Goal: Task Accomplishment & Management: Manage account settings

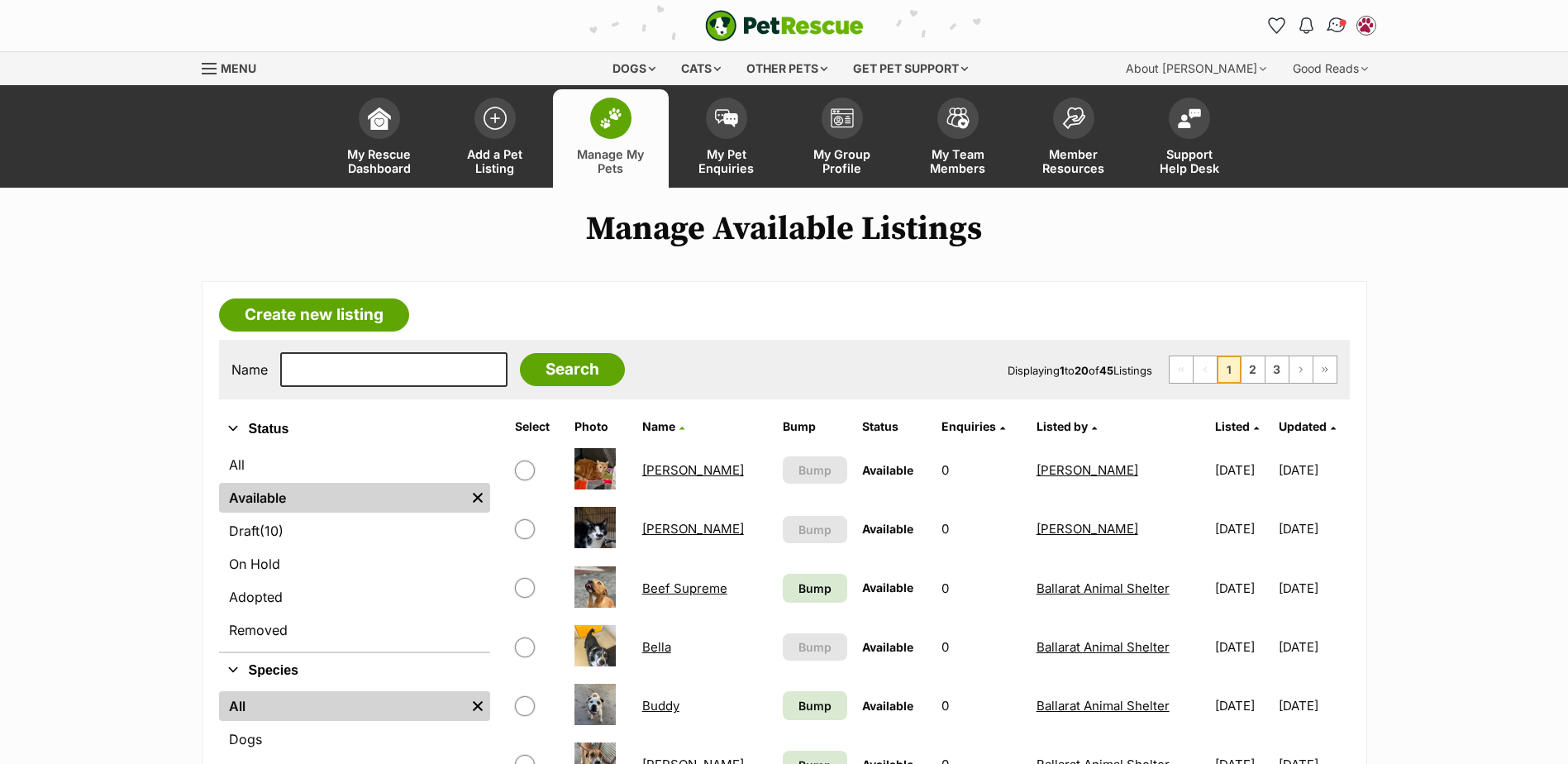
click at [1334, 27] on img "Conversations" at bounding box center [1336, 25] width 22 height 21
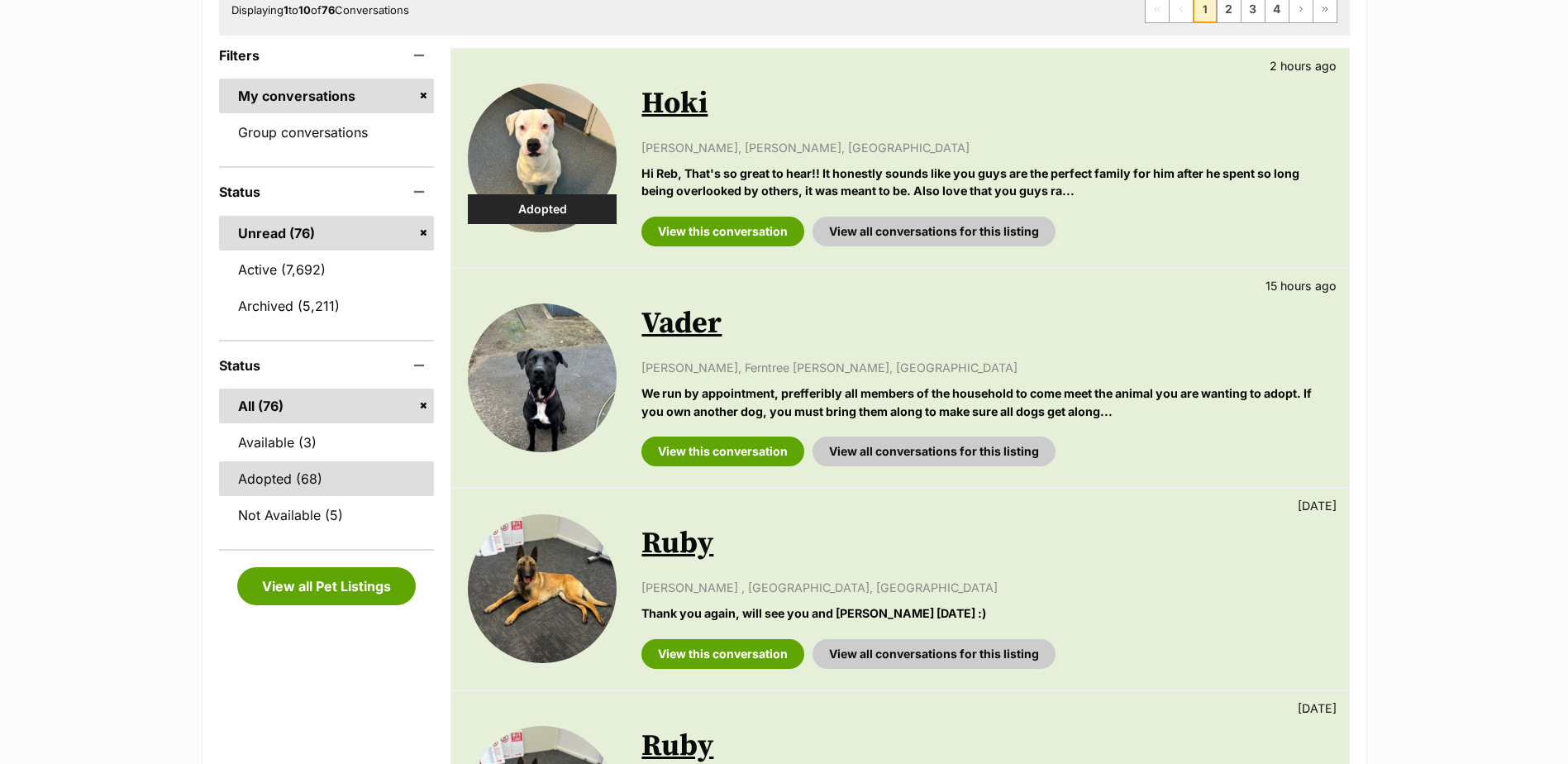
scroll to position [83, 0]
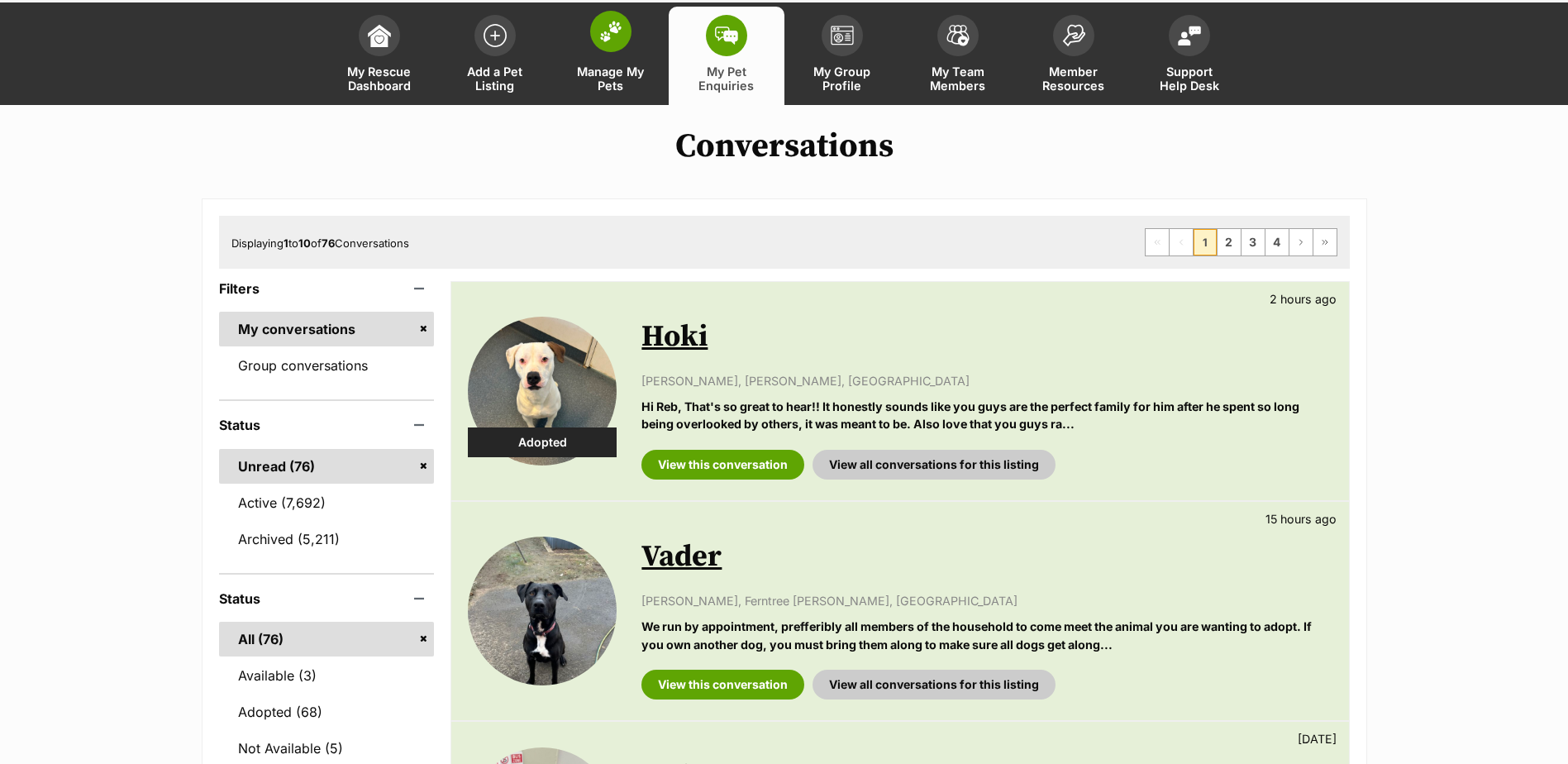
click at [617, 34] on img at bounding box center [611, 31] width 23 height 21
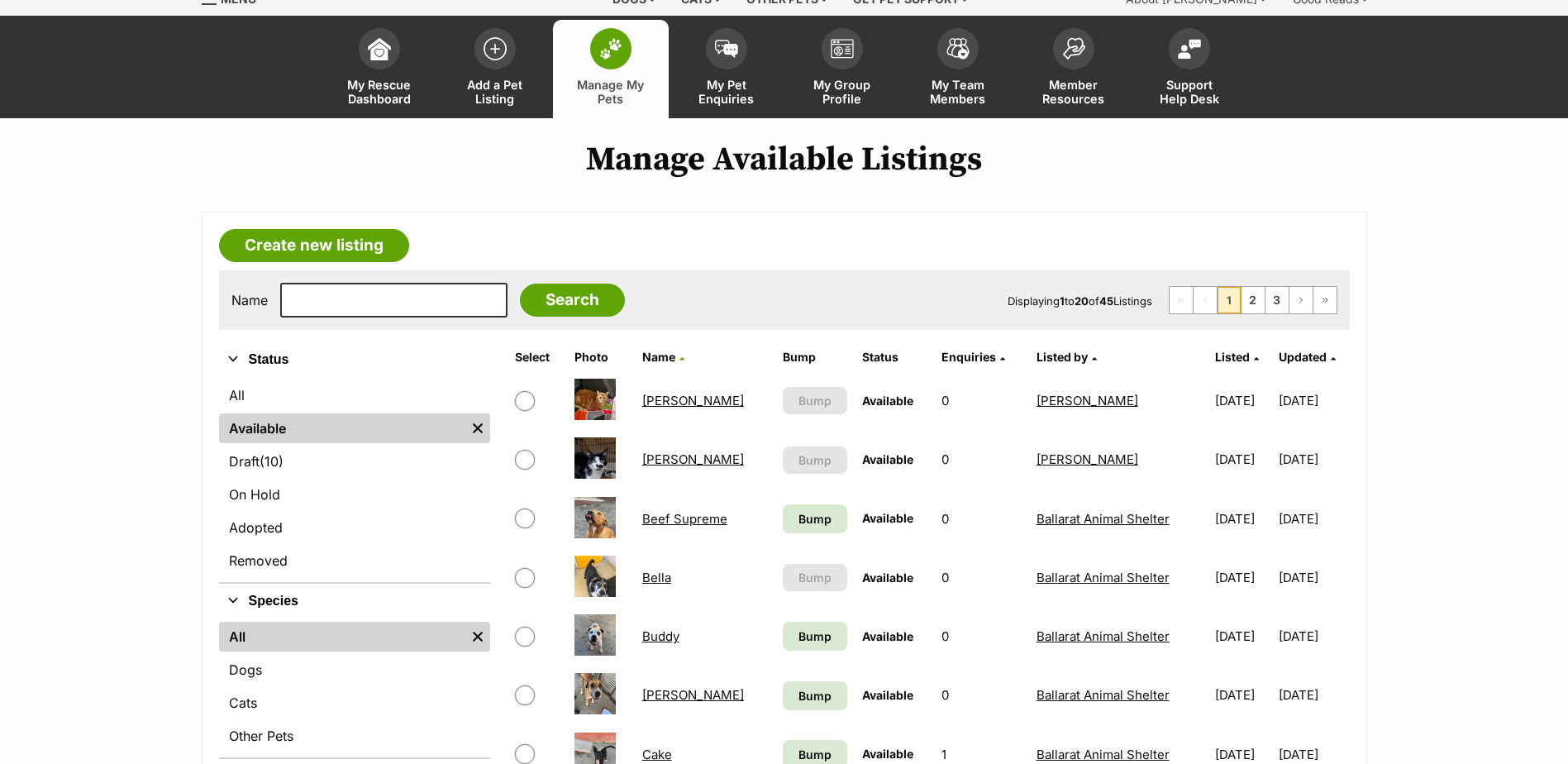
scroll to position [165, 0]
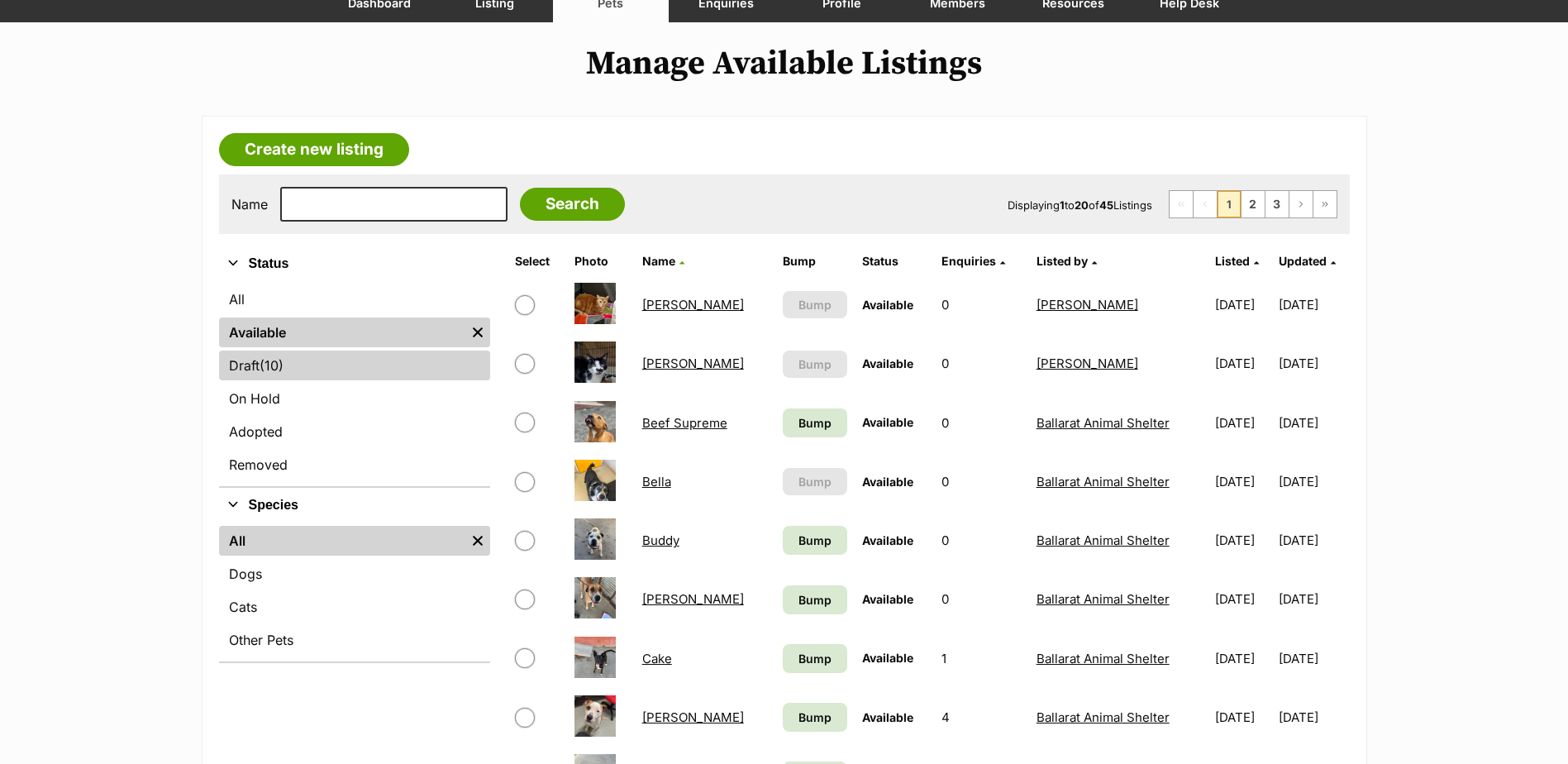
click at [283, 369] on span "(10)" at bounding box center [271, 365] width 24 height 20
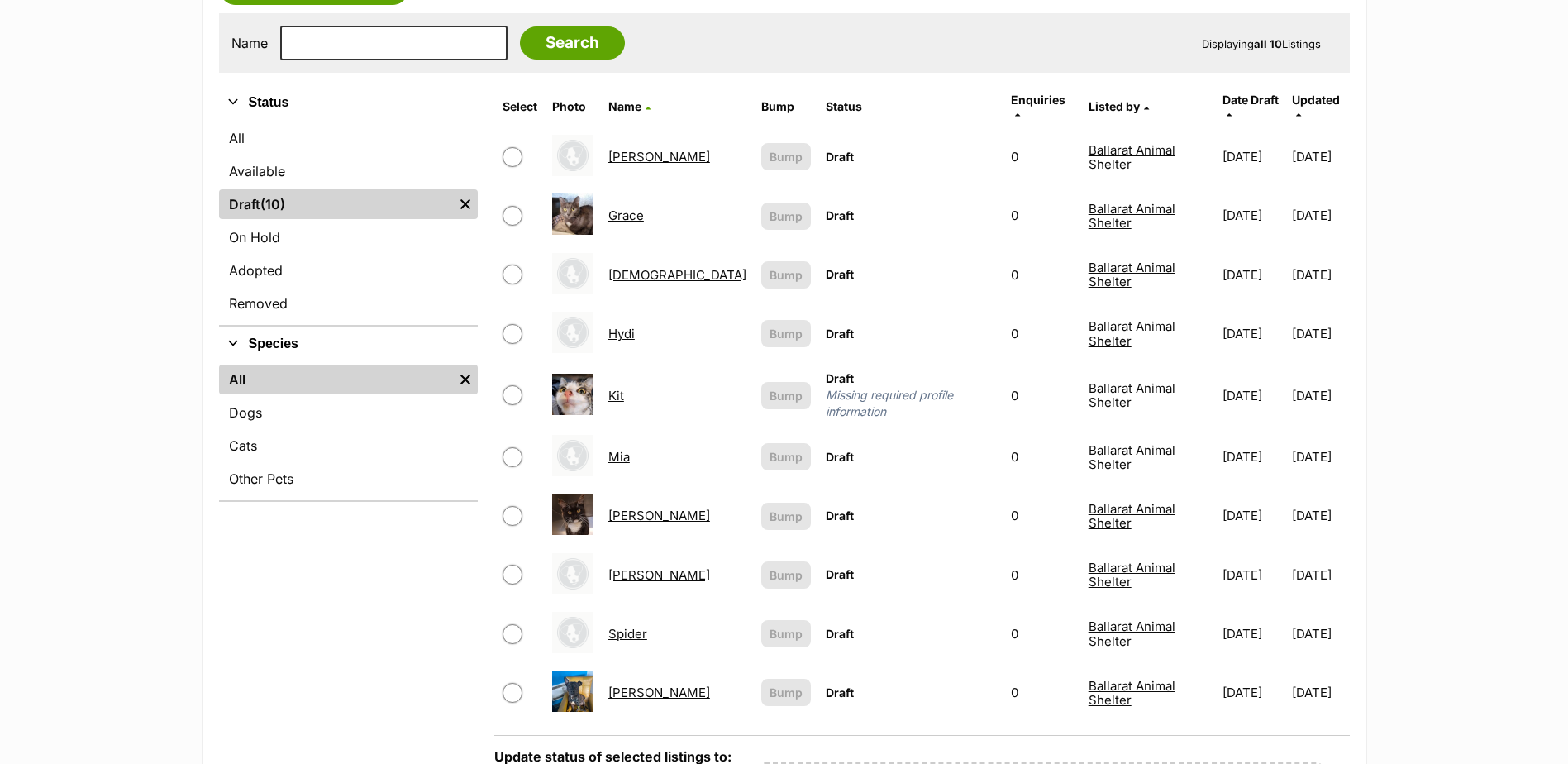
scroll to position [331, 0]
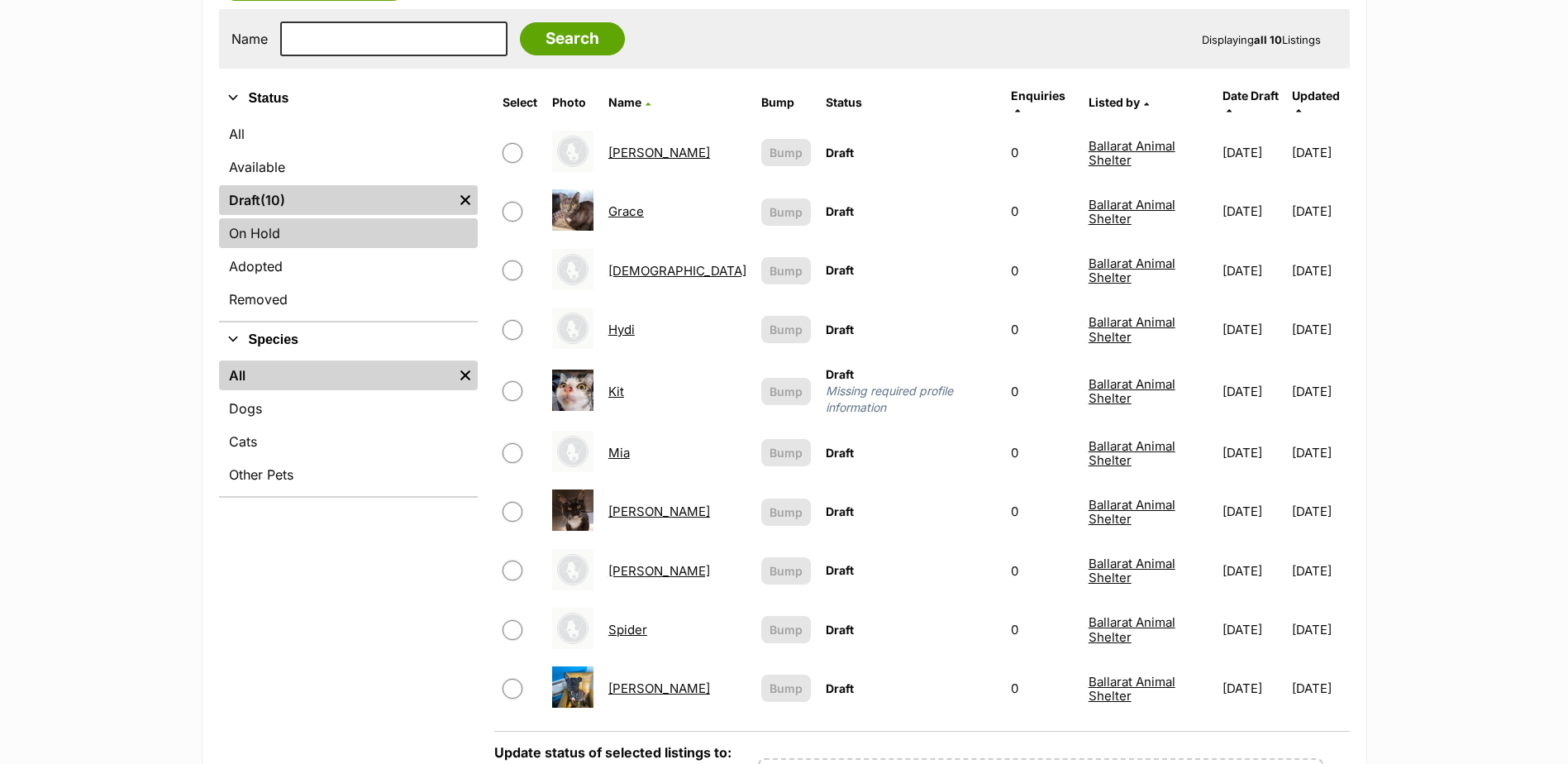
click at [266, 244] on link "On Hold" at bounding box center [349, 233] width 259 height 30
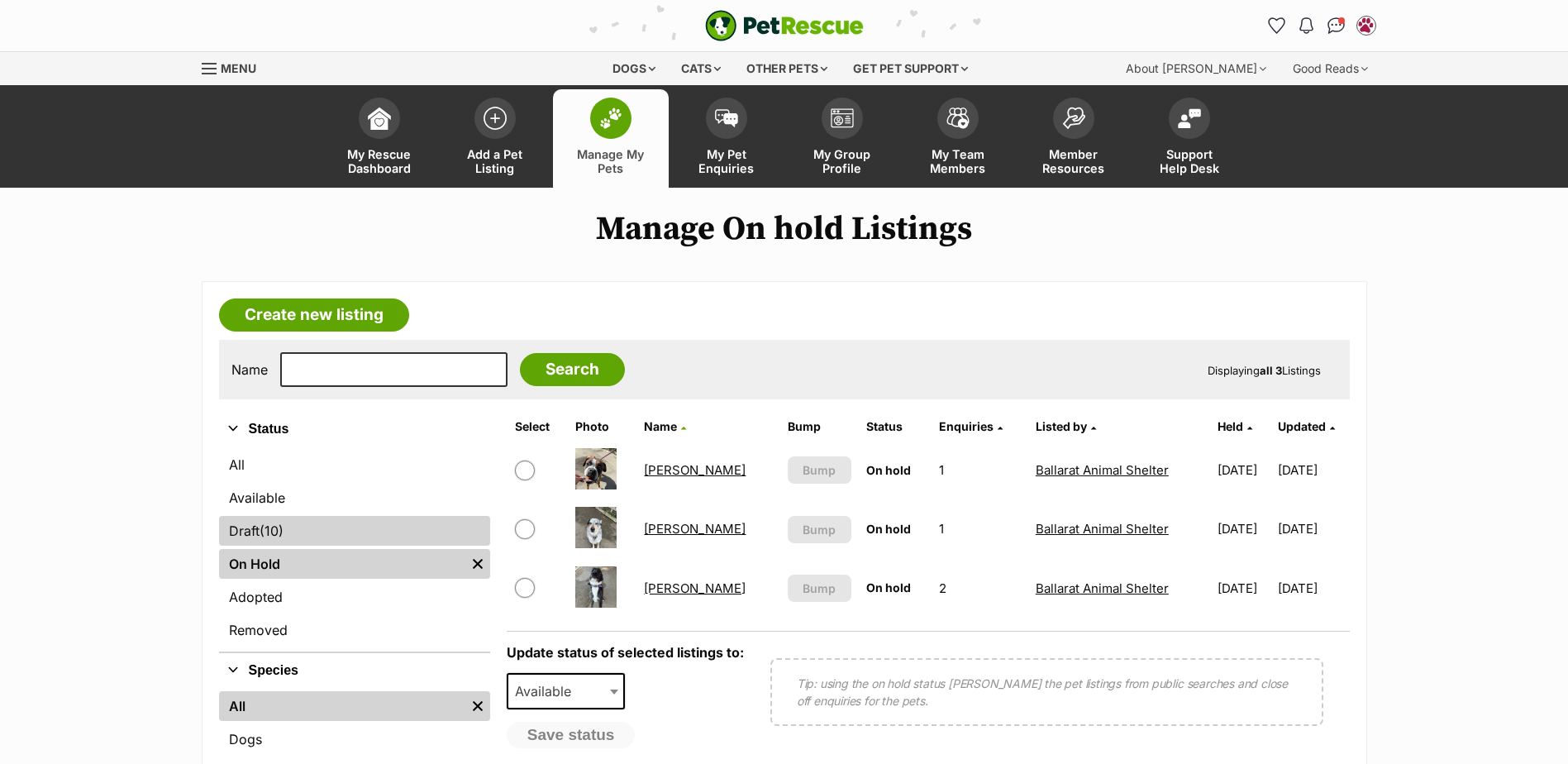
click at [275, 522] on span "(10)" at bounding box center [271, 530] width 24 height 20
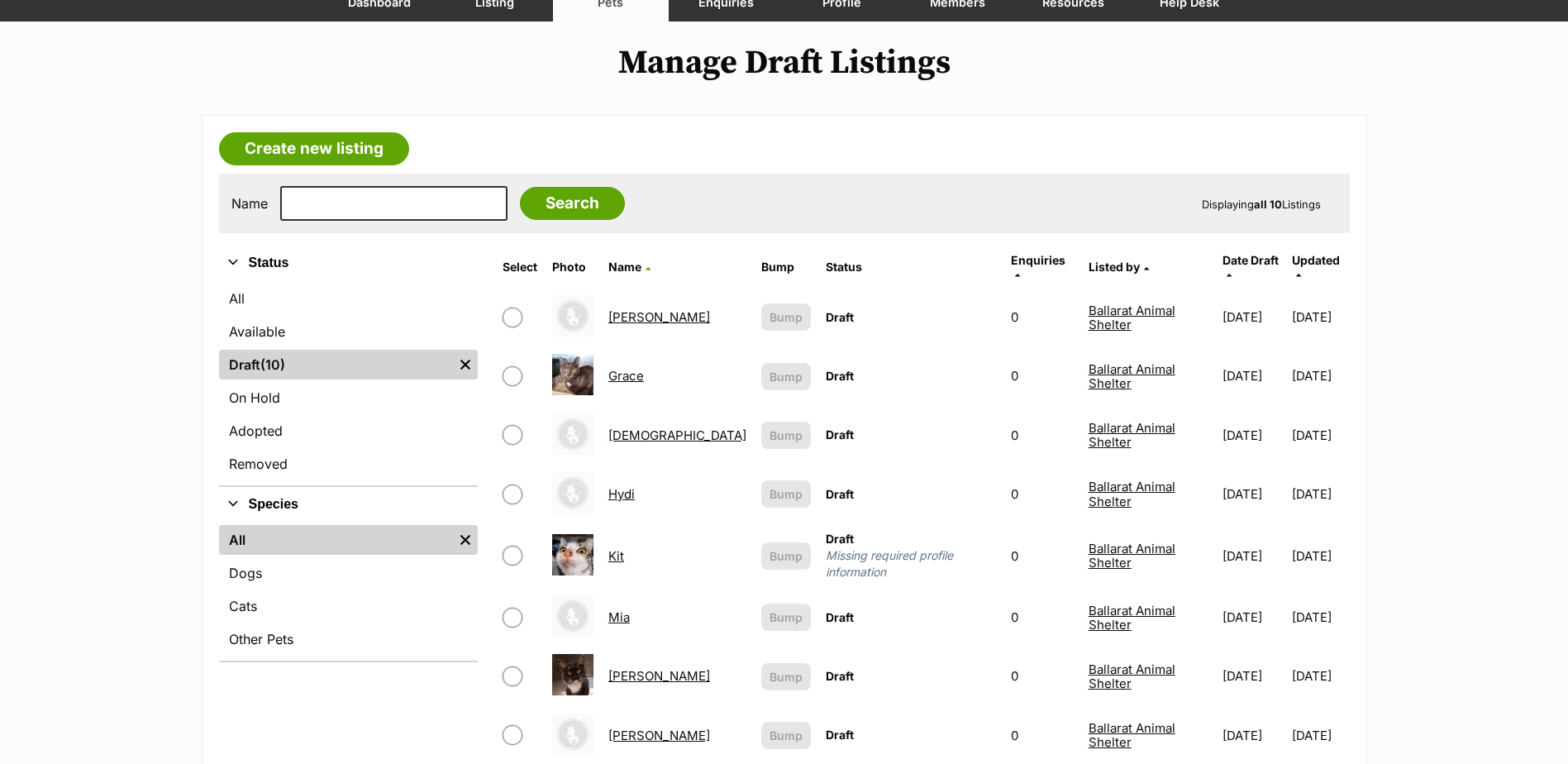
scroll to position [165, 0]
click at [251, 304] on link "All" at bounding box center [349, 299] width 259 height 30
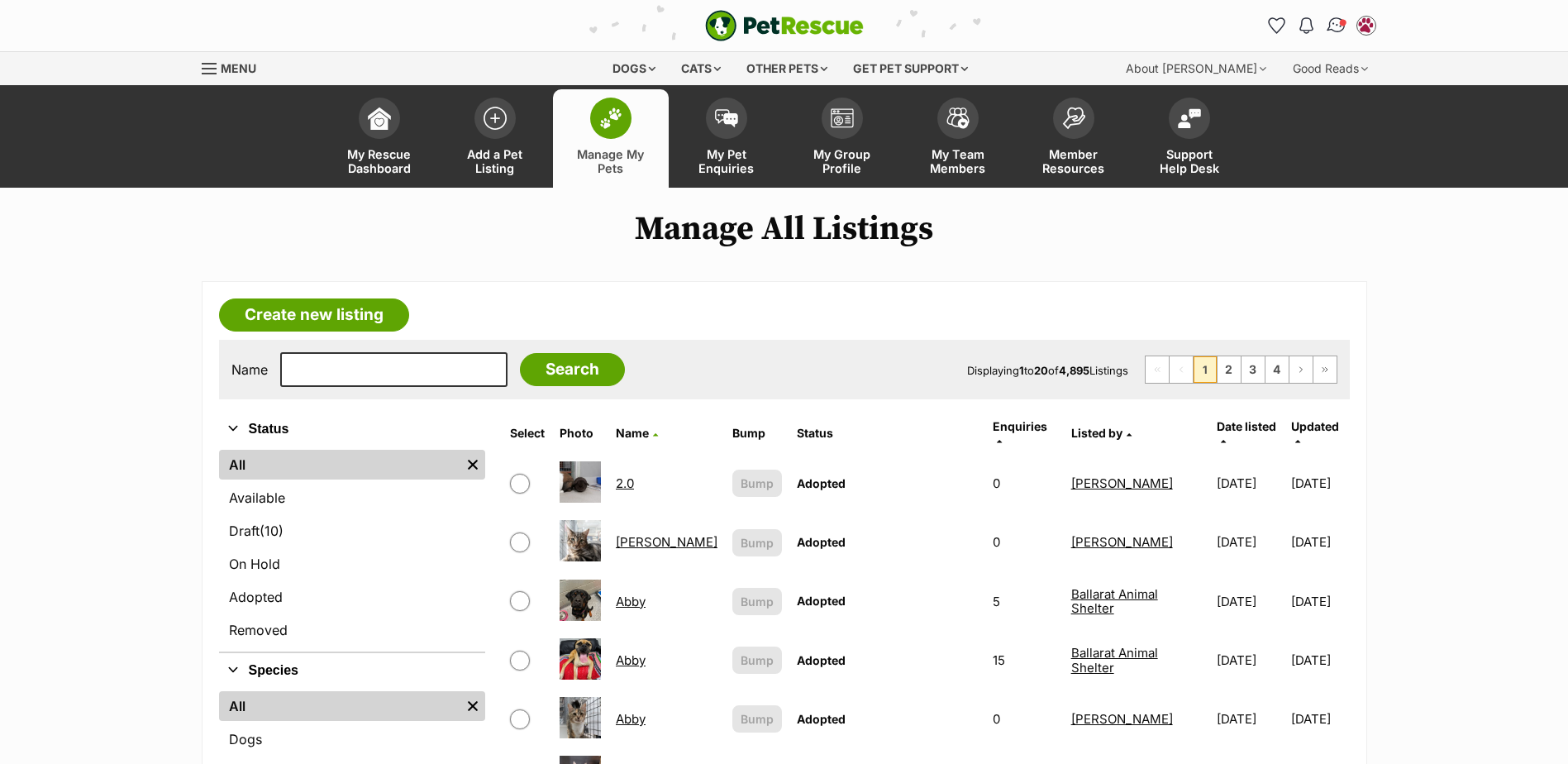
click at [1334, 27] on img "Conversations" at bounding box center [1336, 25] width 22 height 21
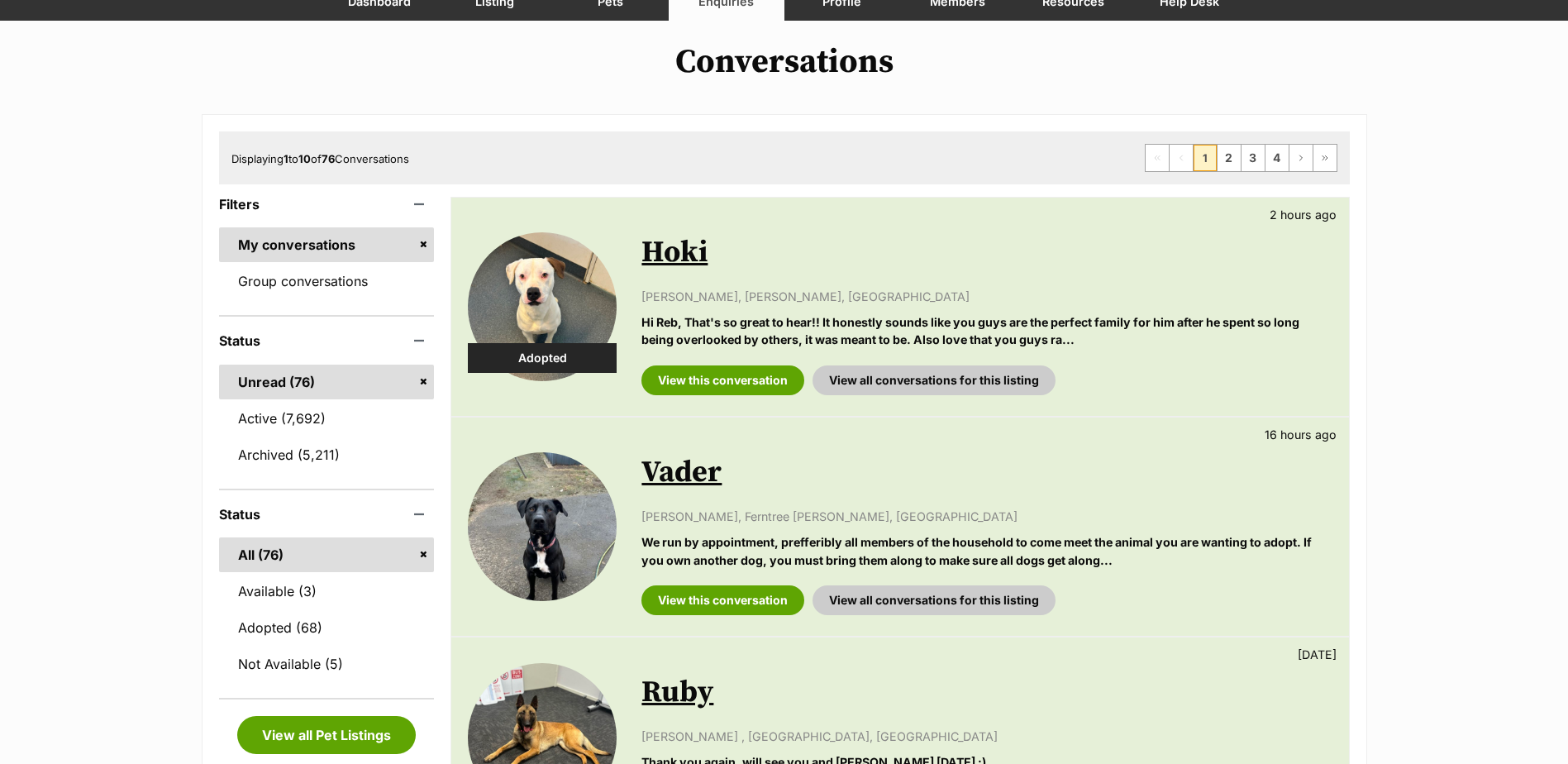
scroll to position [165, 0]
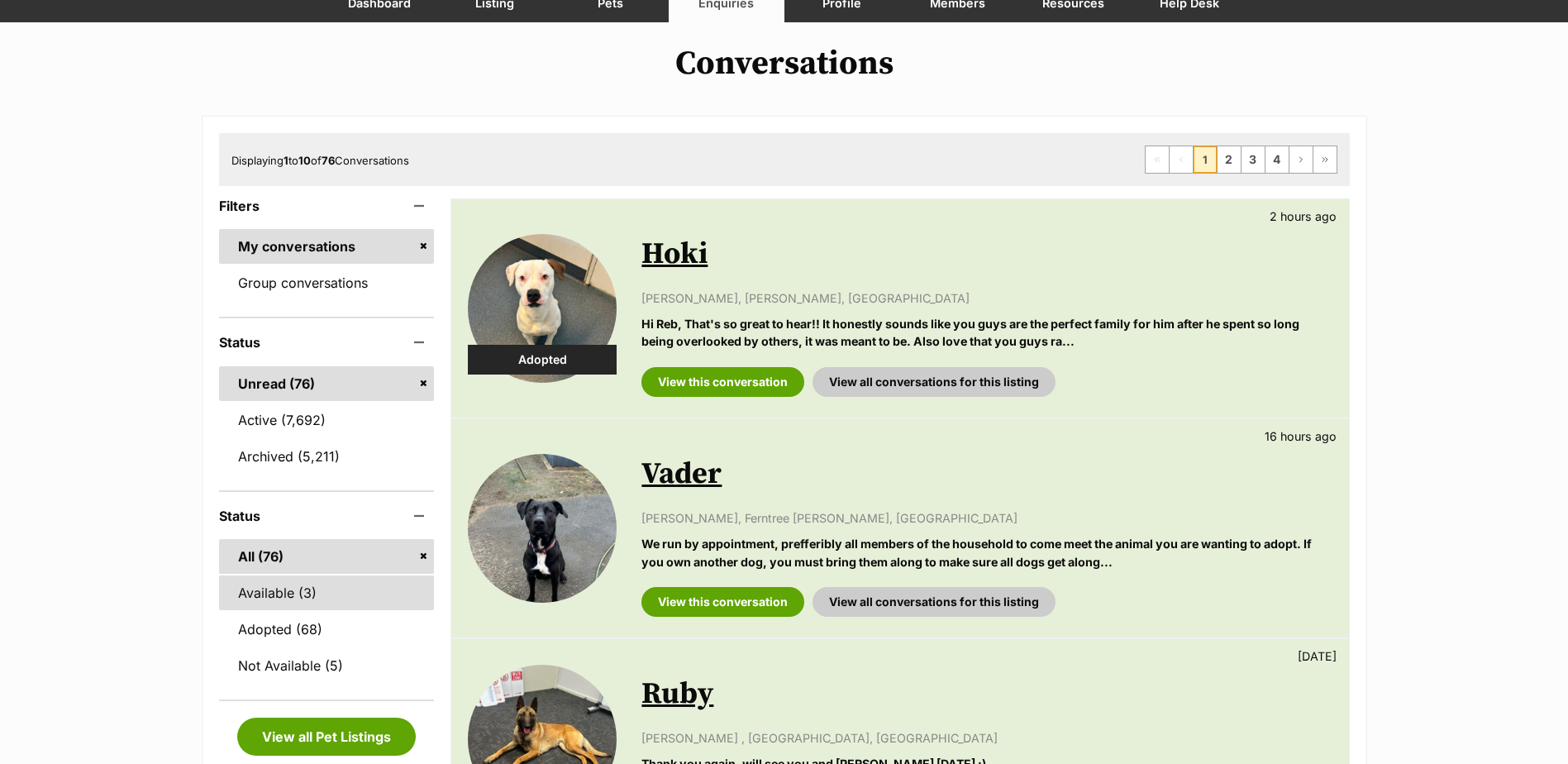
click at [320, 588] on link "Available (3)" at bounding box center [327, 593] width 216 height 35
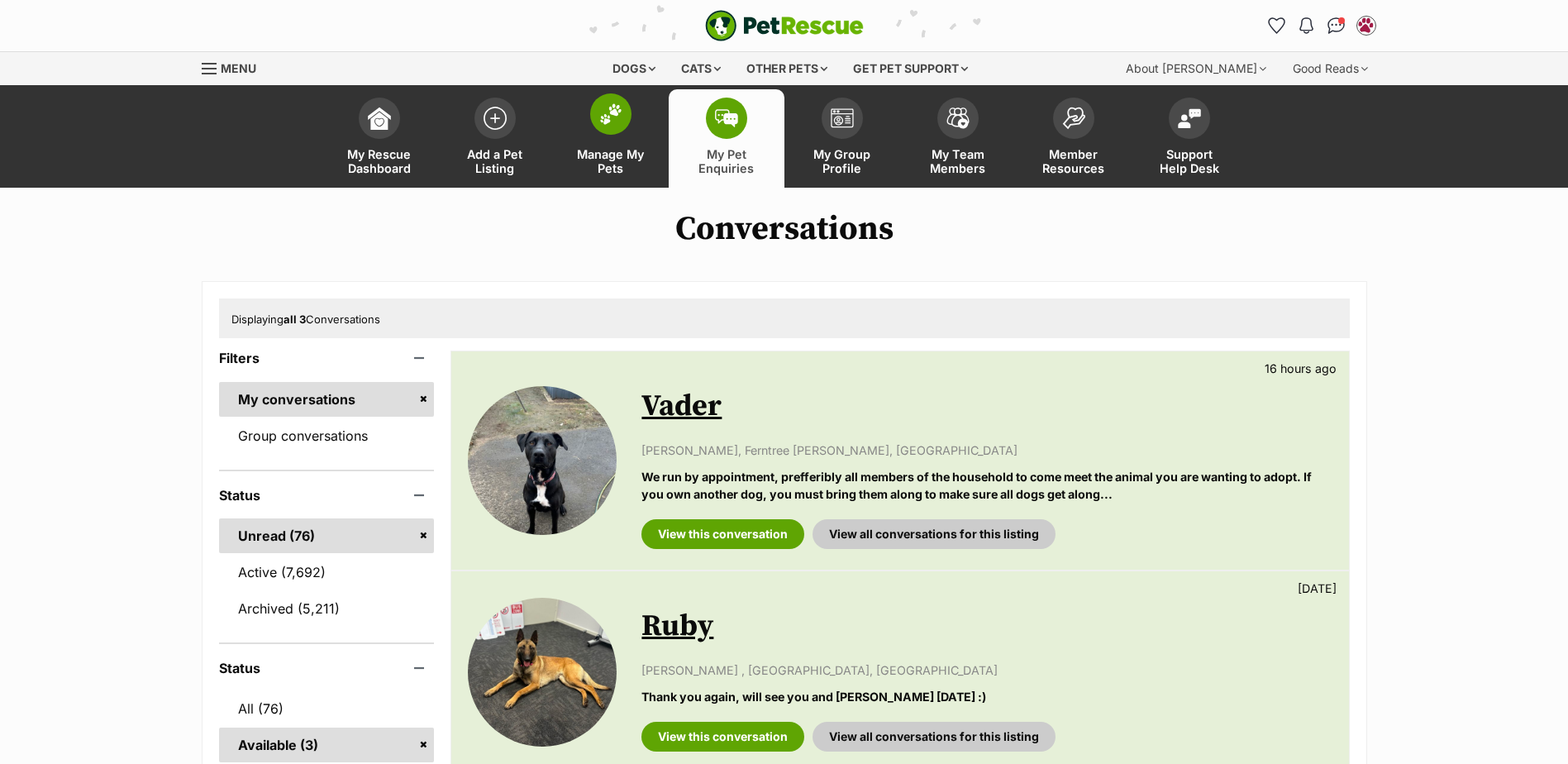
click at [644, 121] on link "Manage My Pets" at bounding box center [611, 138] width 116 height 98
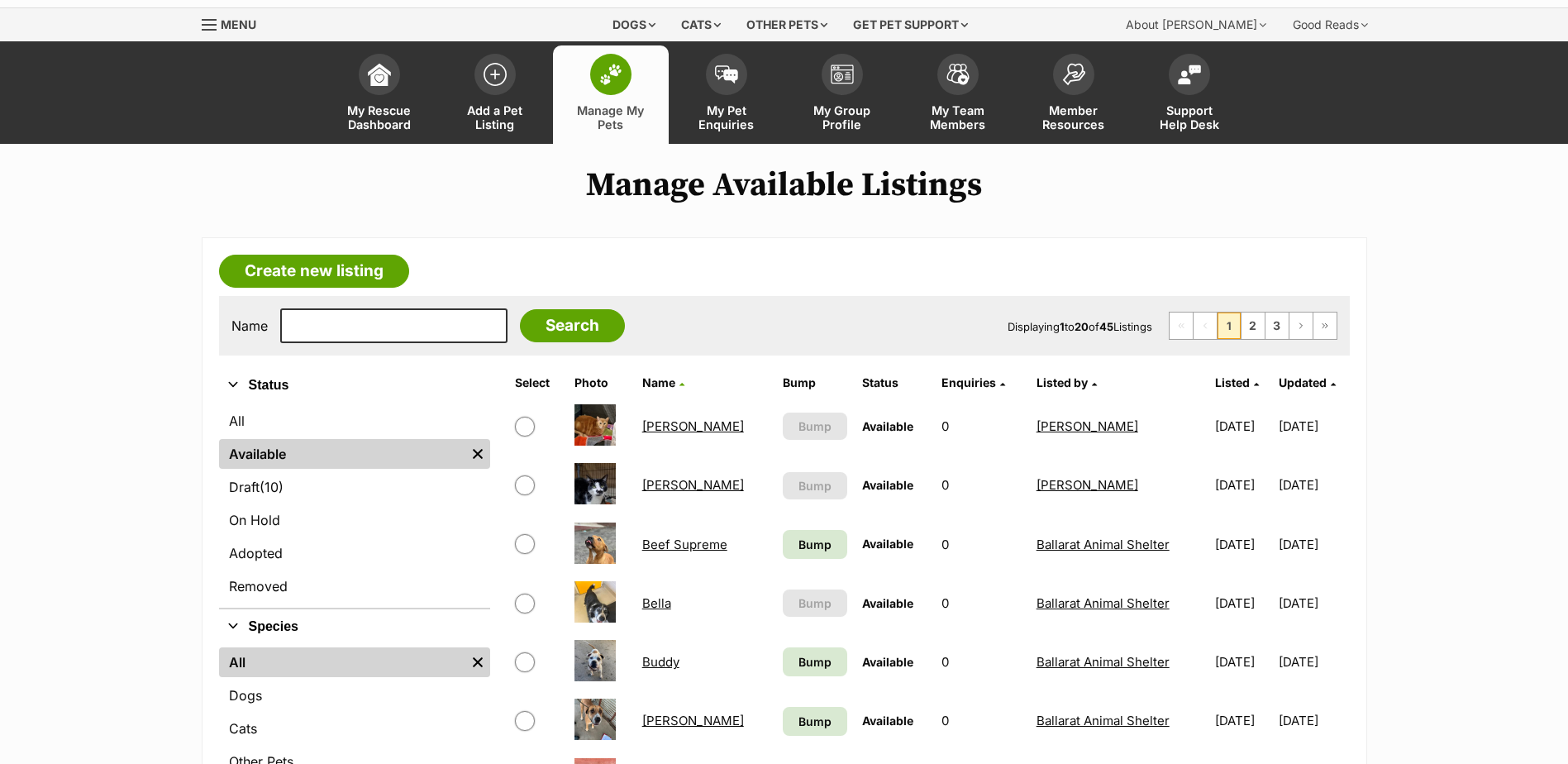
scroll to position [83, 0]
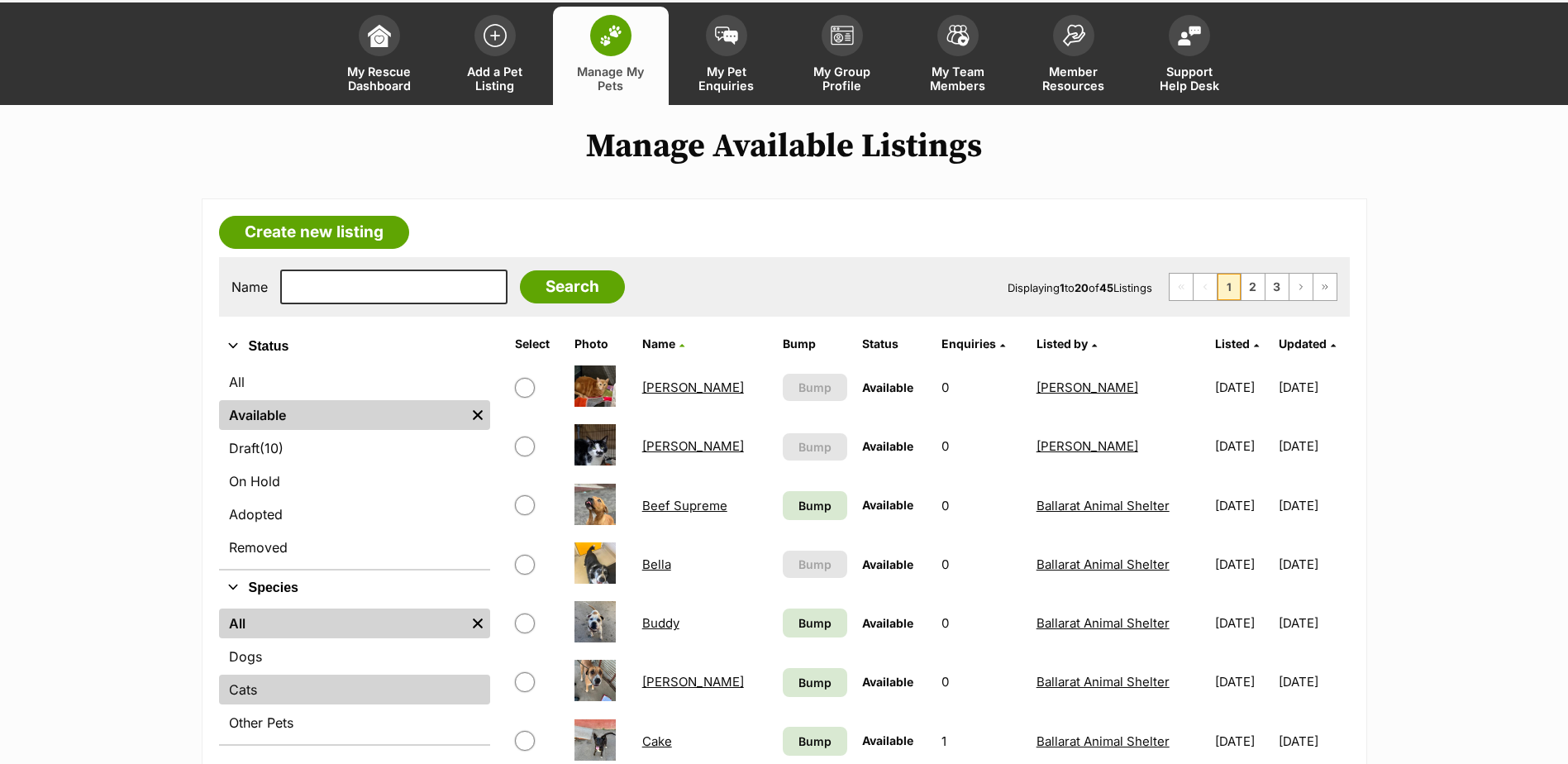
click at [275, 681] on link "Cats" at bounding box center [355, 689] width 271 height 30
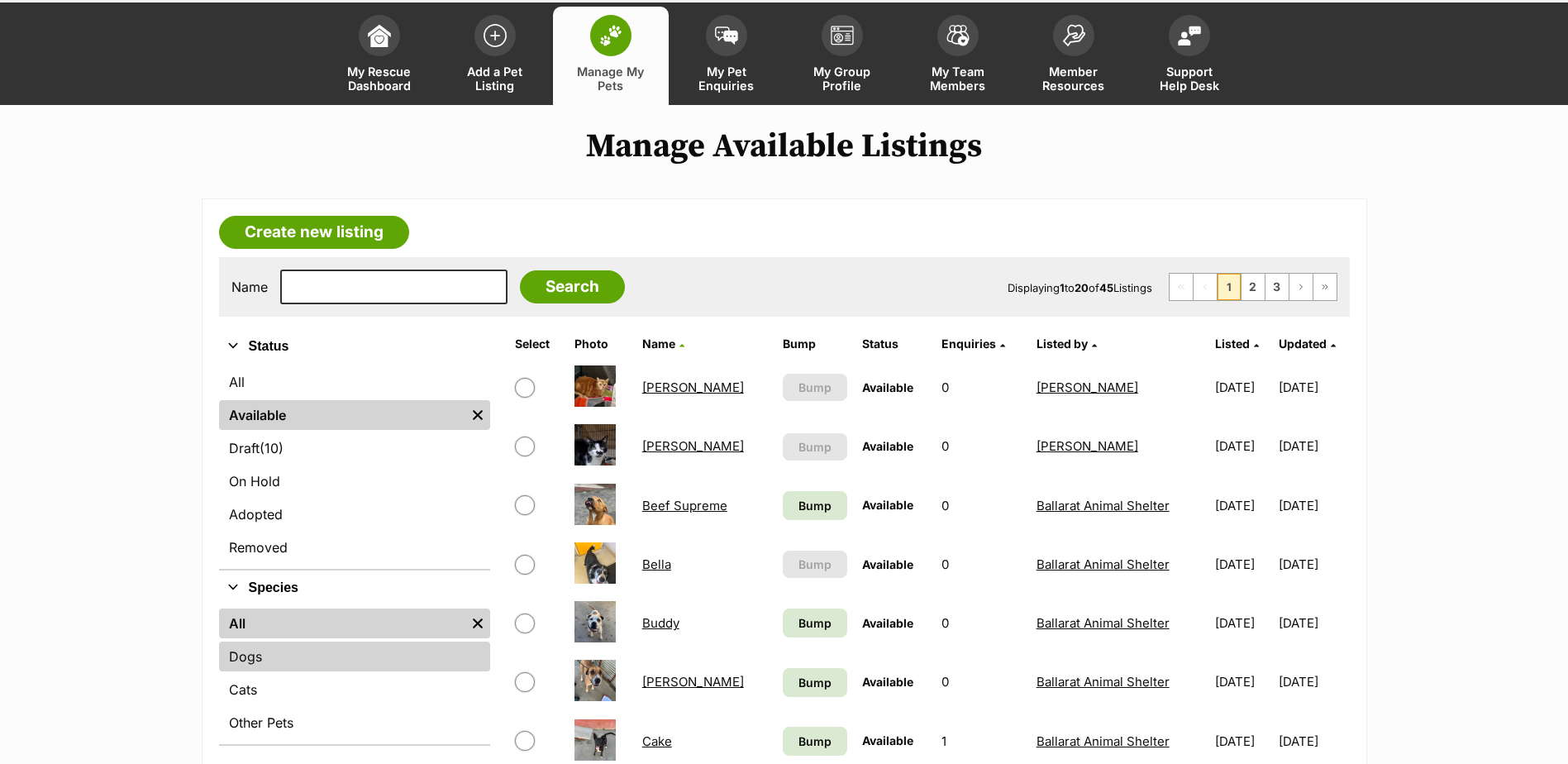
click at [275, 666] on link "Dogs" at bounding box center [355, 656] width 271 height 30
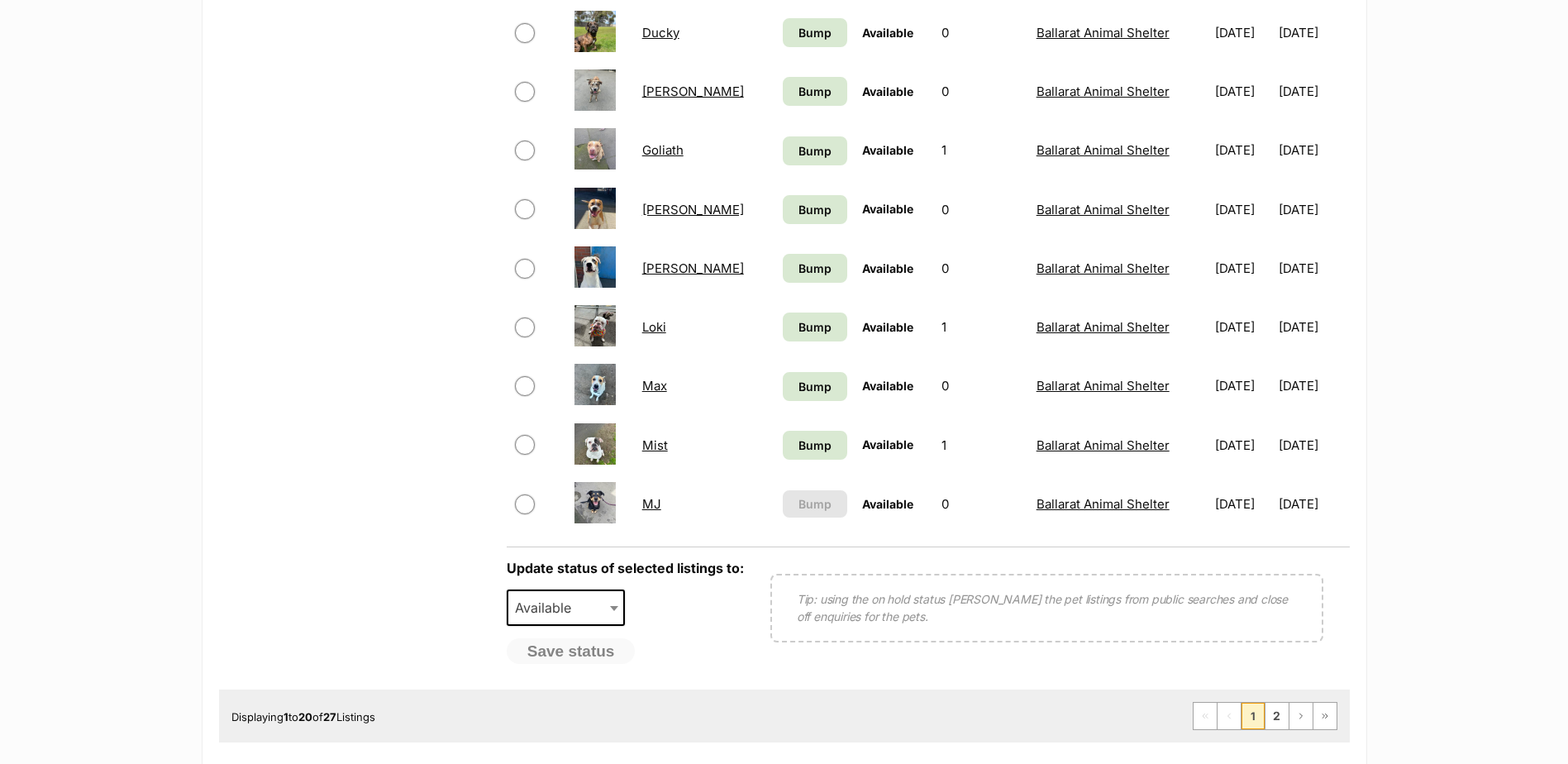
scroll to position [1240, 0]
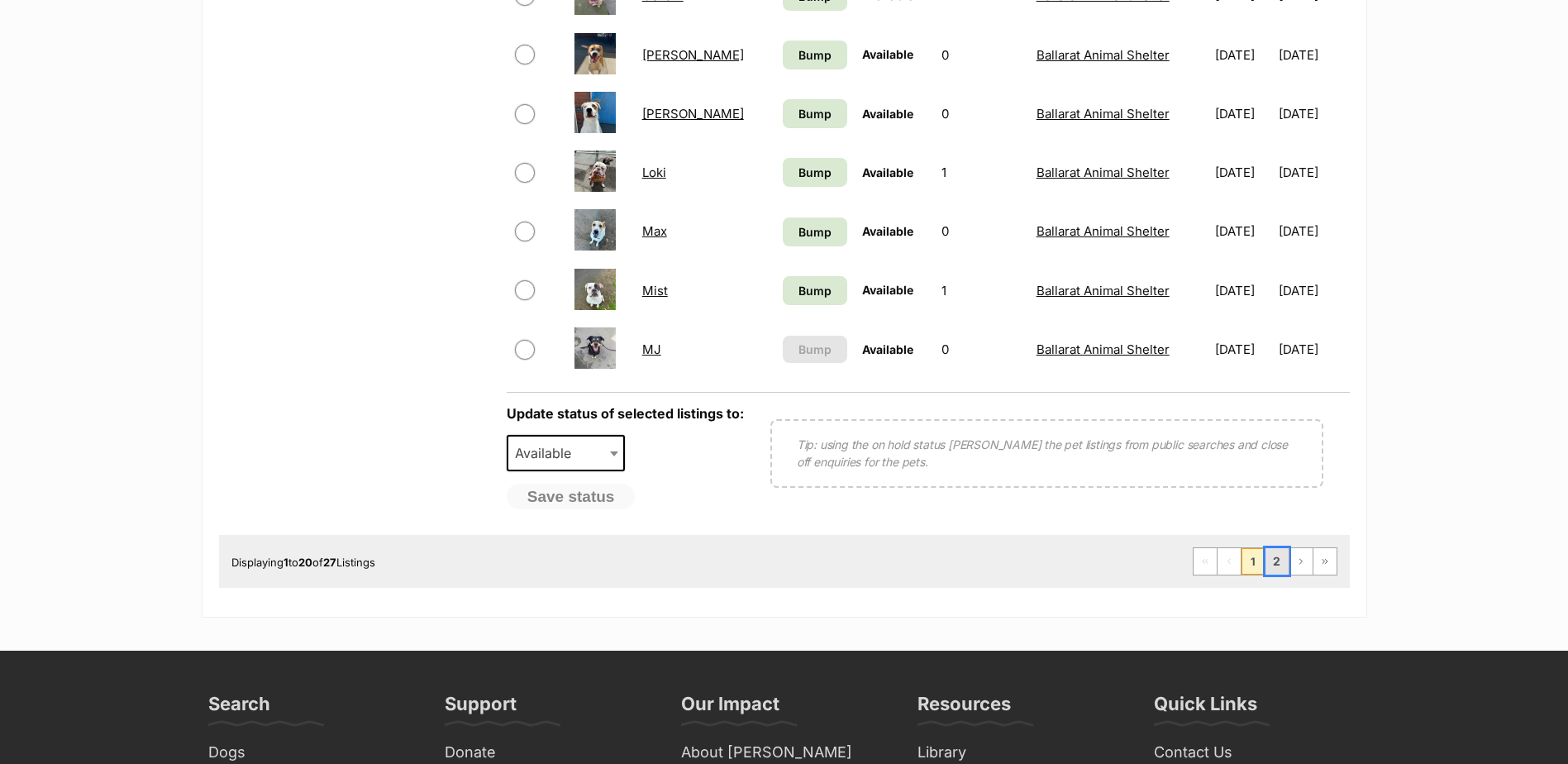
click at [1271, 562] on link "2" at bounding box center [1277, 561] width 23 height 27
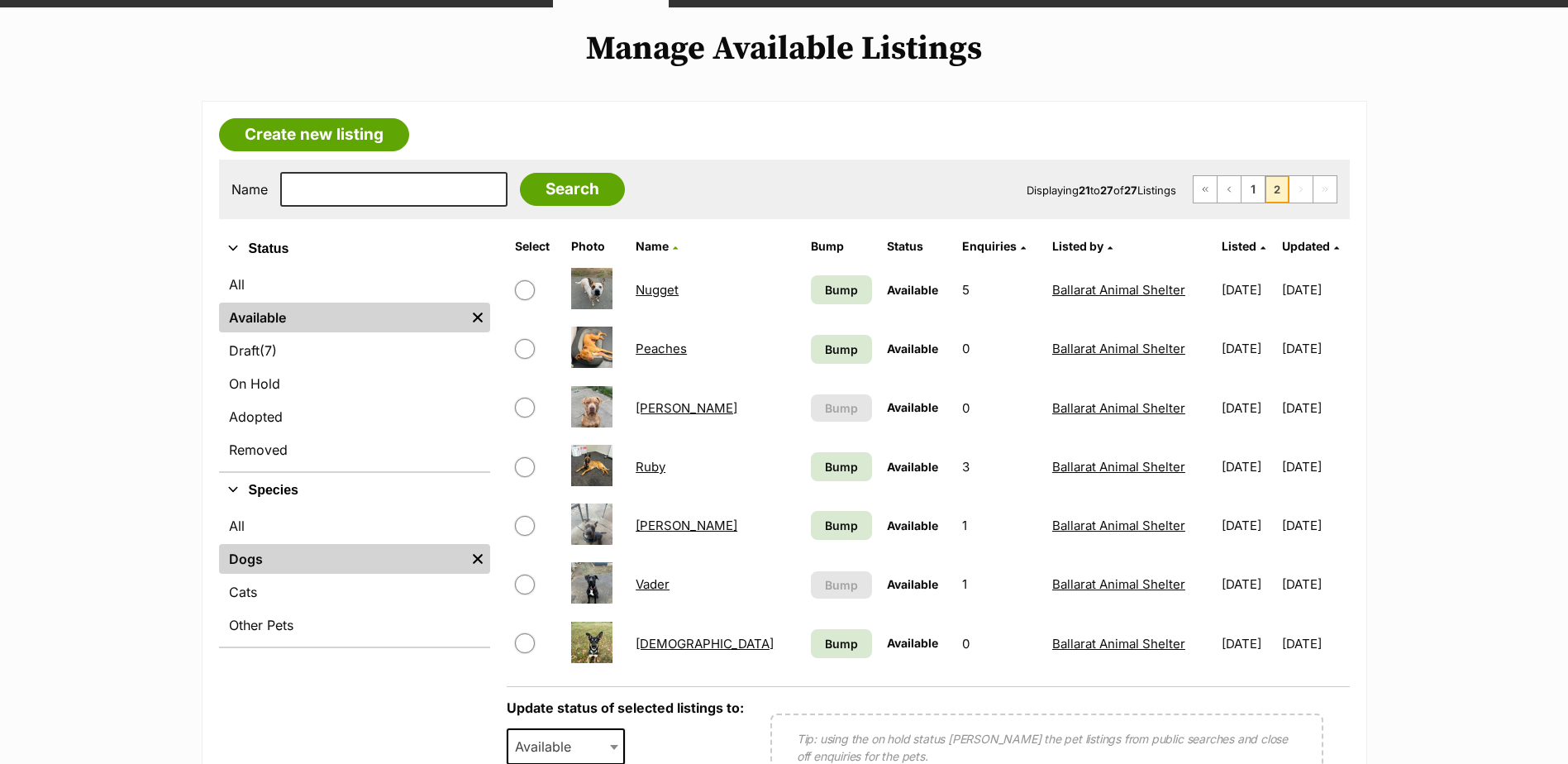
scroll to position [248, 0]
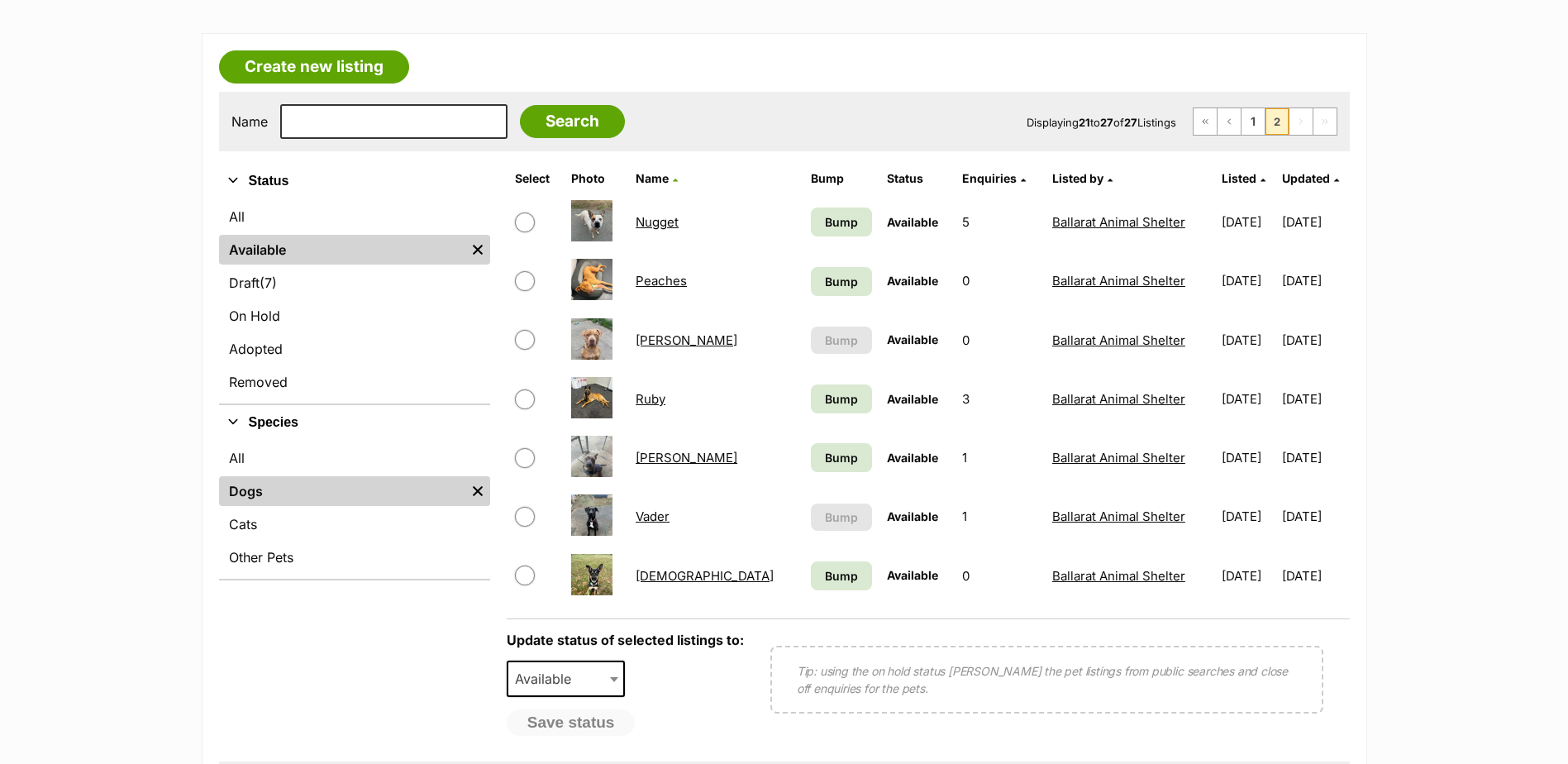
click at [657, 404] on link "Ruby" at bounding box center [650, 398] width 30 height 15
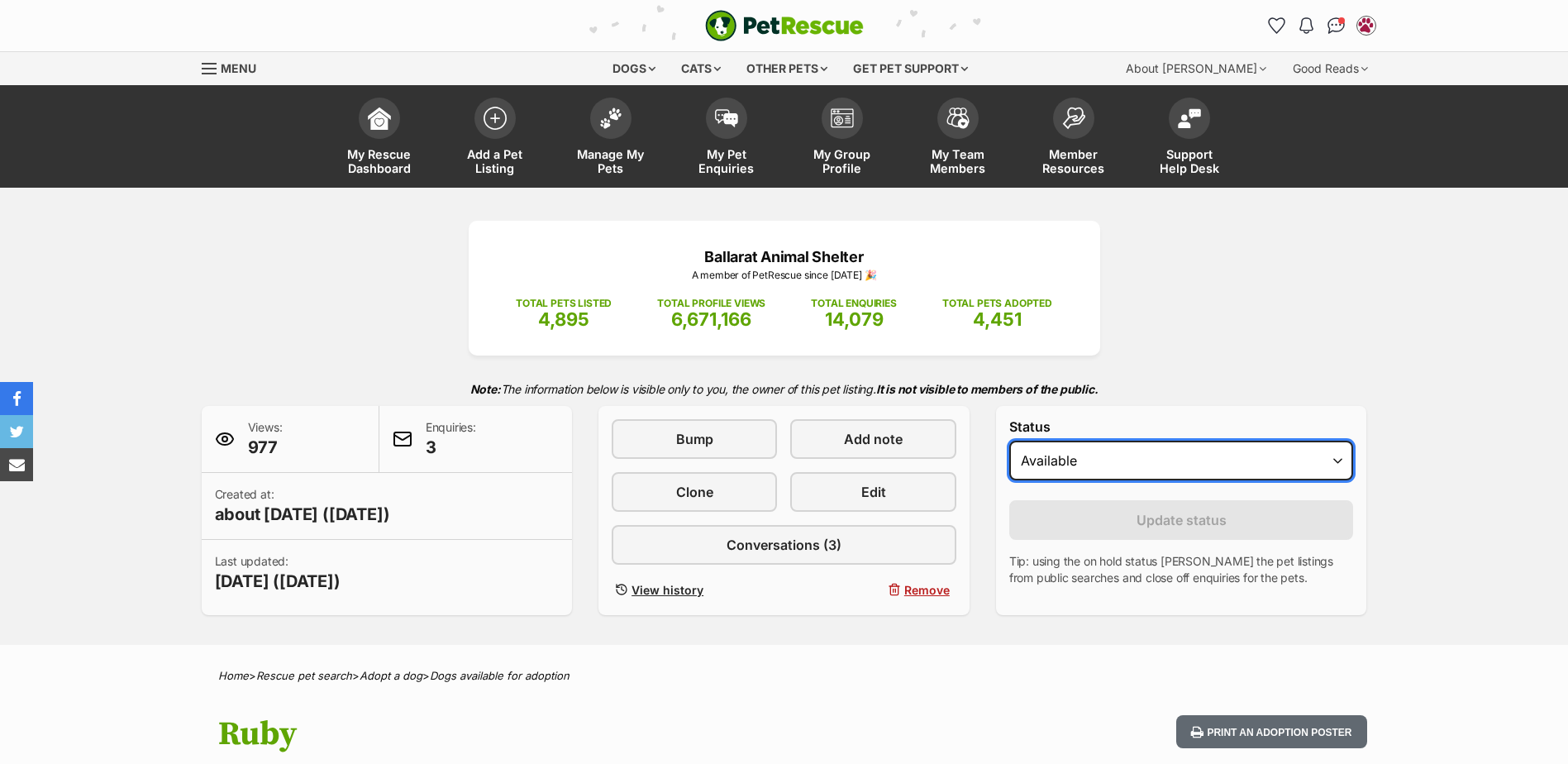
click at [1045, 462] on select "Draft - not available as listing has enquires Available On hold Adopted" at bounding box center [1181, 460] width 344 height 39
select select "rehomed"
click at [1009, 440] on select "Draft - not available as listing has enquires Available On hold Adopted" at bounding box center [1181, 460] width 344 height 39
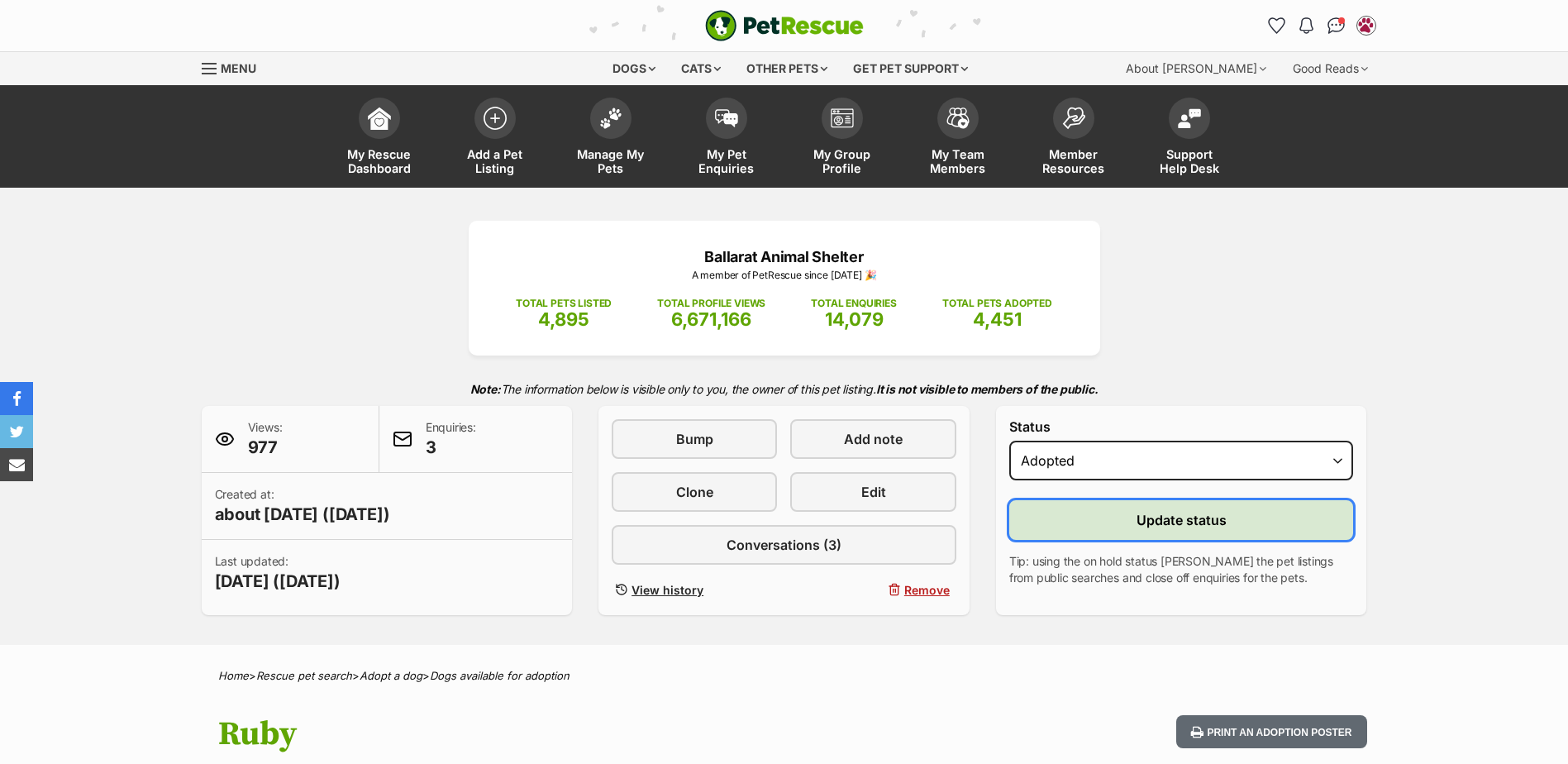
click at [1066, 534] on button "Update status" at bounding box center [1181, 520] width 344 height 39
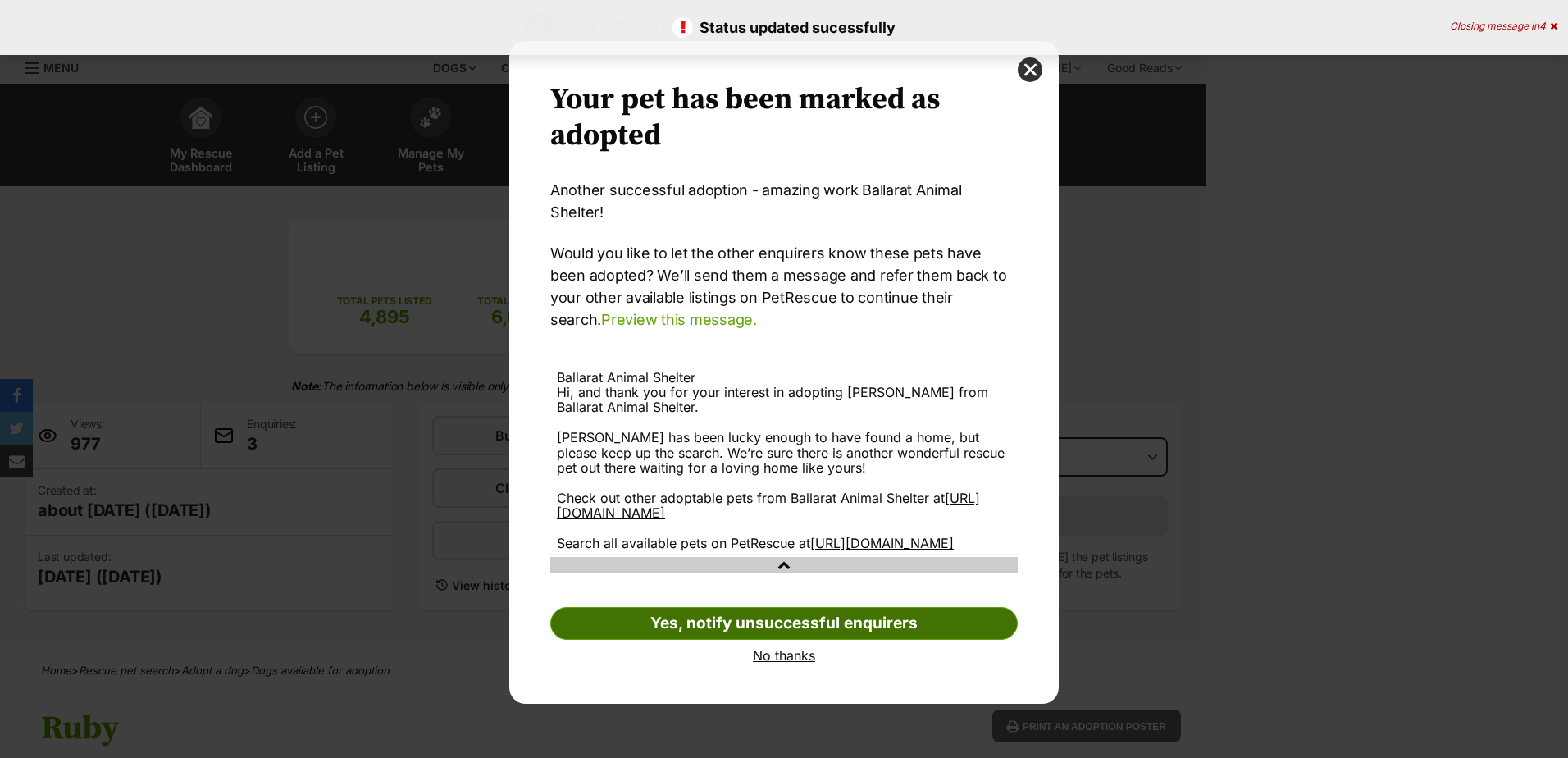
click at [770, 620] on link "Yes, notify unsuccessful enquirers" at bounding box center [784, 623] width 467 height 33
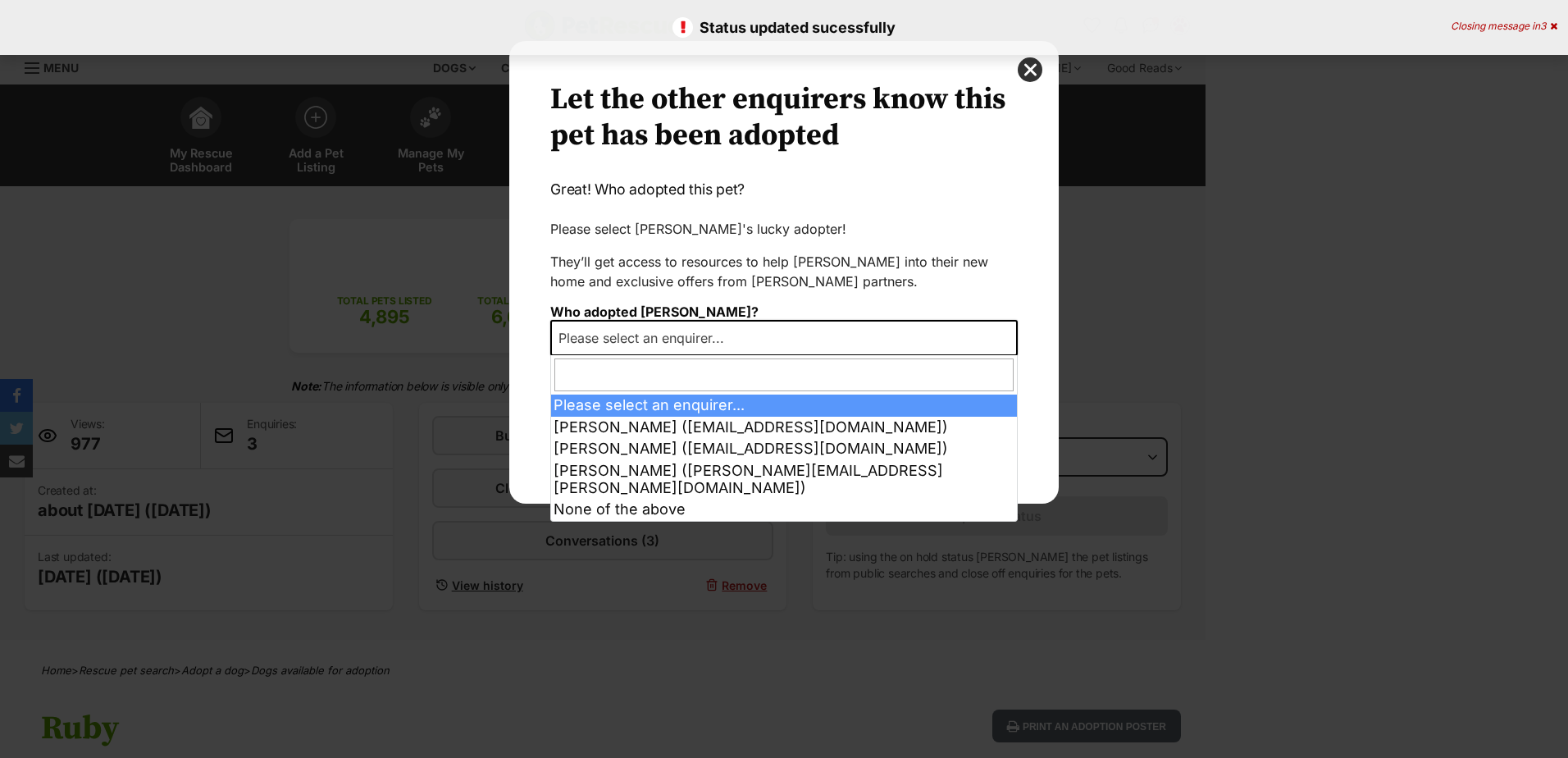
click at [718, 337] on span "Please select an enquirer..." at bounding box center [646, 337] width 189 height 23
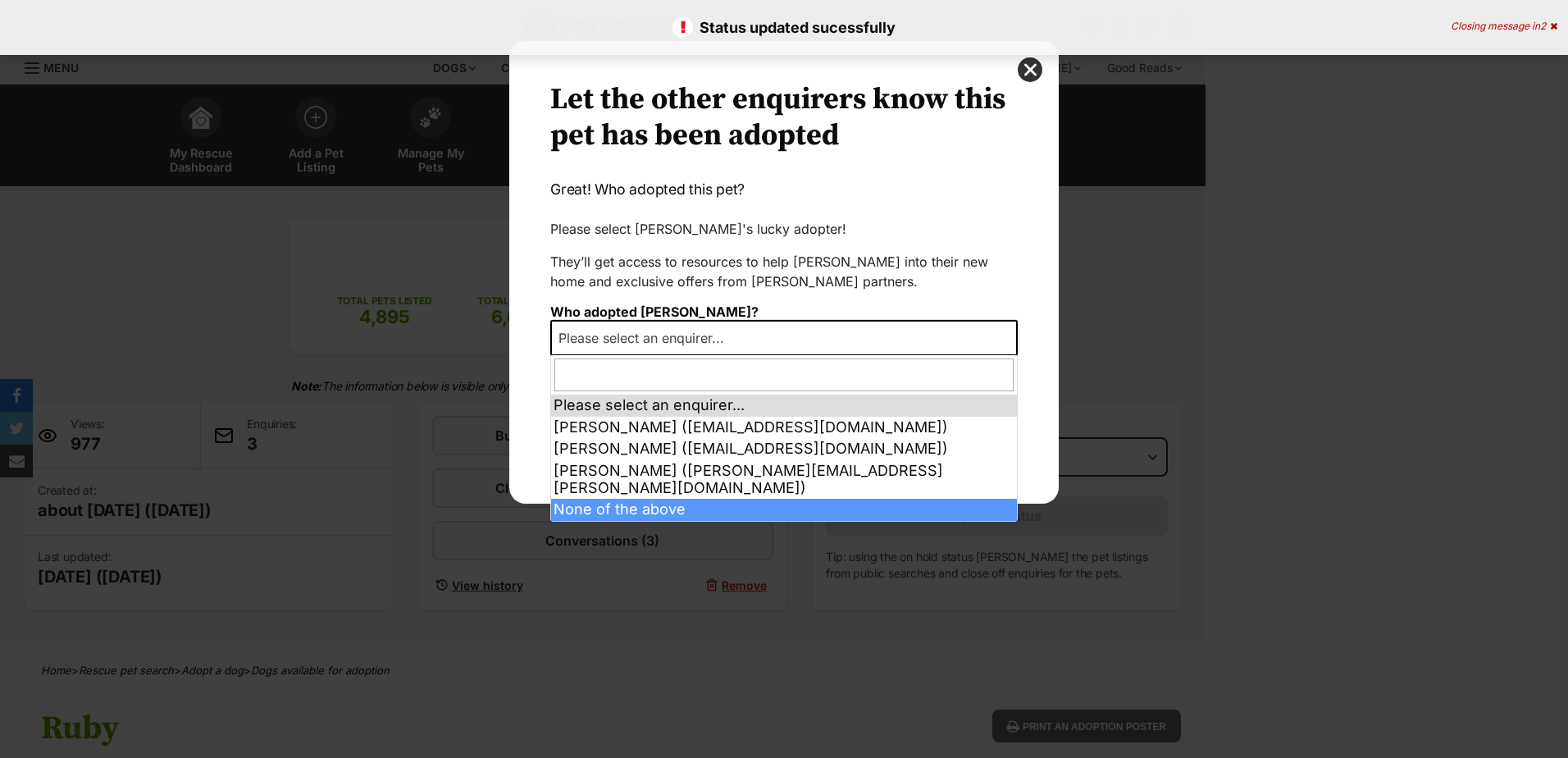
select select "other"
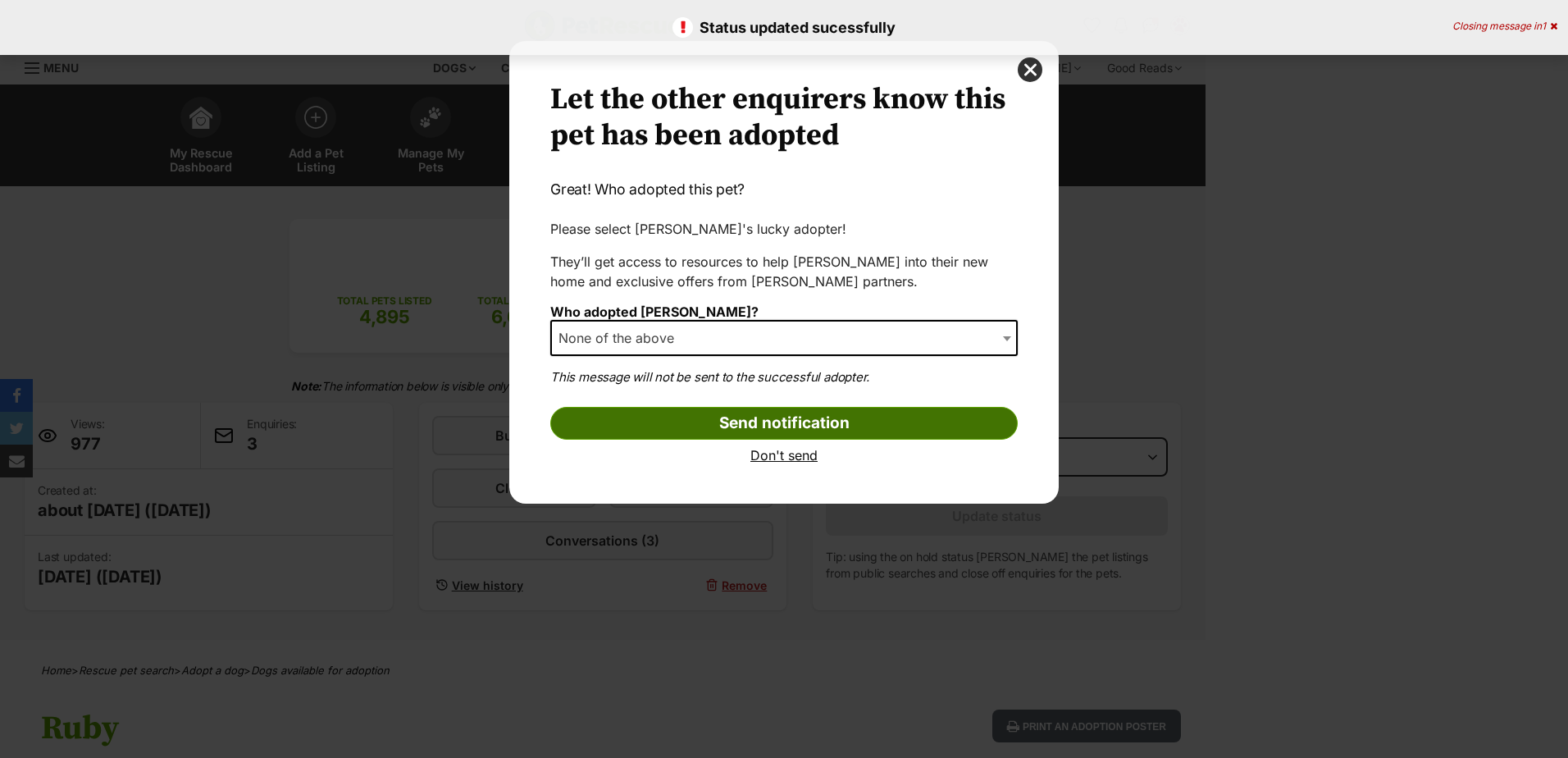
click at [795, 432] on input "Send notification" at bounding box center [784, 423] width 467 height 33
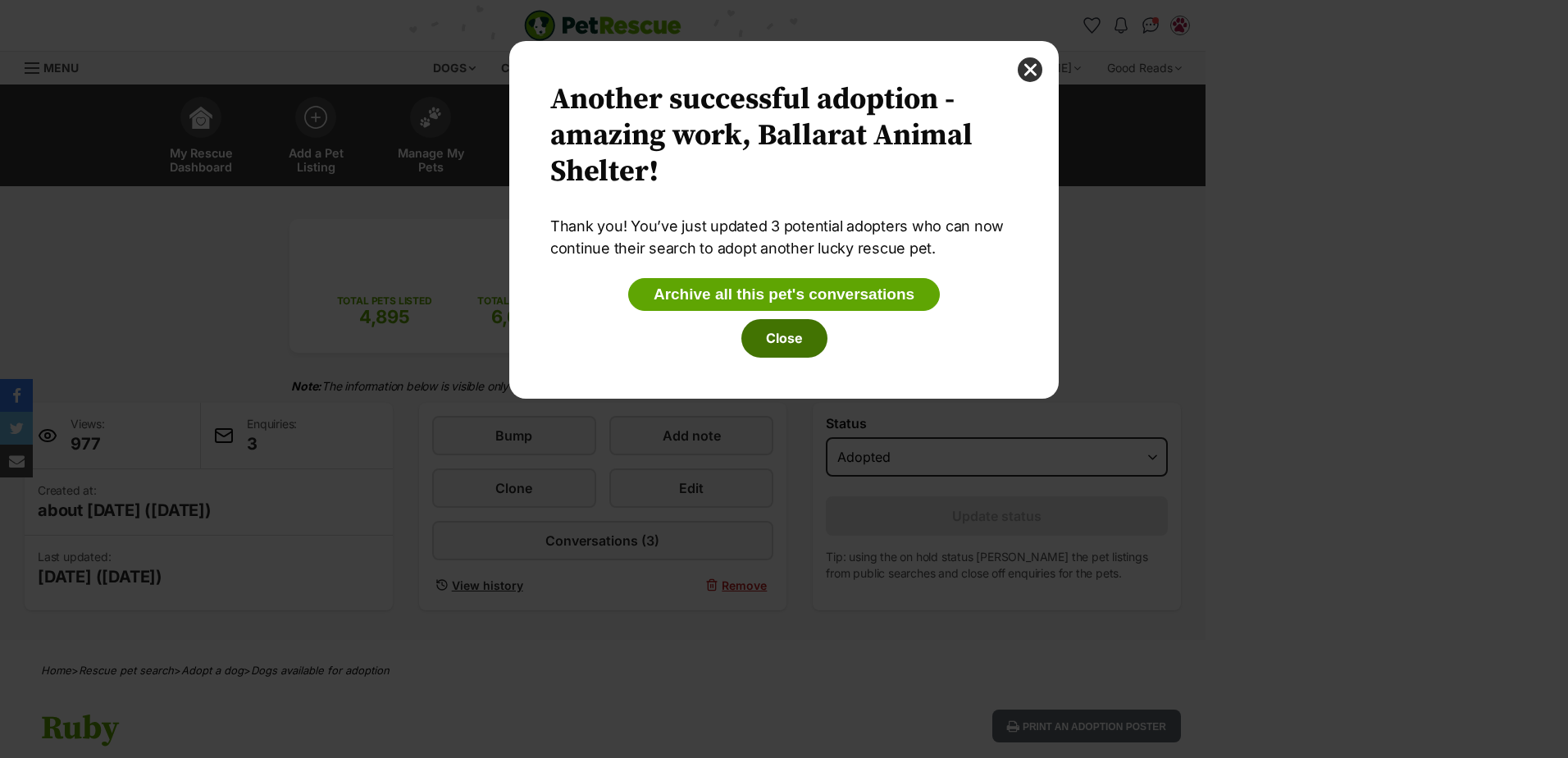
click at [781, 348] on button "Close" at bounding box center [784, 337] width 86 height 37
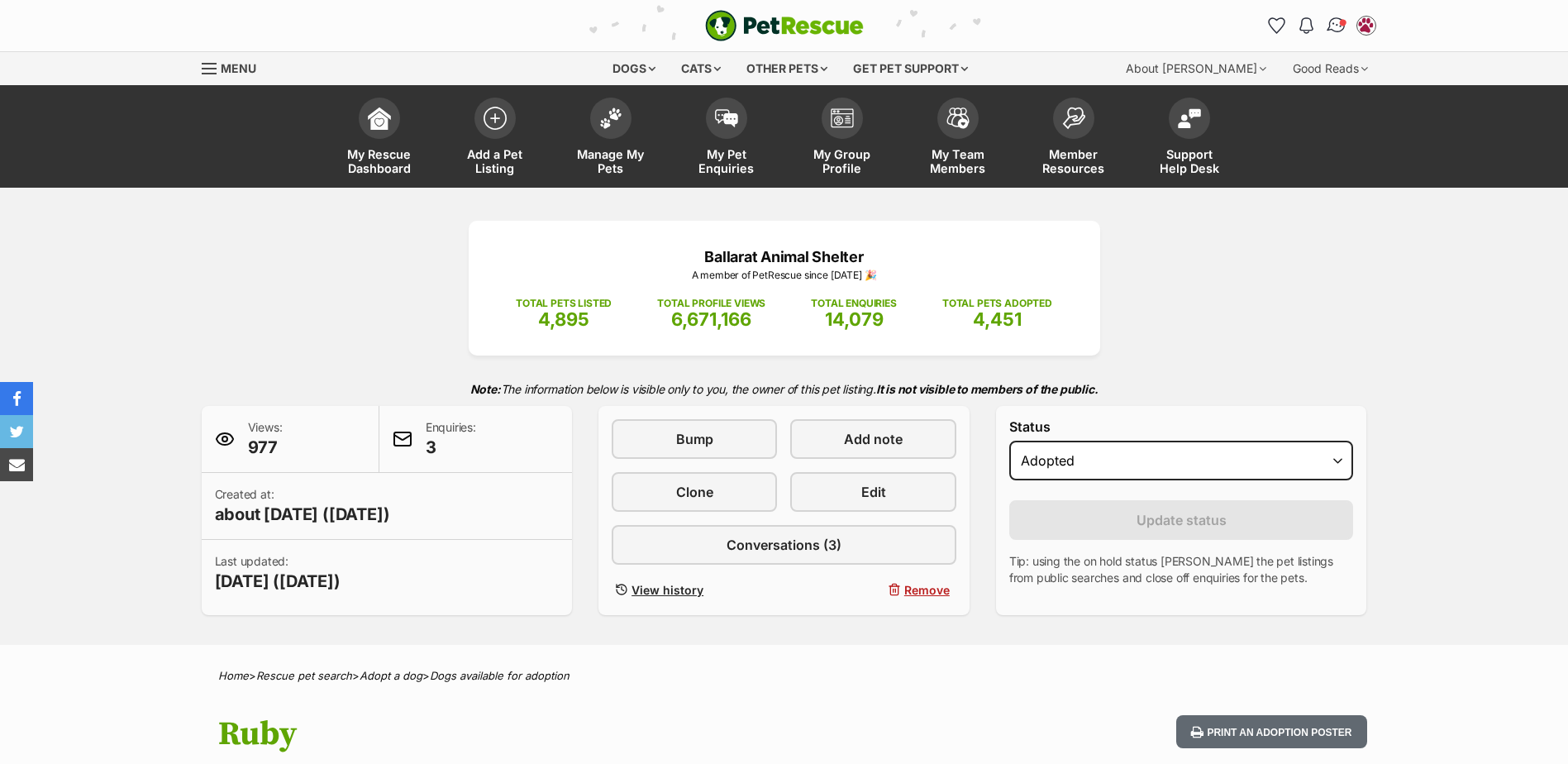
click at [1338, 21] on img "Conversations" at bounding box center [1336, 25] width 22 height 21
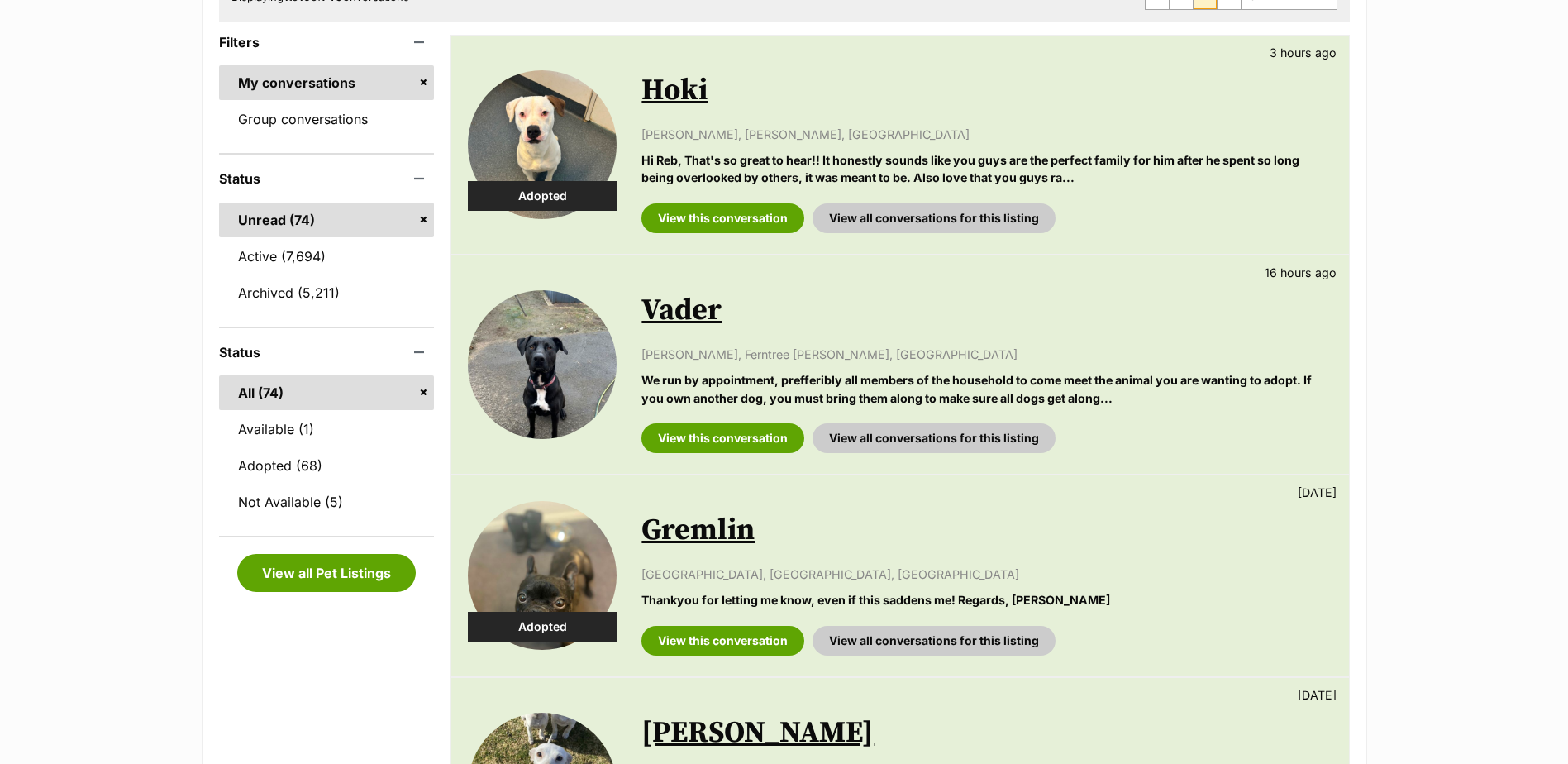
scroll to position [248, 0]
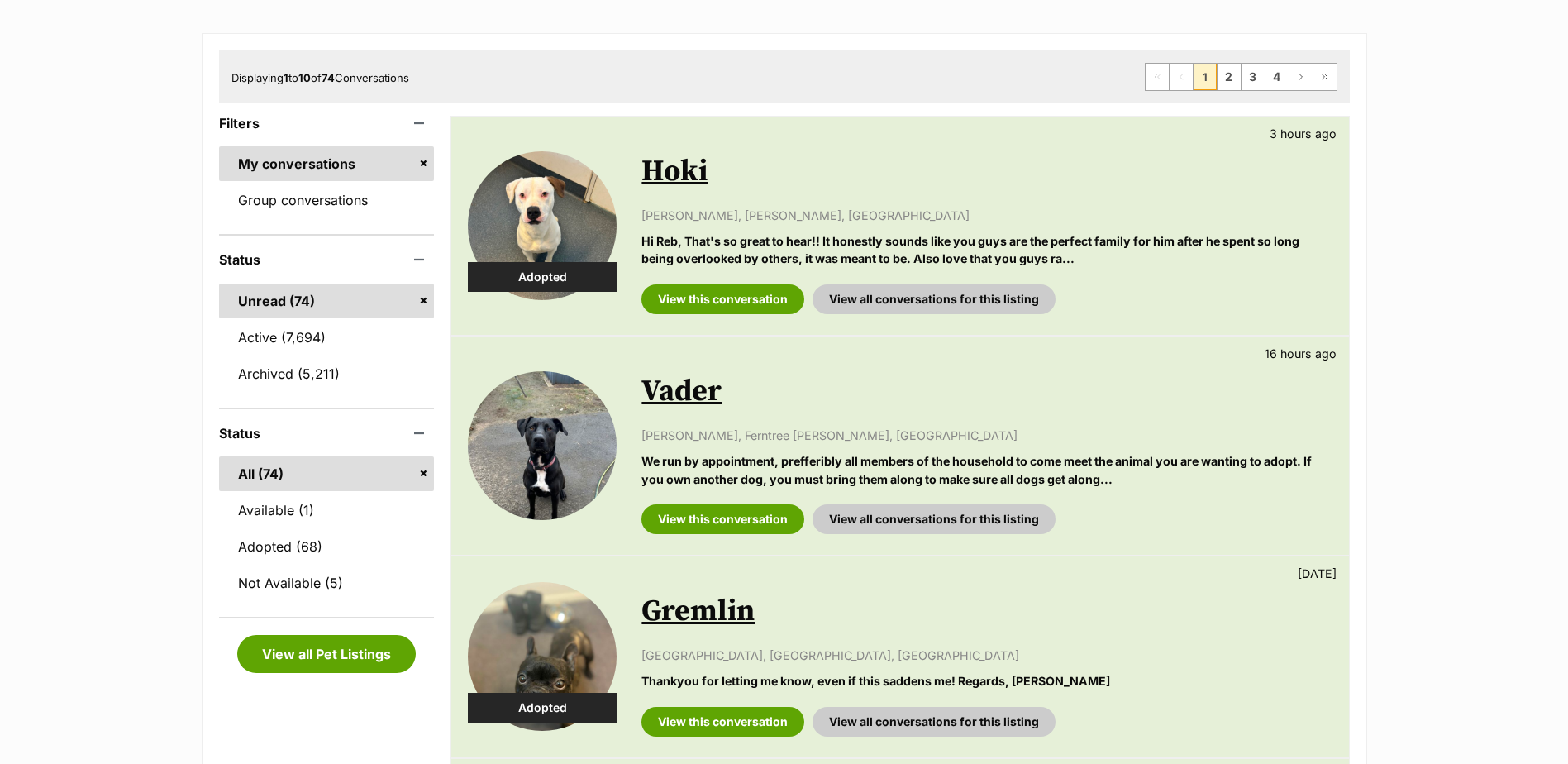
click at [849, 438] on p "[PERSON_NAME], Ferntree [PERSON_NAME], [GEOGRAPHIC_DATA]" at bounding box center [987, 435] width 690 height 17
click at [754, 511] on link "View this conversation" at bounding box center [723, 519] width 163 height 30
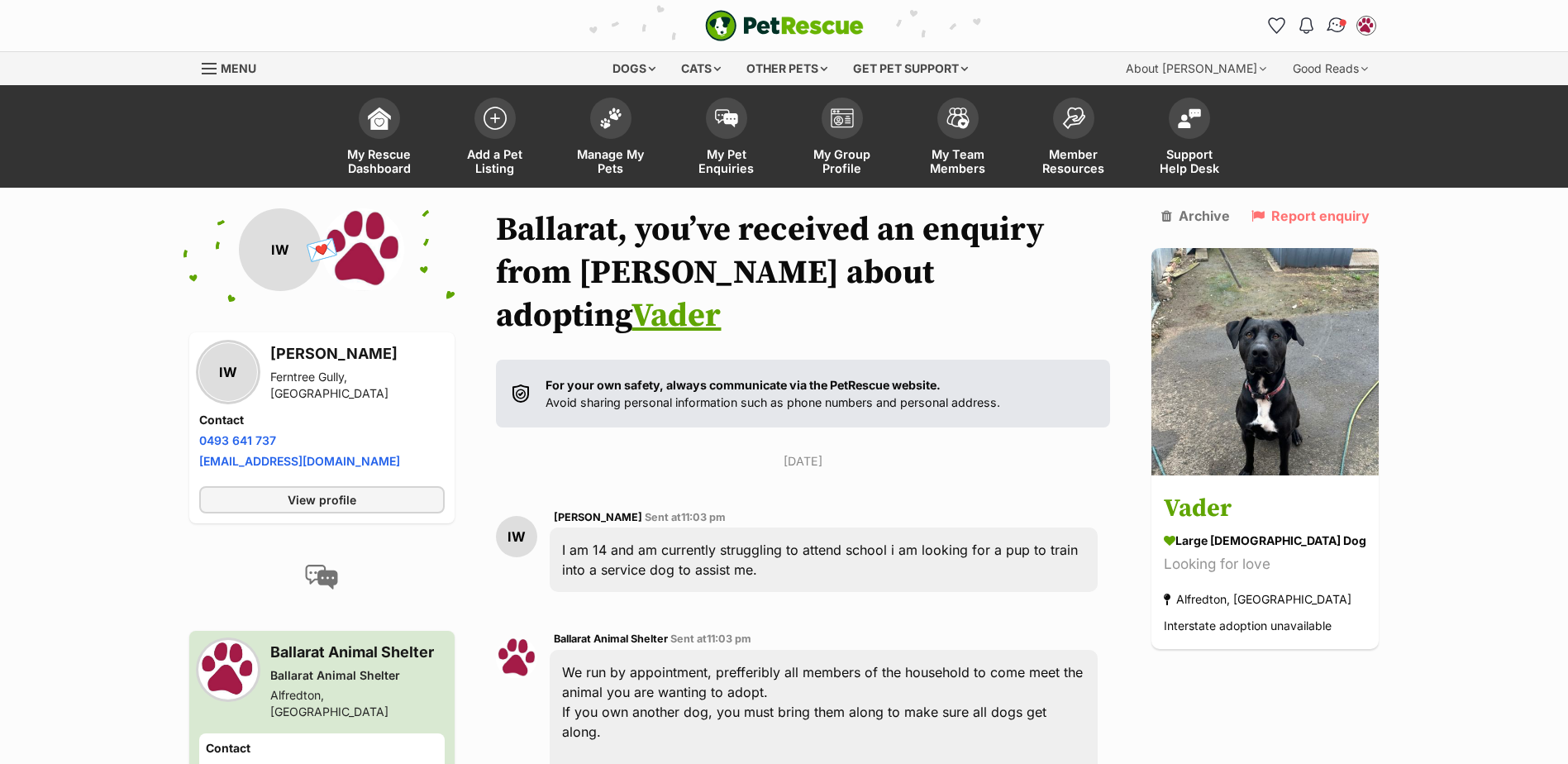
click at [1337, 20] on img "Conversations" at bounding box center [1336, 25] width 22 height 21
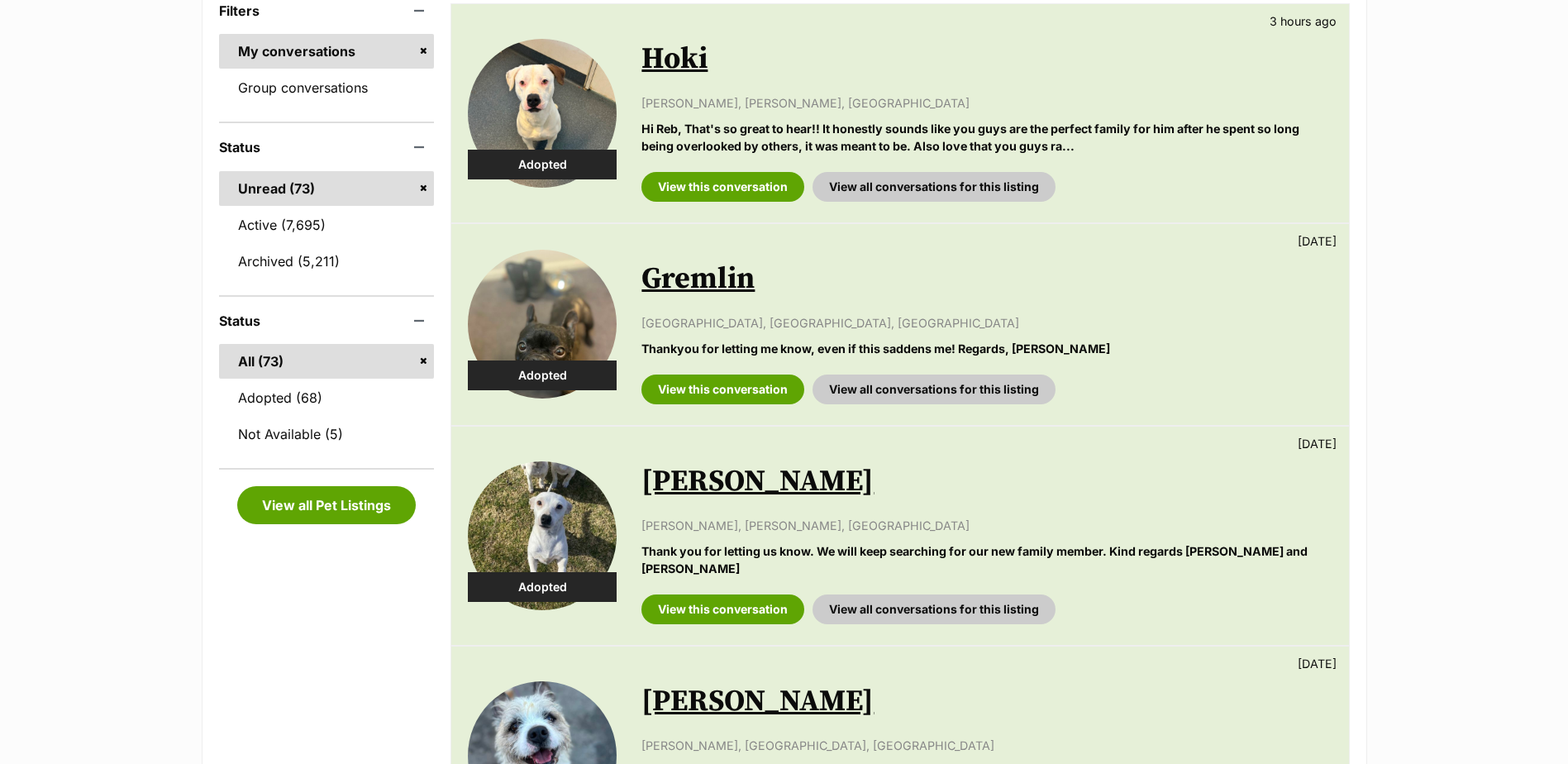
scroll to position [165, 0]
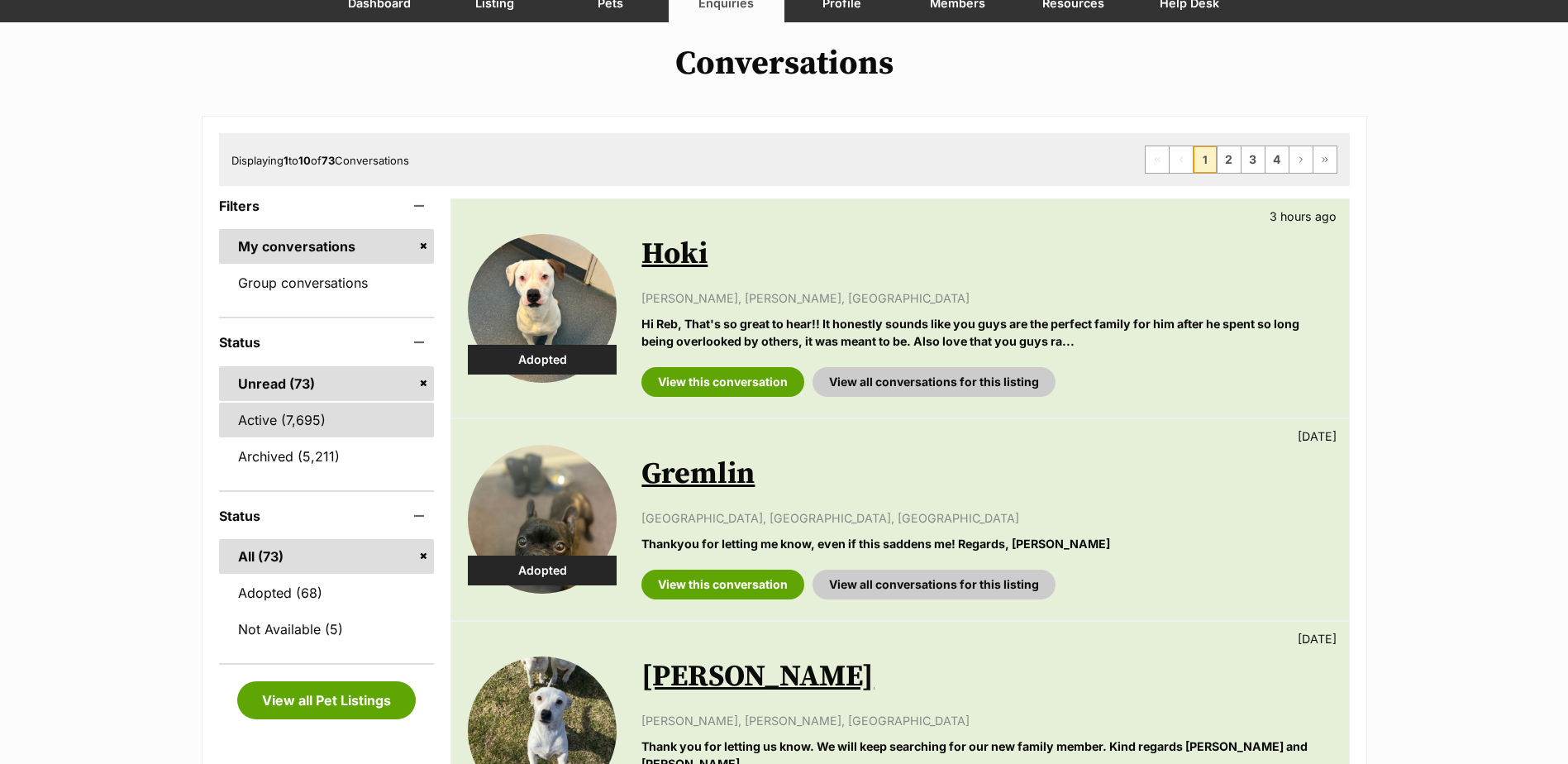
click at [297, 423] on link "Active (7,695)" at bounding box center [327, 420] width 216 height 35
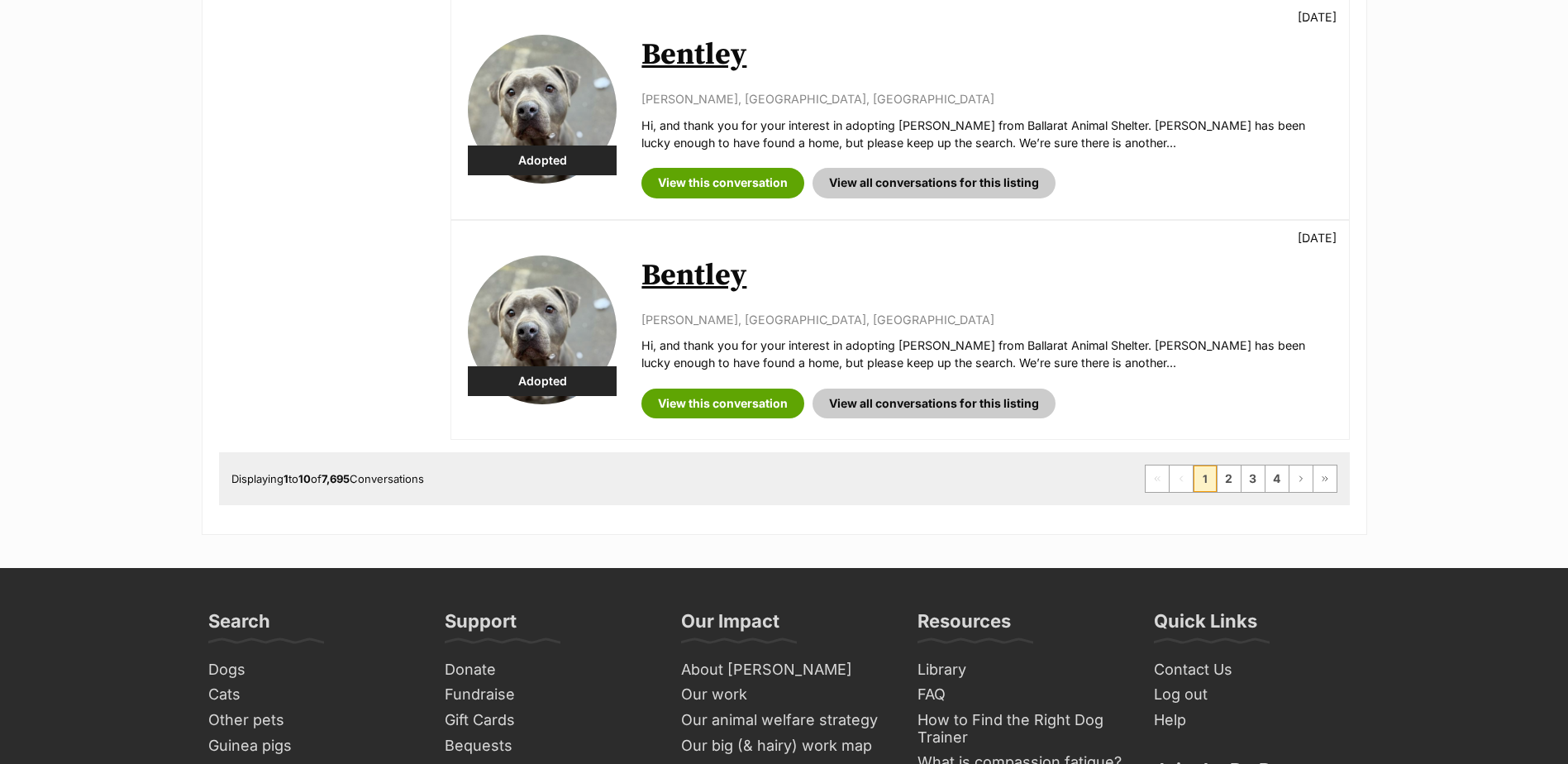
scroll to position [2149, 0]
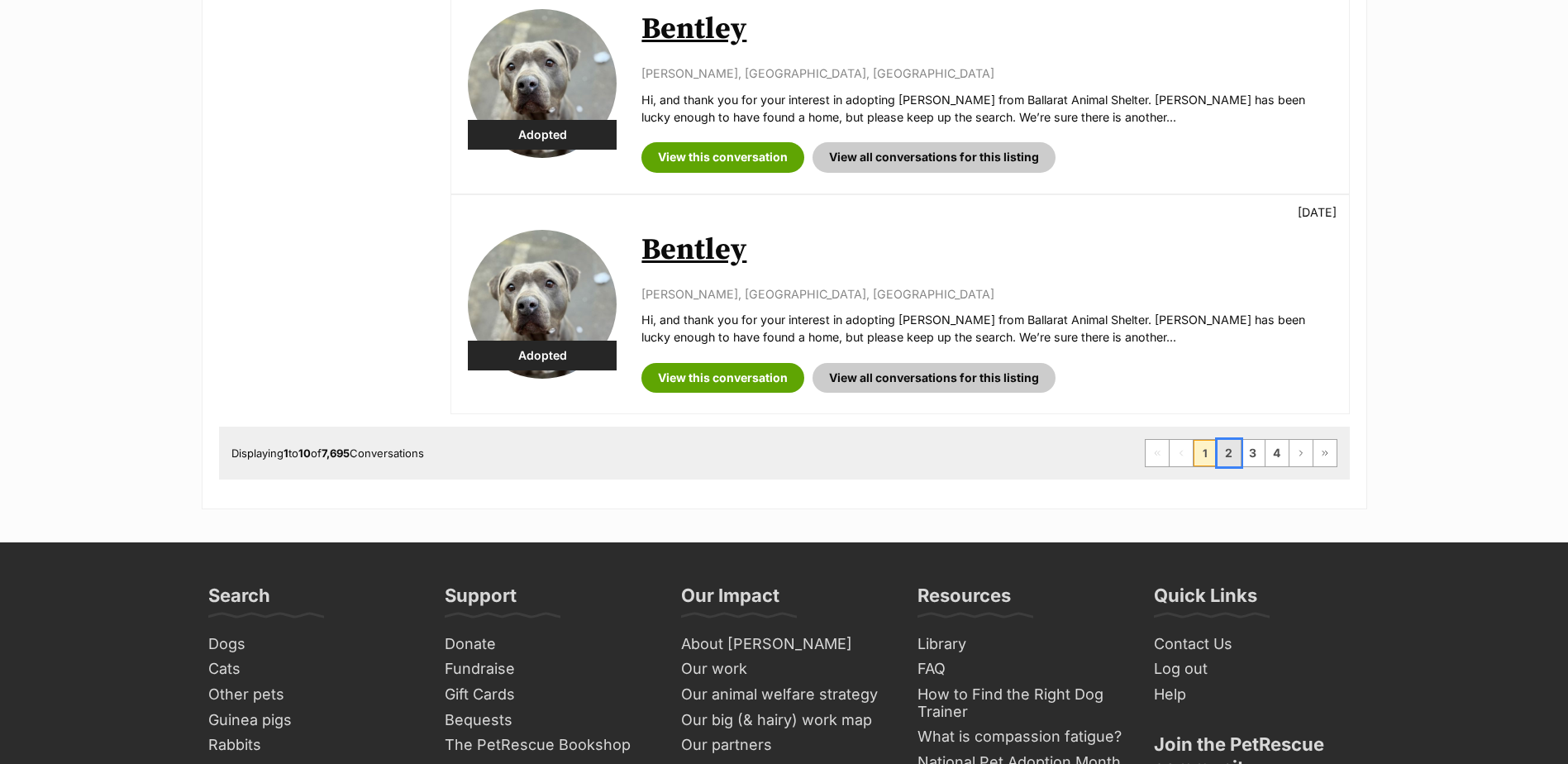
click at [1226, 448] on link "2" at bounding box center [1229, 452] width 23 height 27
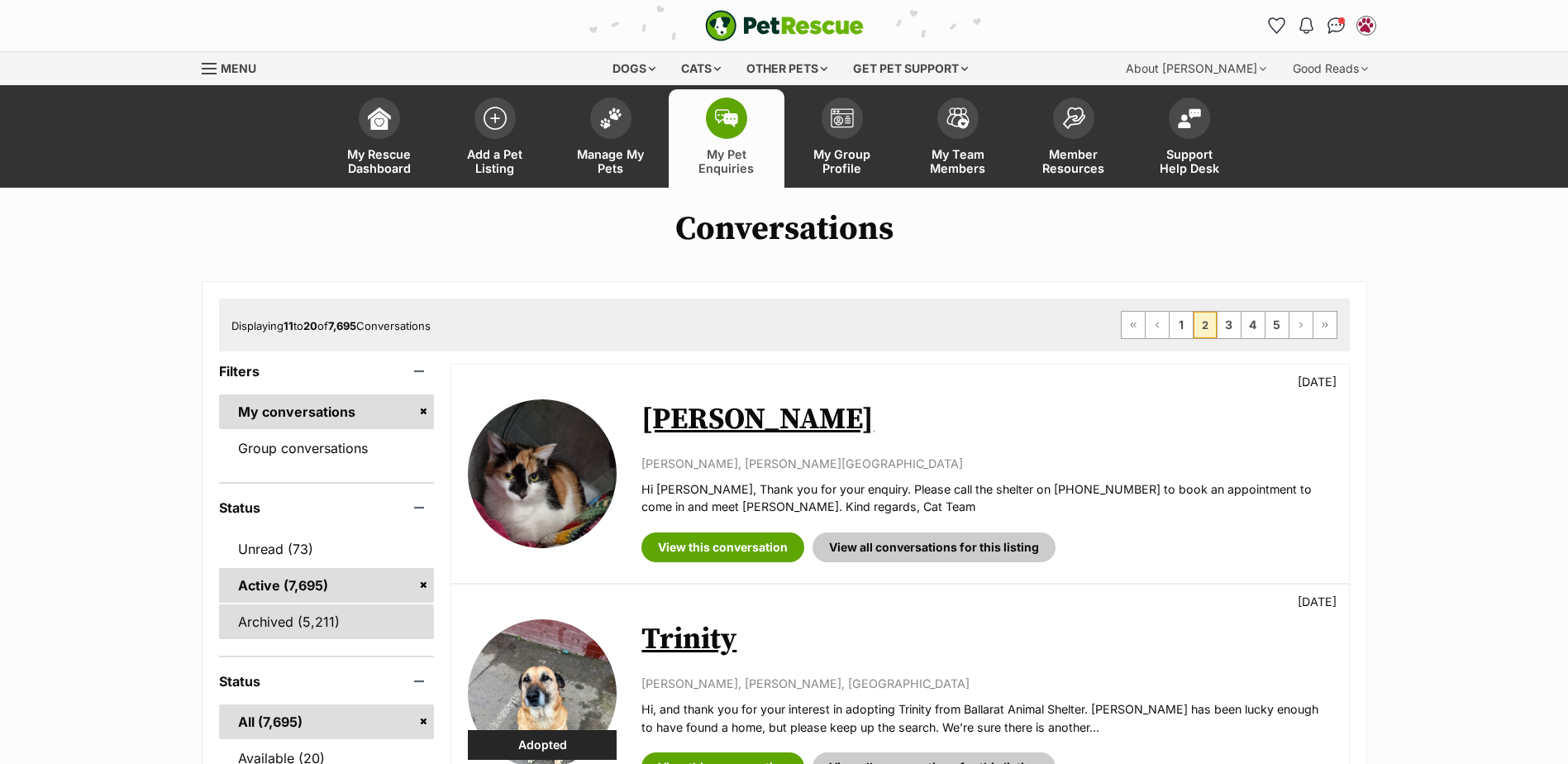
click at [290, 620] on link "Archived (5,211)" at bounding box center [327, 621] width 216 height 35
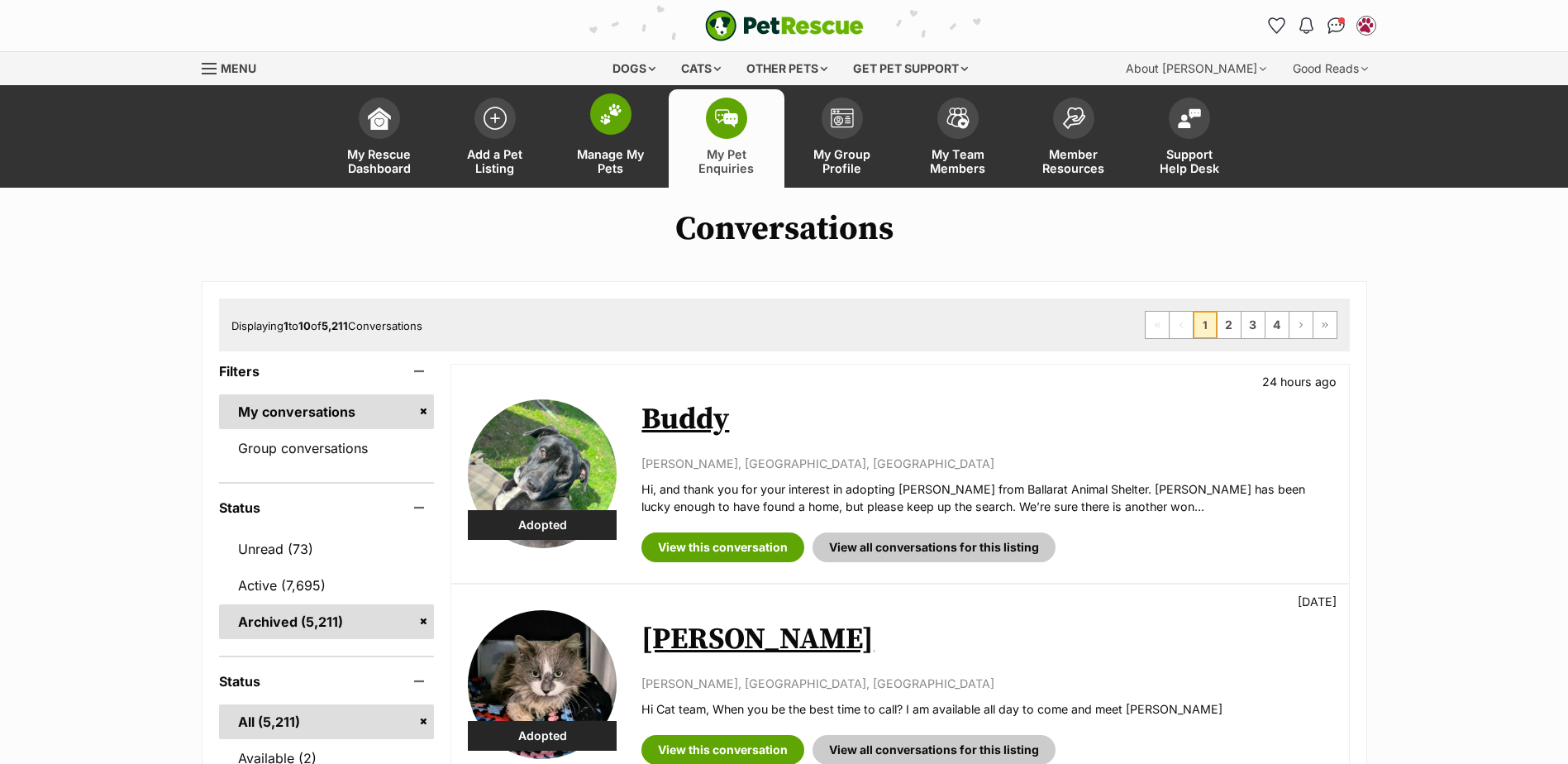
click at [618, 112] on img at bounding box center [611, 114] width 23 height 21
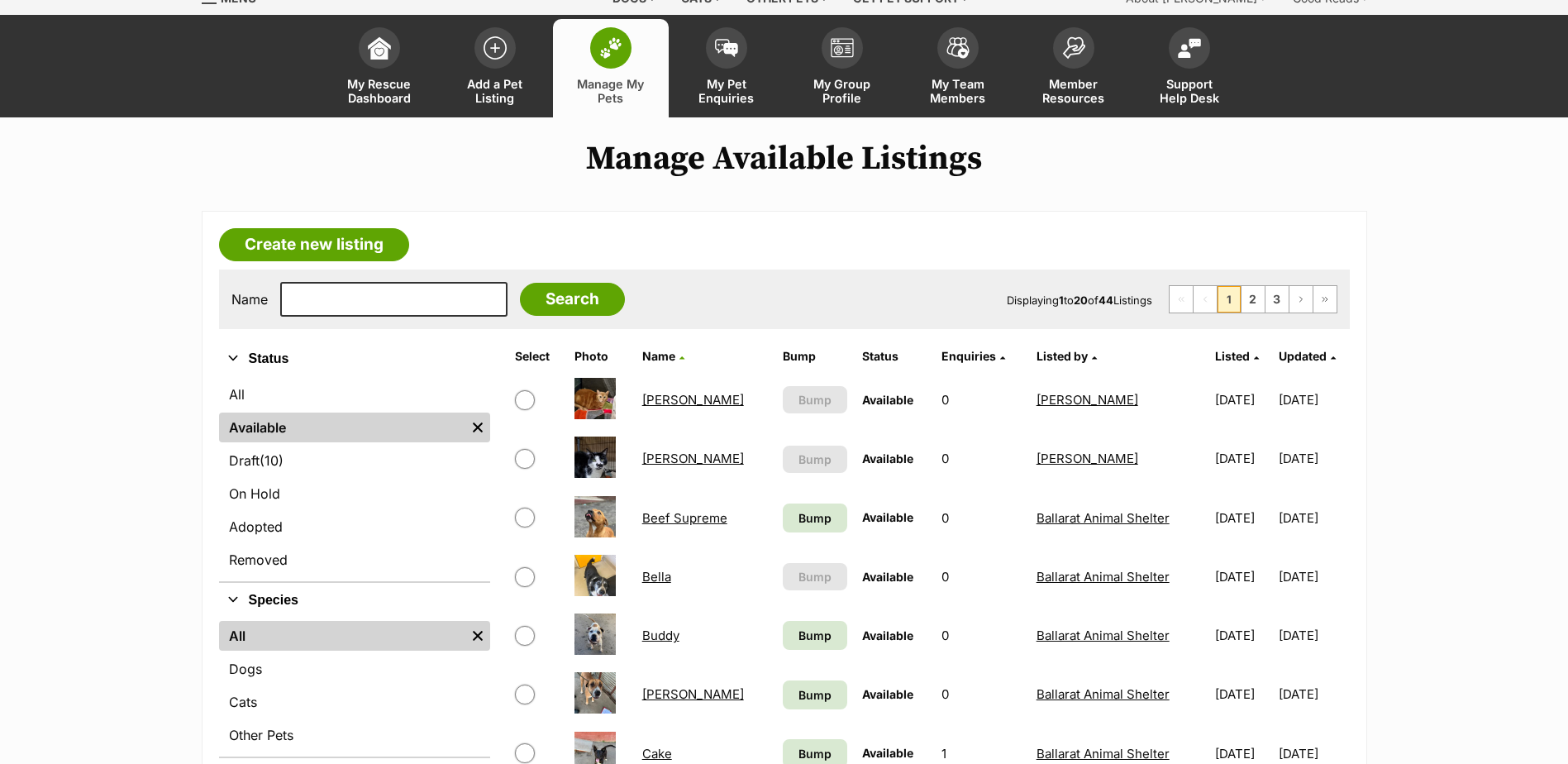
scroll to position [165, 0]
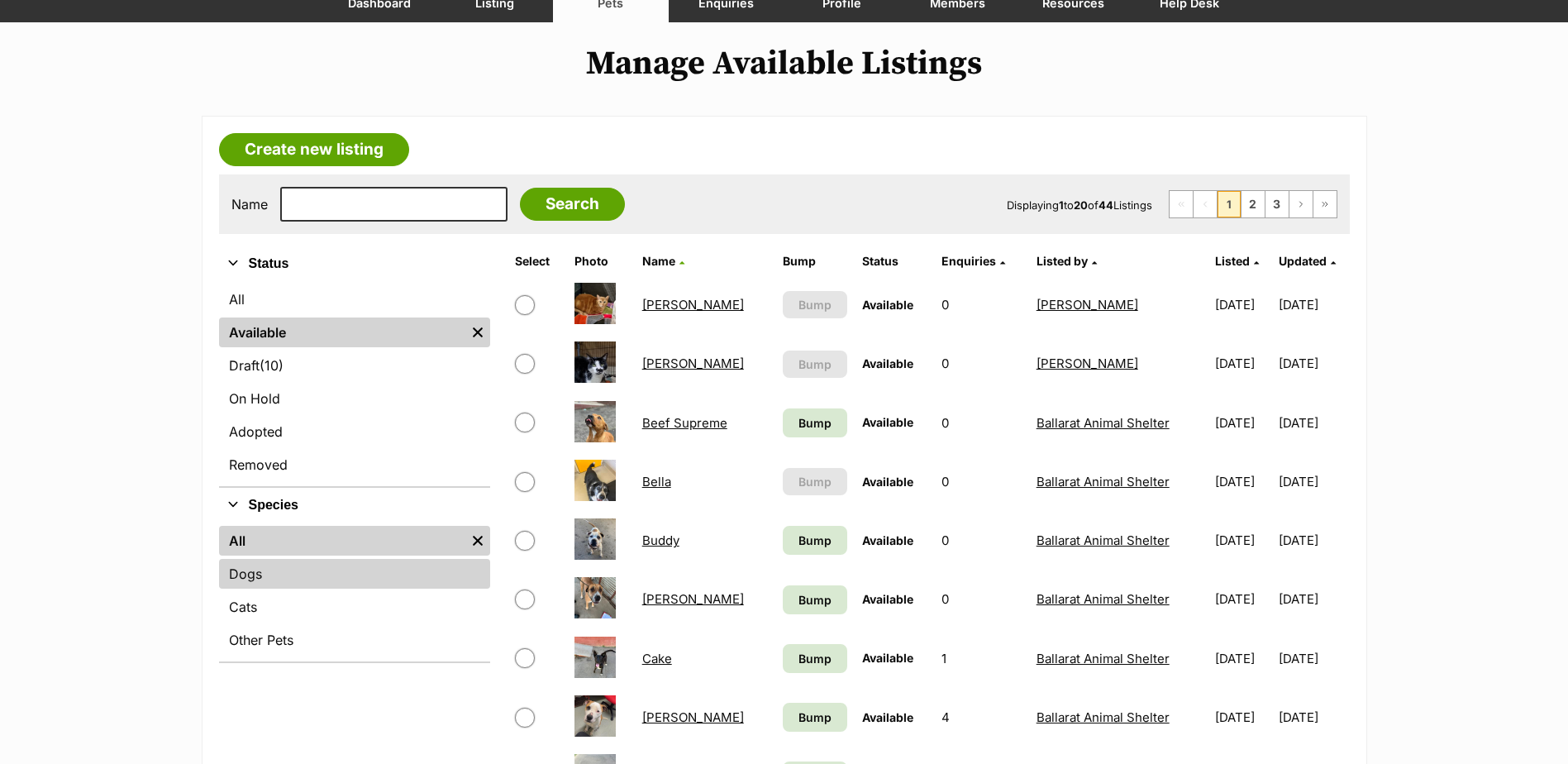
click at [259, 575] on link "Dogs" at bounding box center [355, 573] width 271 height 30
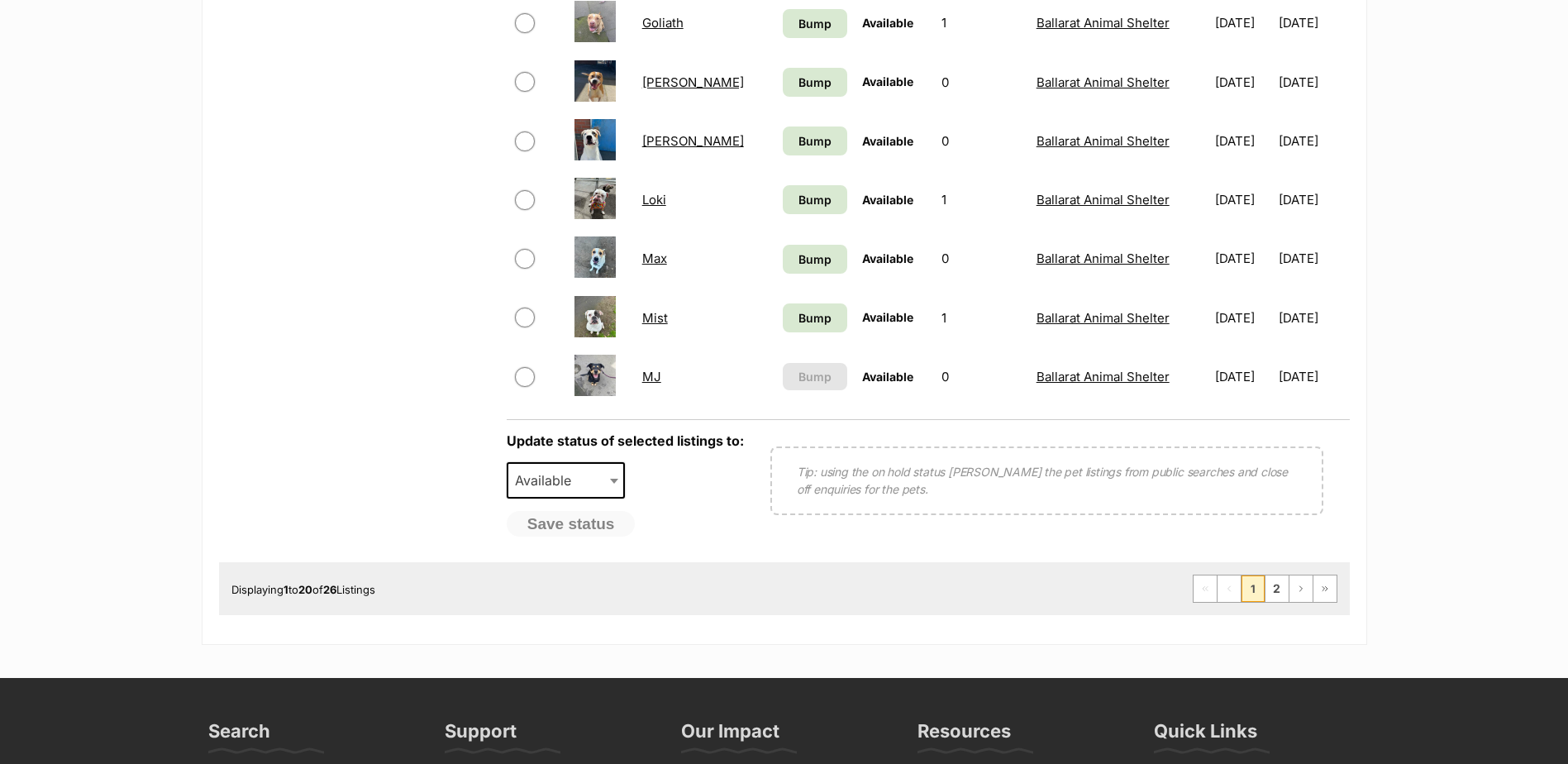
scroll to position [1240, 0]
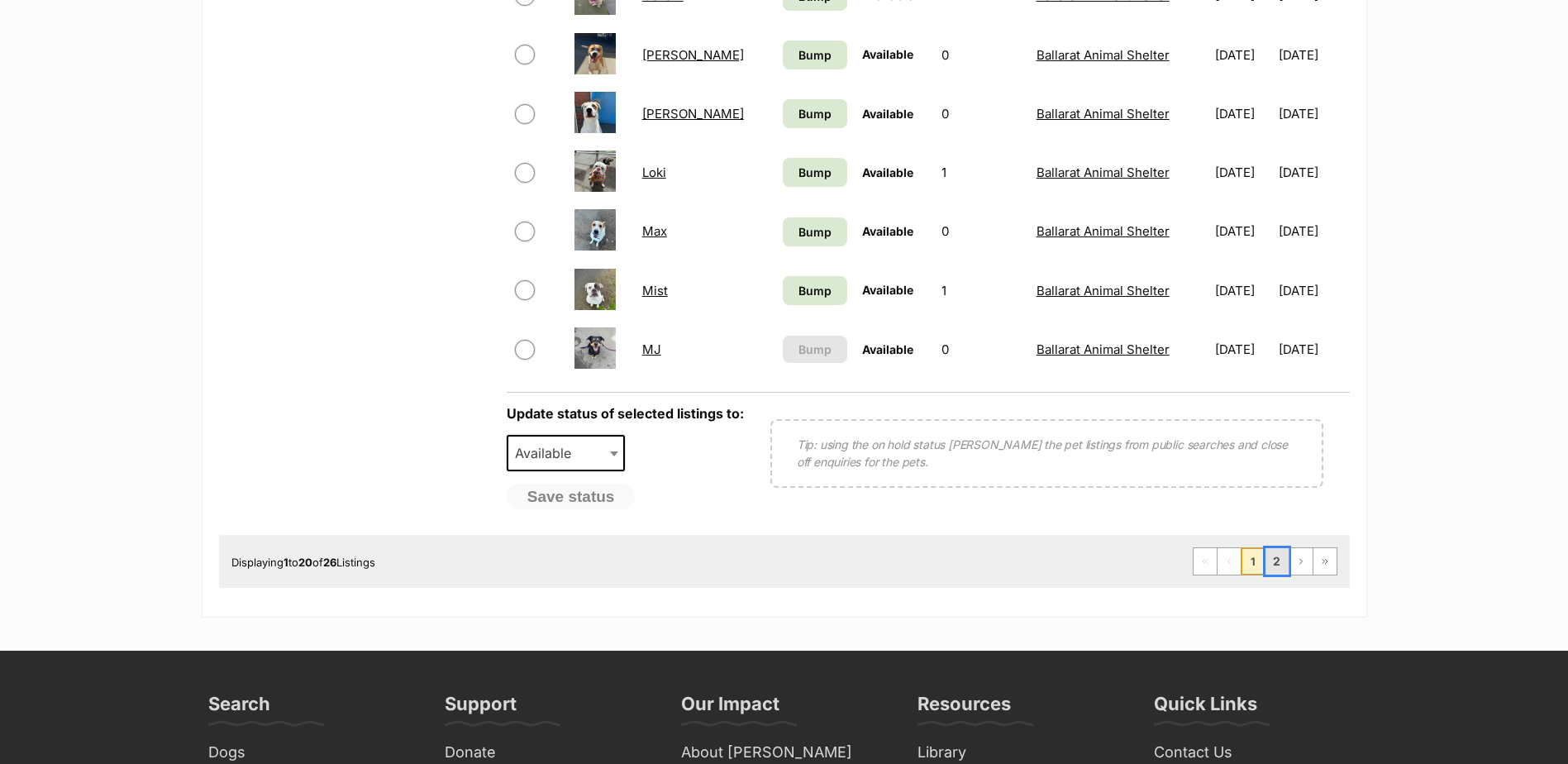
click at [1279, 562] on link "2" at bounding box center [1277, 561] width 23 height 27
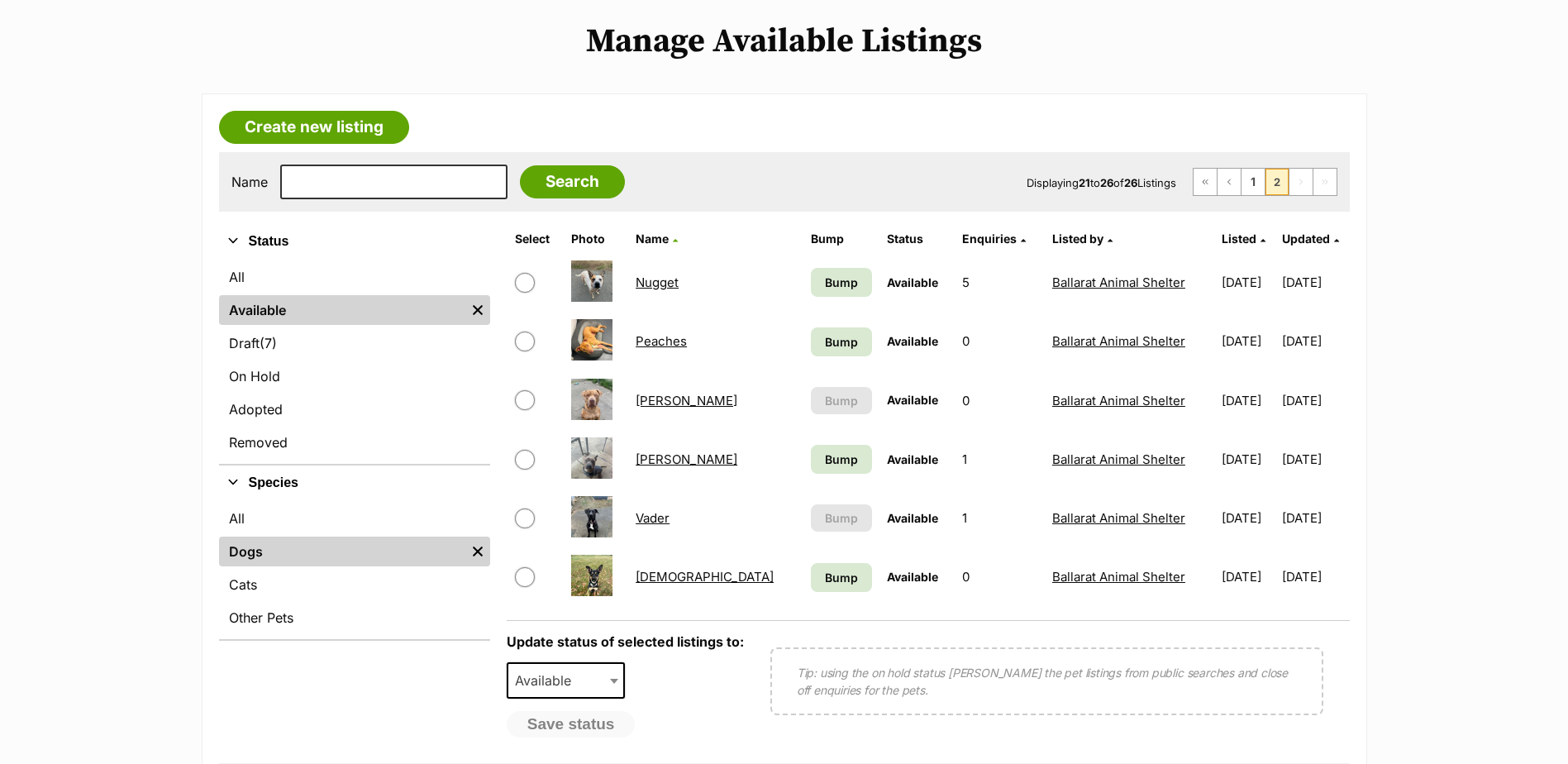
scroll to position [248, 0]
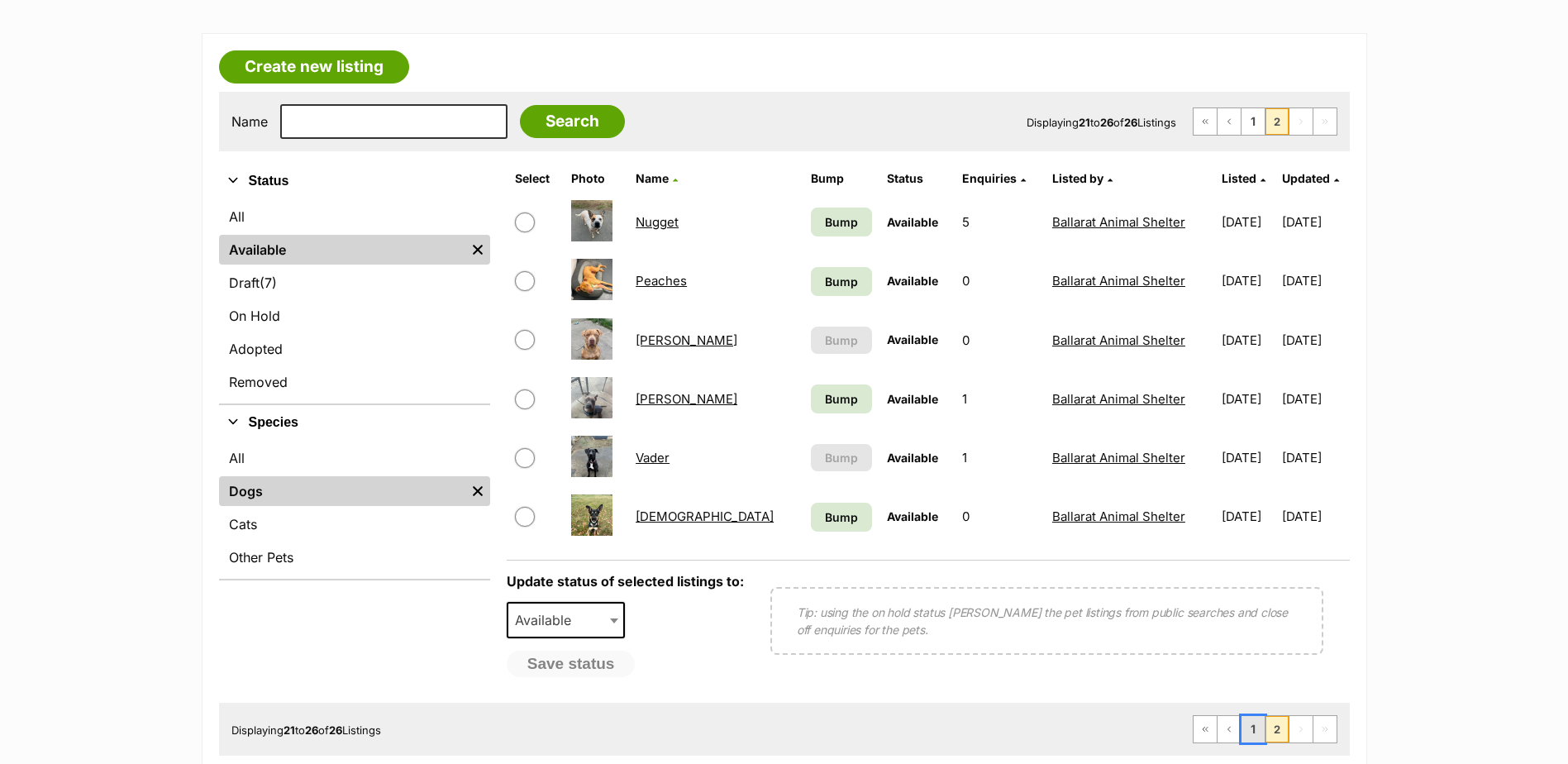
click at [1261, 727] on link "1" at bounding box center [1253, 729] width 23 height 27
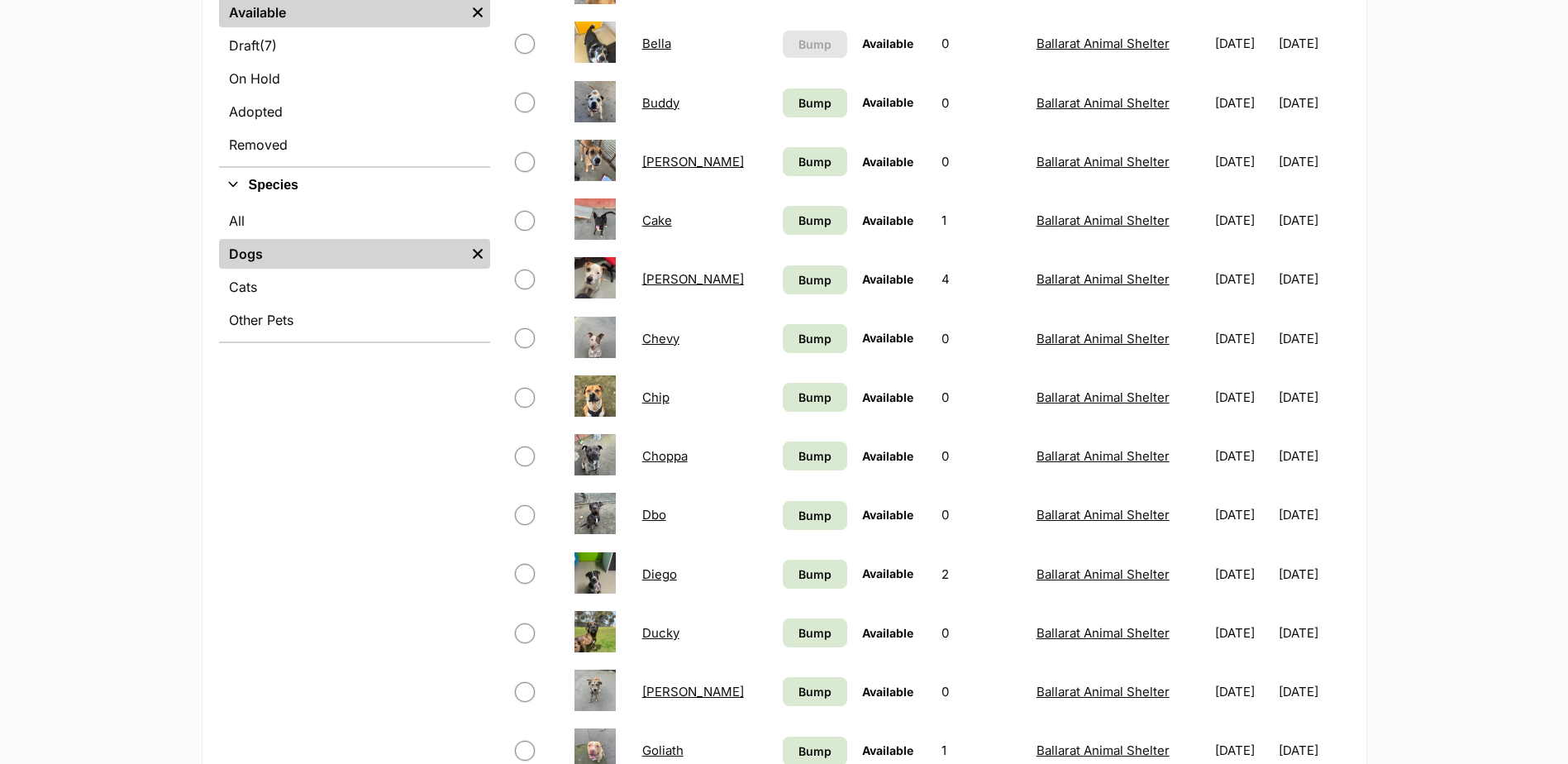
scroll to position [579, 0]
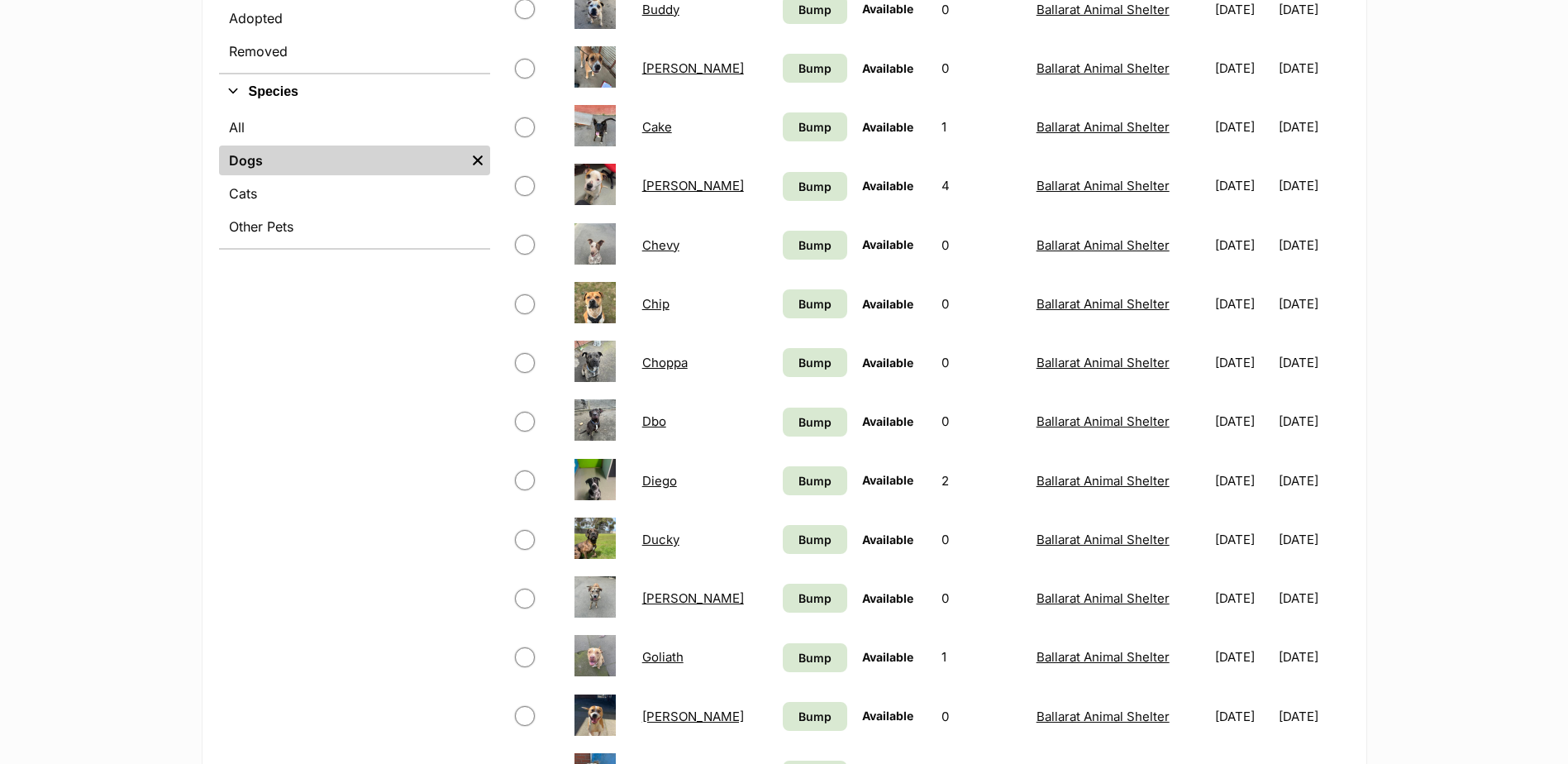
click at [663, 478] on link "Diego" at bounding box center [659, 480] width 35 height 15
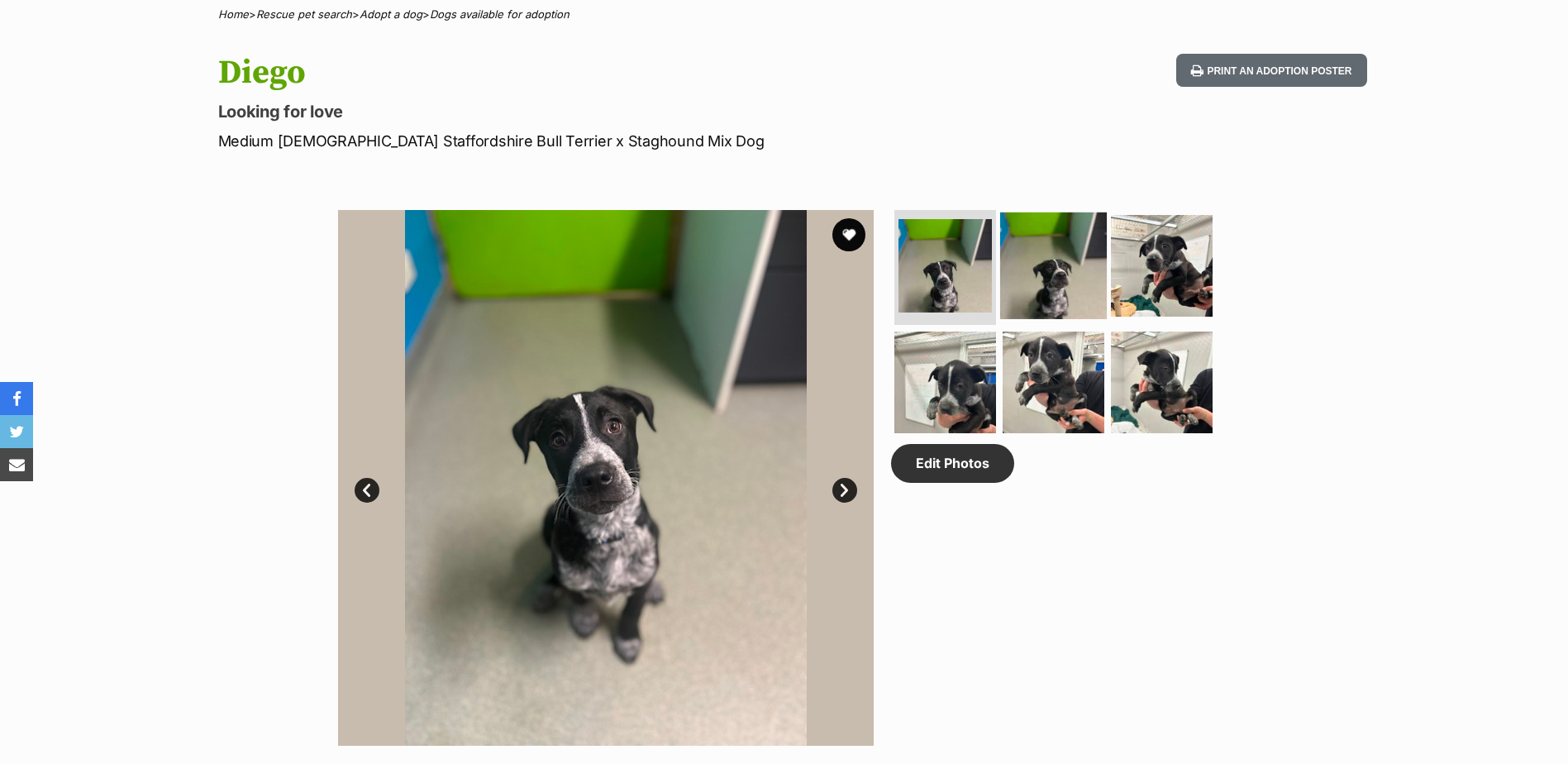
click at [1041, 278] on img at bounding box center [1053, 265] width 106 height 106
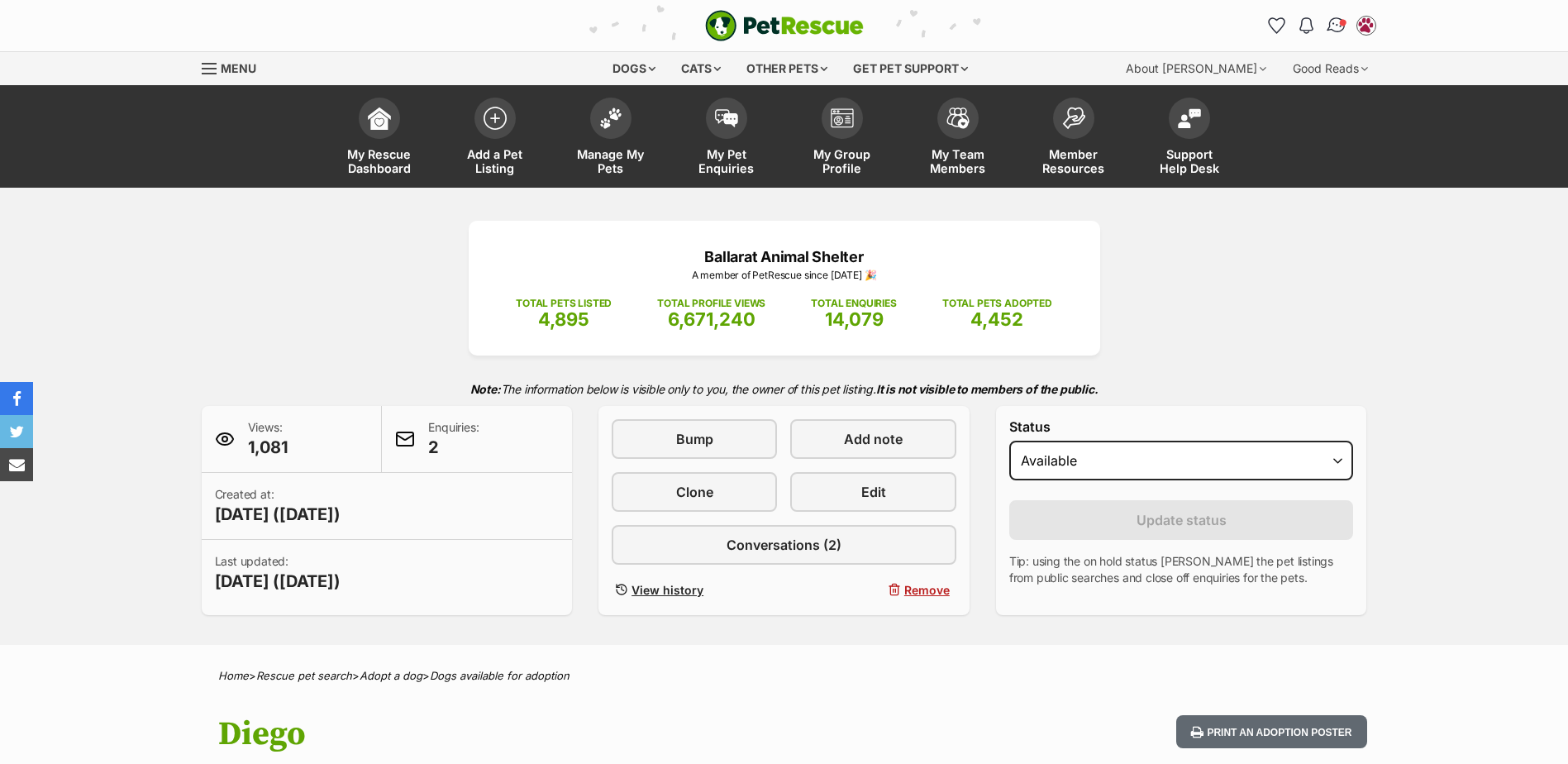
click at [1337, 26] on img "Conversations" at bounding box center [1336, 25] width 22 height 21
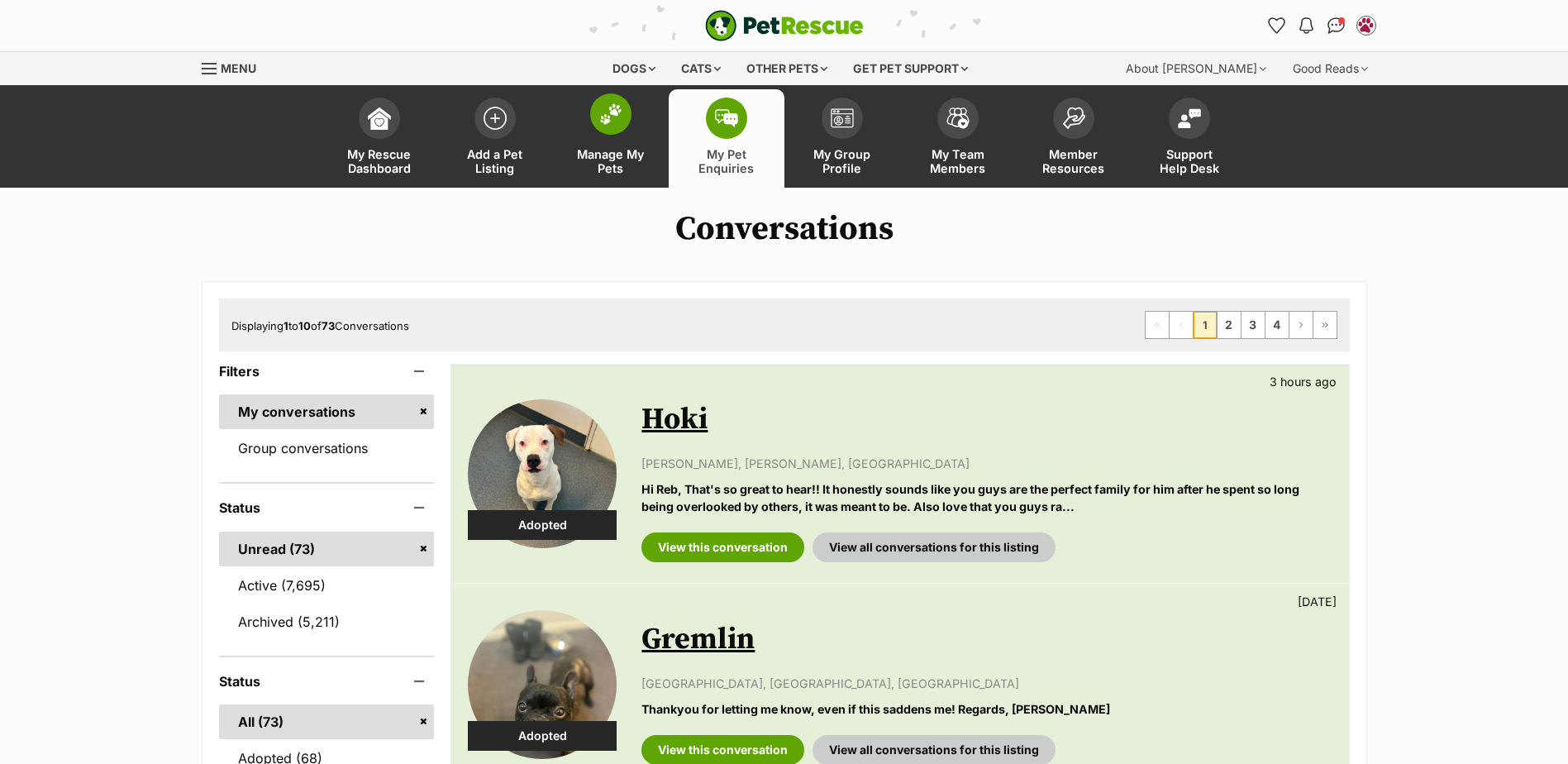
click at [615, 104] on img at bounding box center [611, 114] width 23 height 21
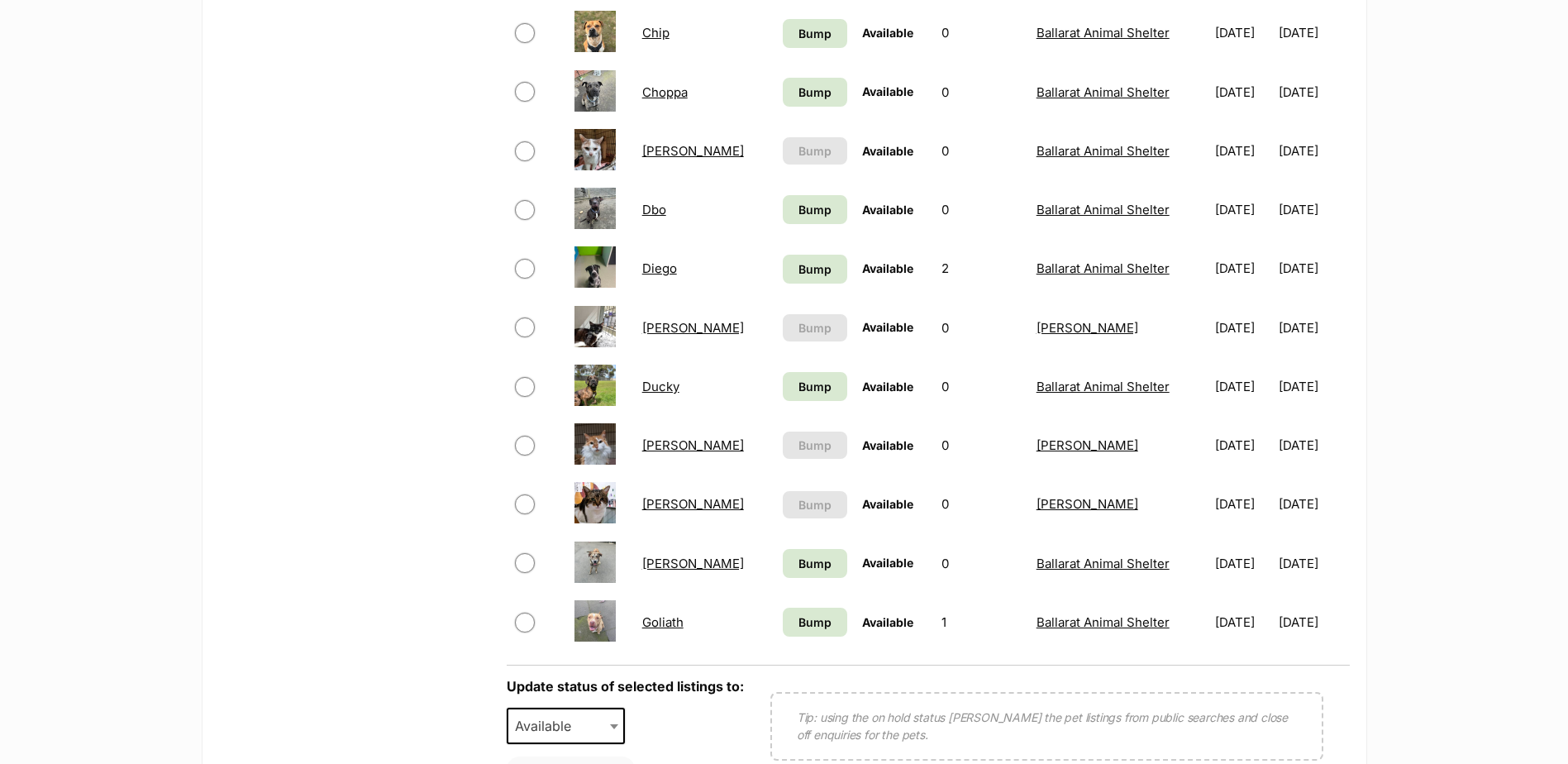
scroll to position [992, 0]
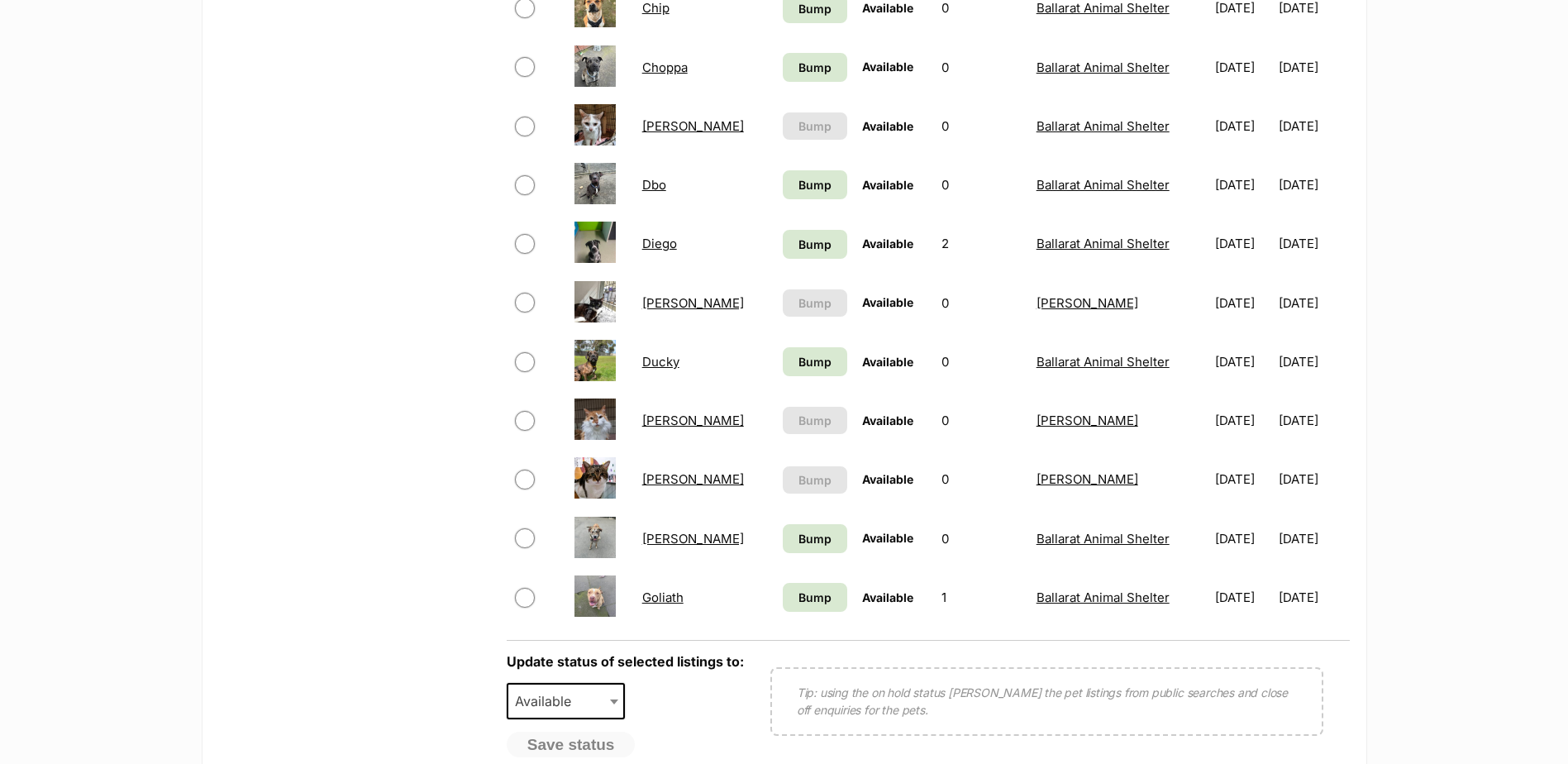
click at [678, 536] on link "[PERSON_NAME]" at bounding box center [693, 539] width 102 height 15
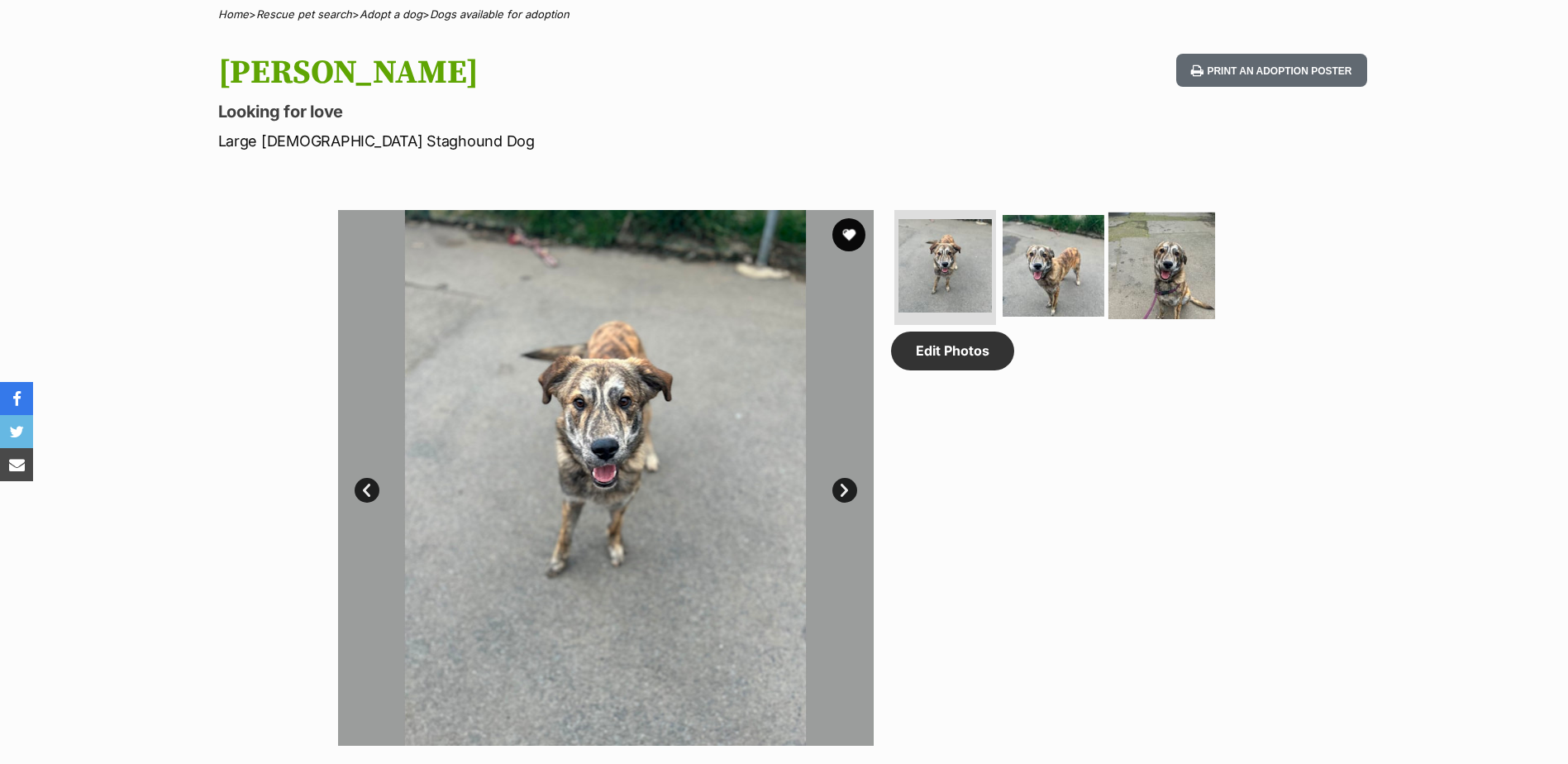
click at [1135, 272] on img at bounding box center [1161, 265] width 106 height 106
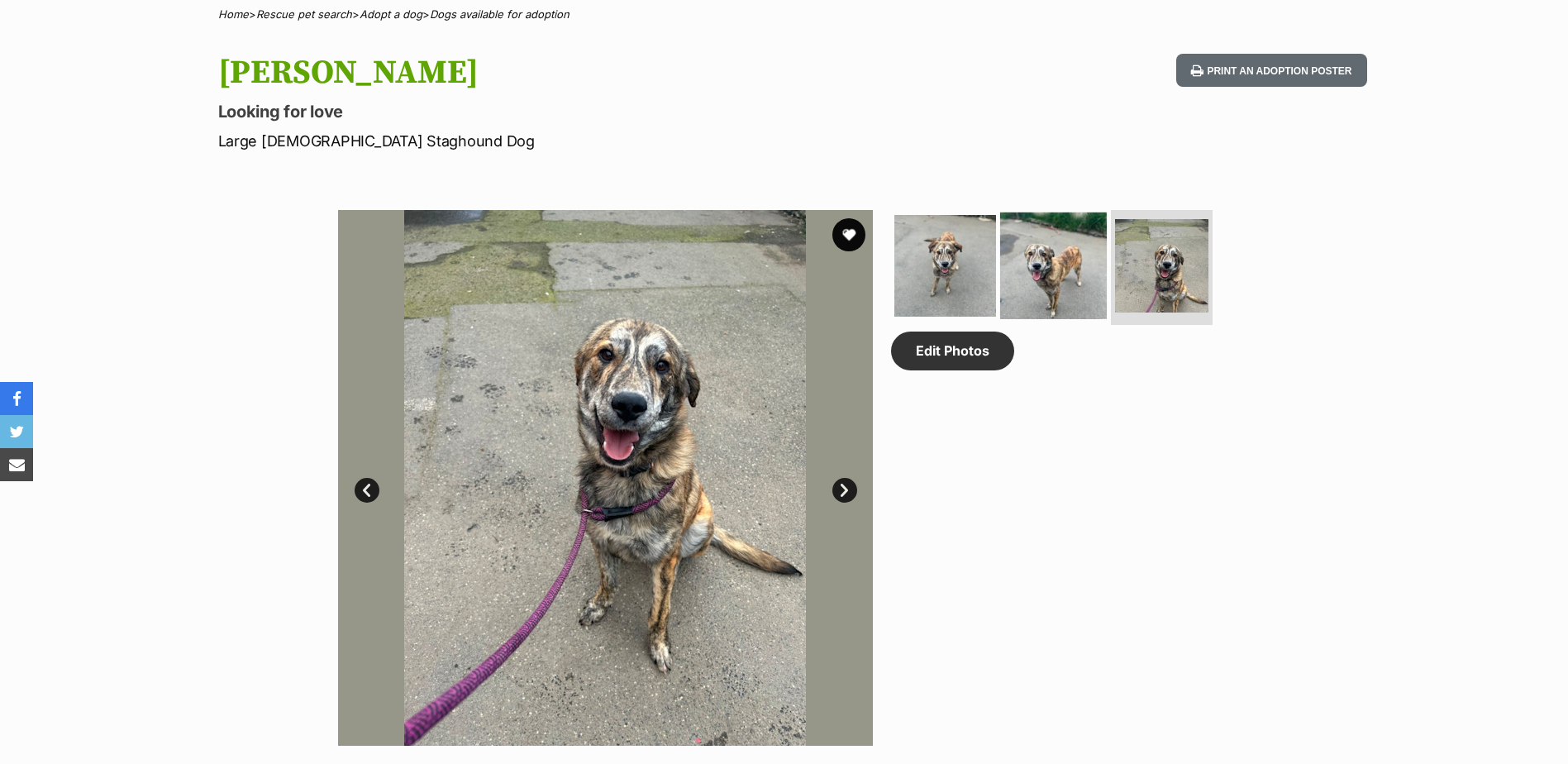
click at [1088, 272] on img at bounding box center [1053, 265] width 106 height 106
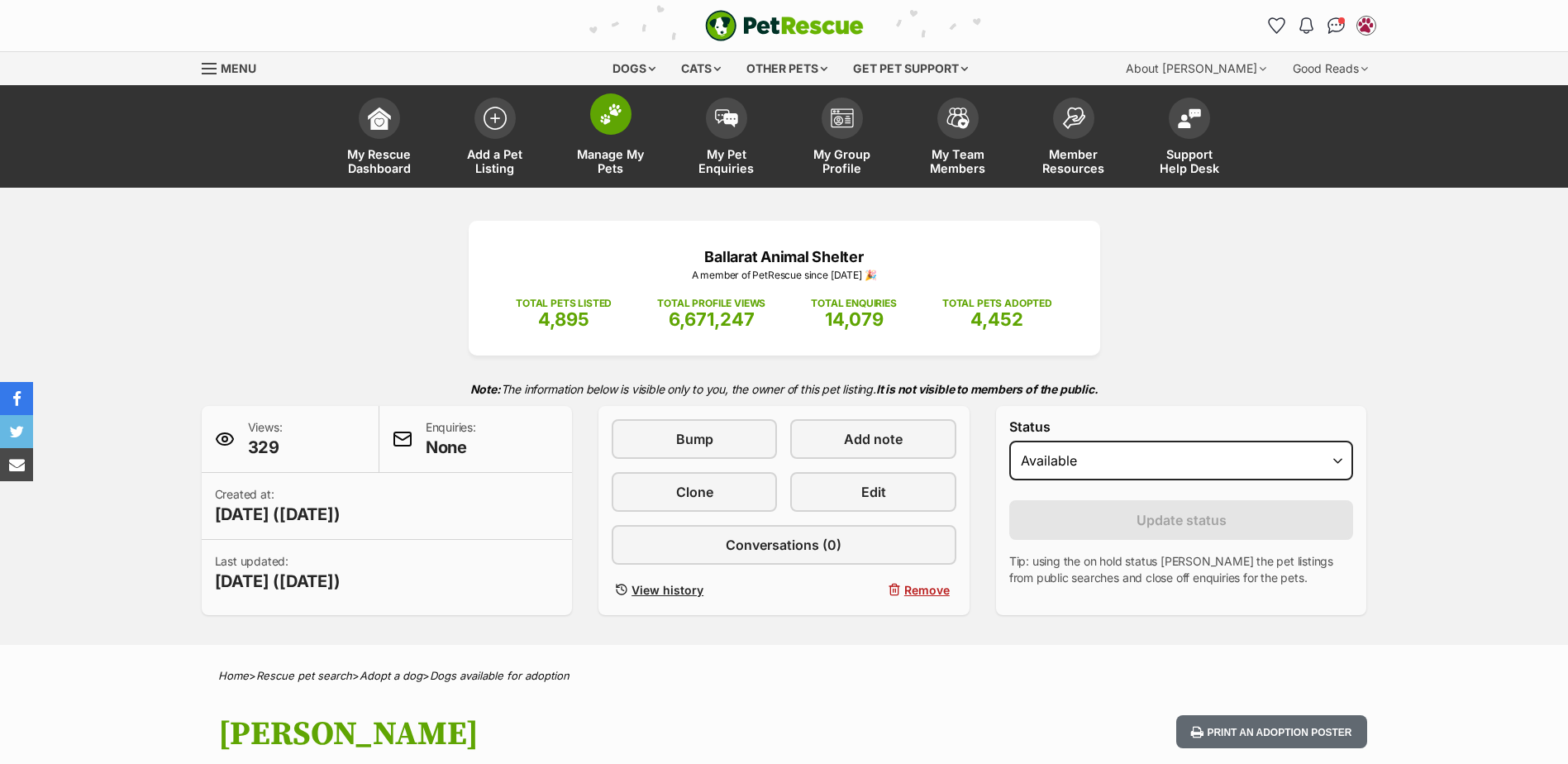
click at [581, 125] on link "Manage My Pets" at bounding box center [611, 138] width 116 height 98
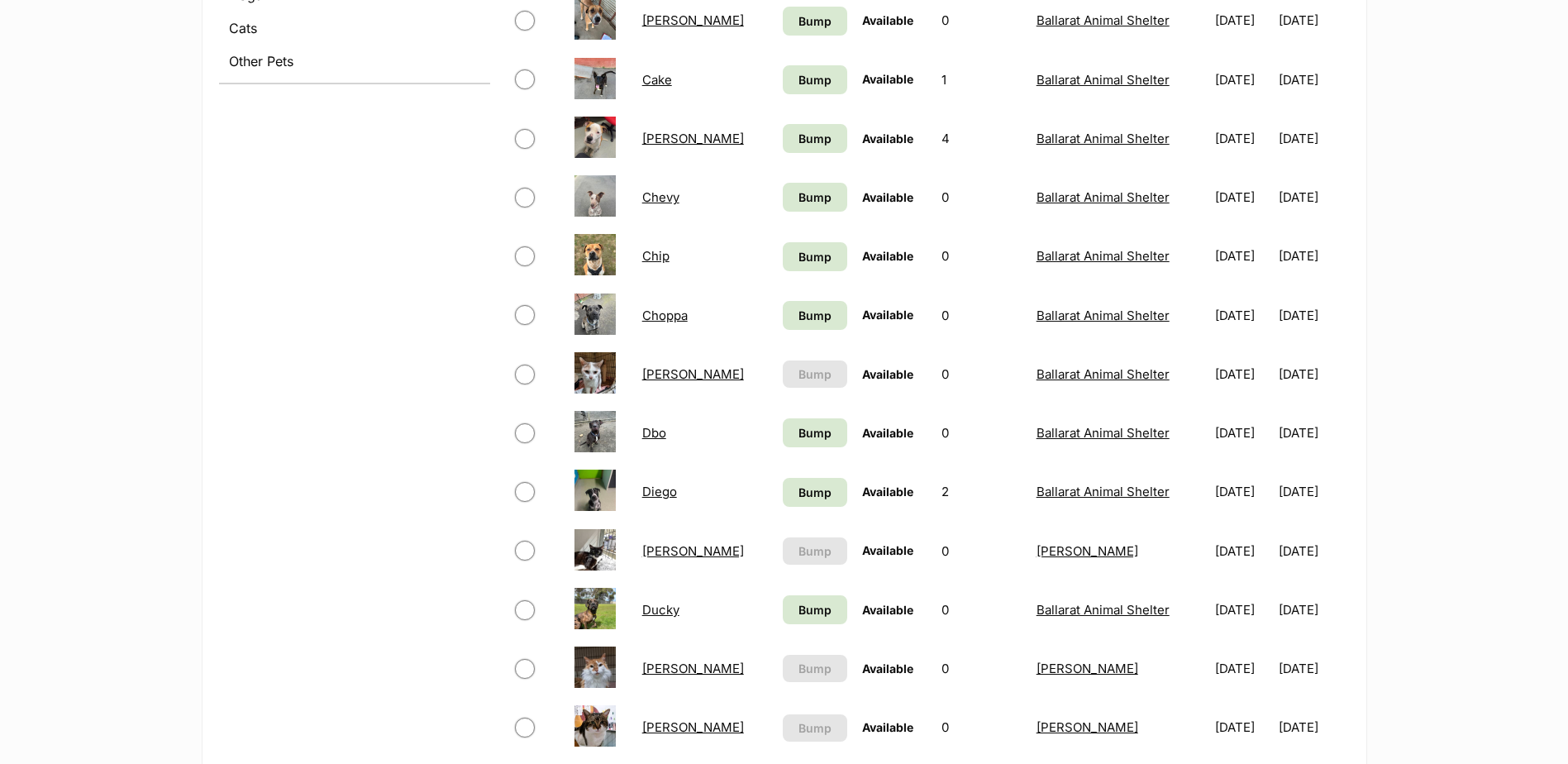
scroll to position [496, 0]
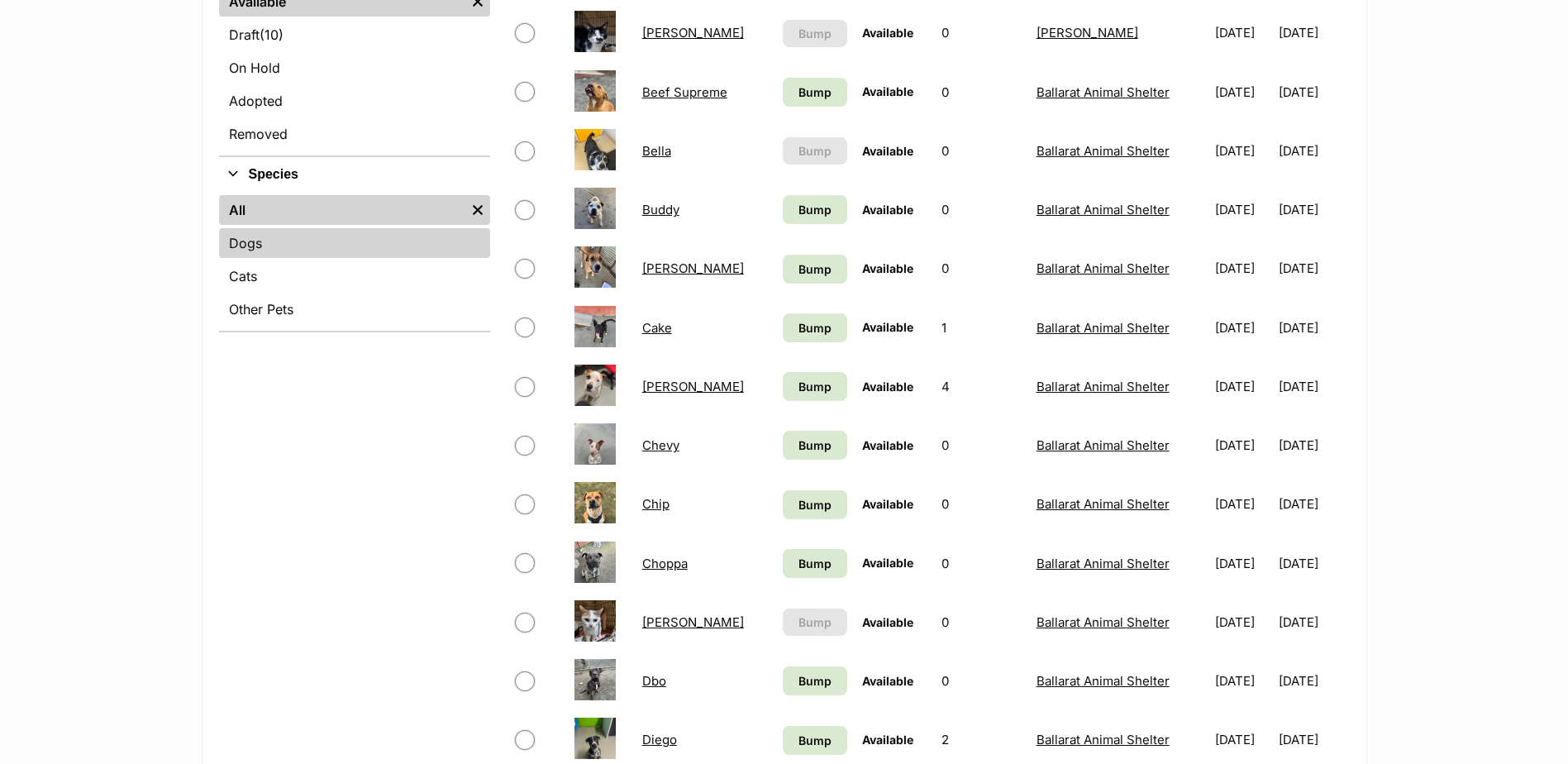
click at [244, 243] on link "Dogs" at bounding box center [355, 242] width 271 height 30
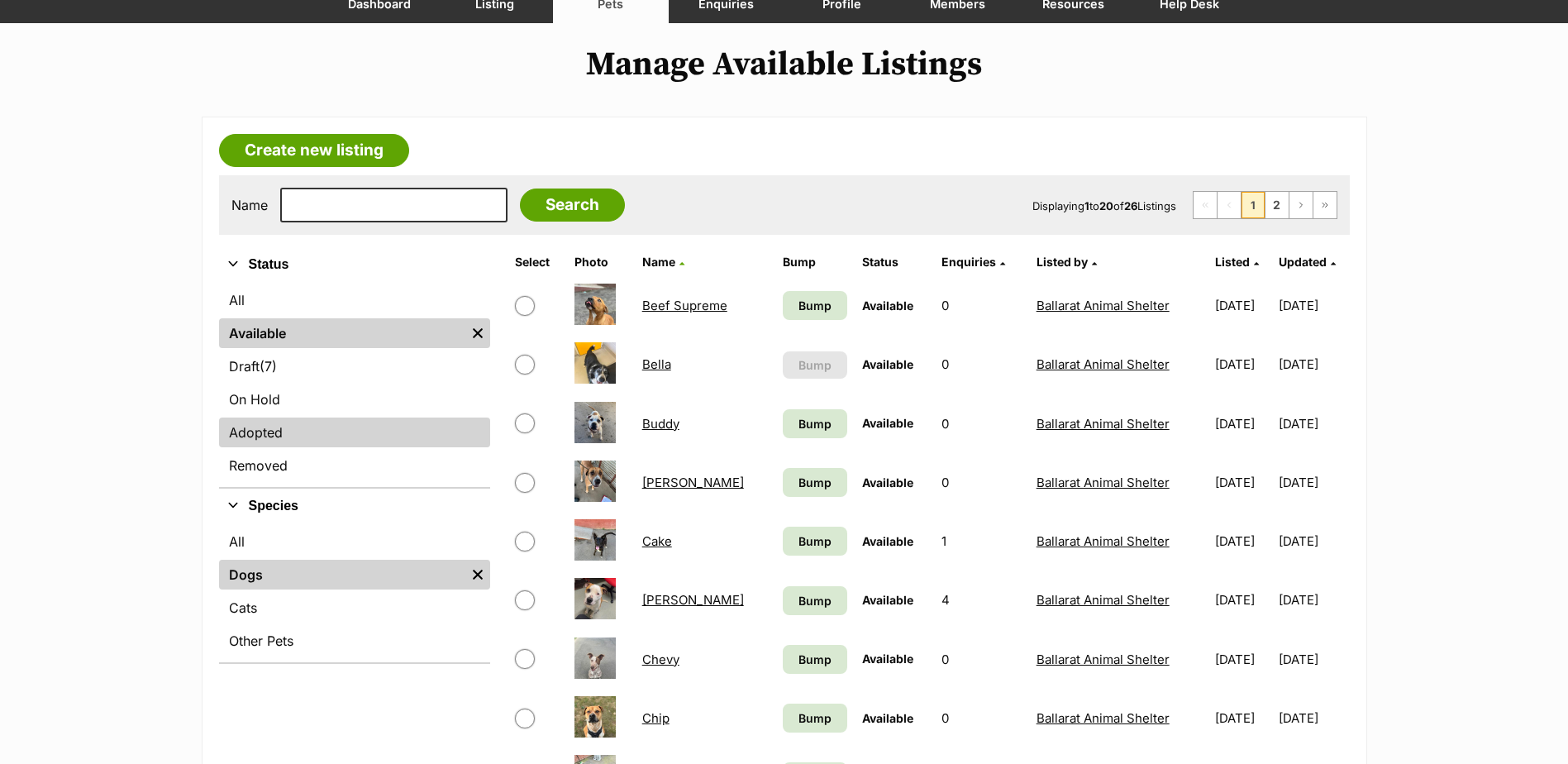
scroll to position [331, 0]
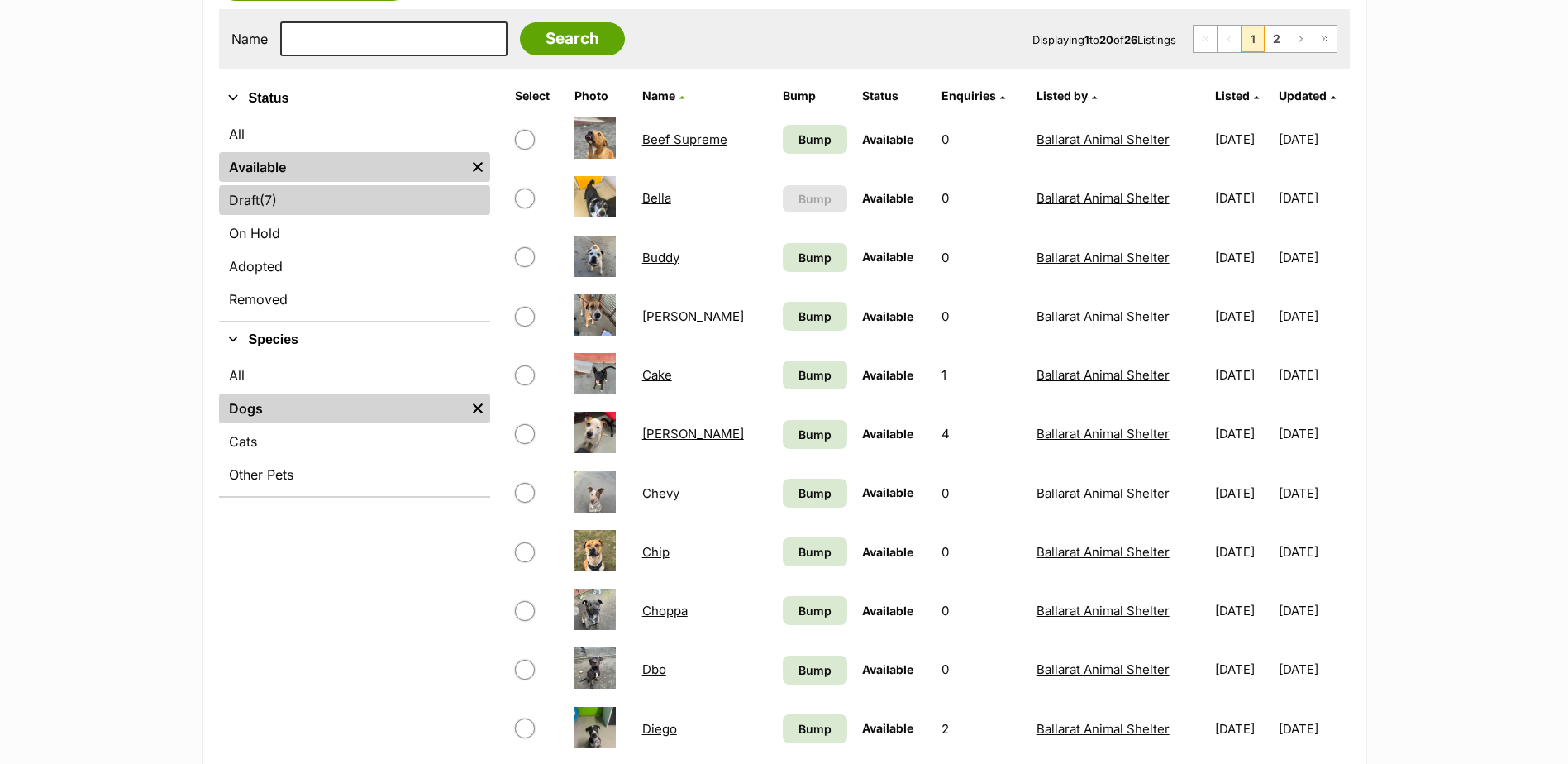
click at [263, 199] on span "(7)" at bounding box center [268, 200] width 17 height 20
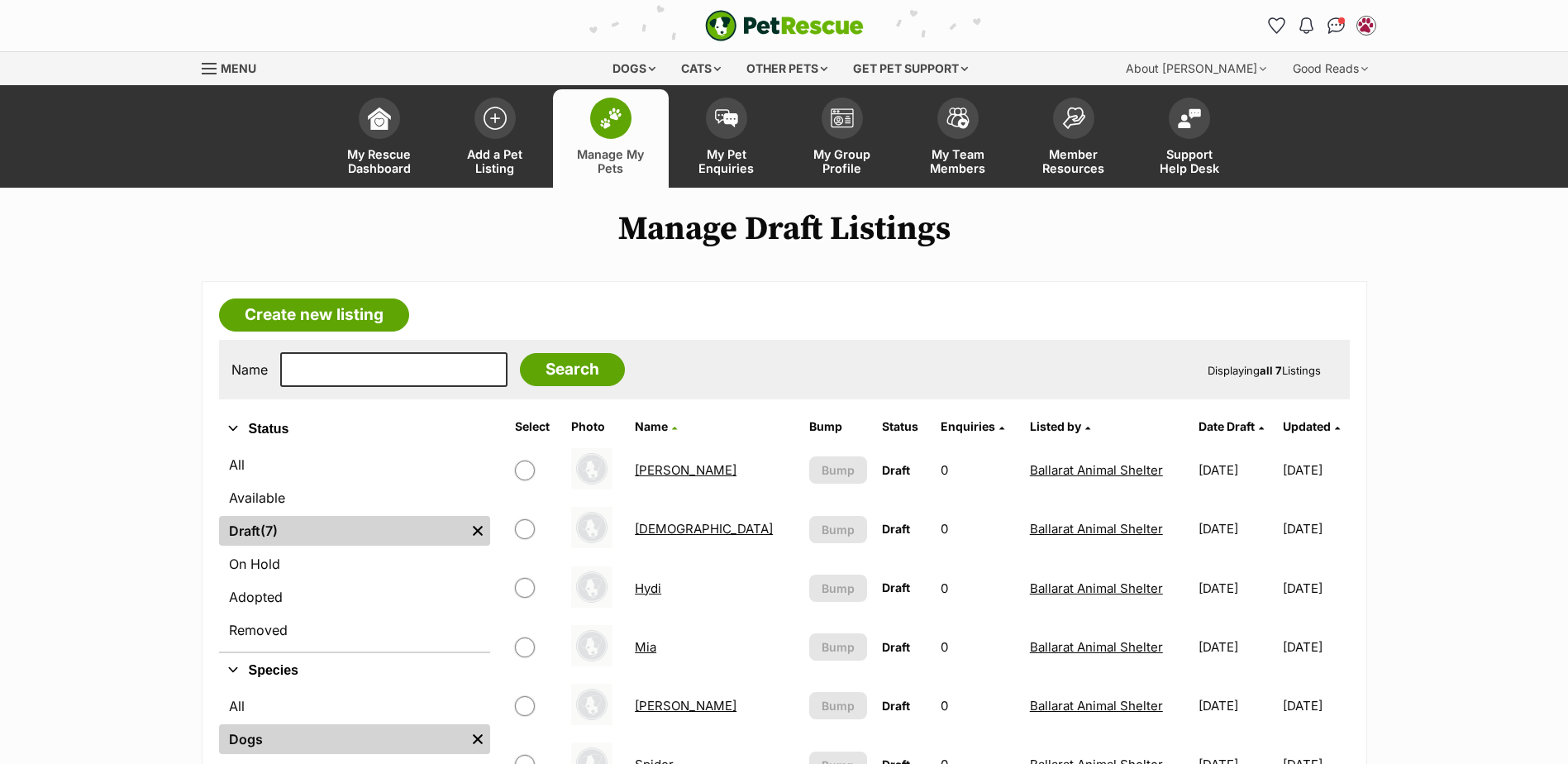
scroll to position [165, 0]
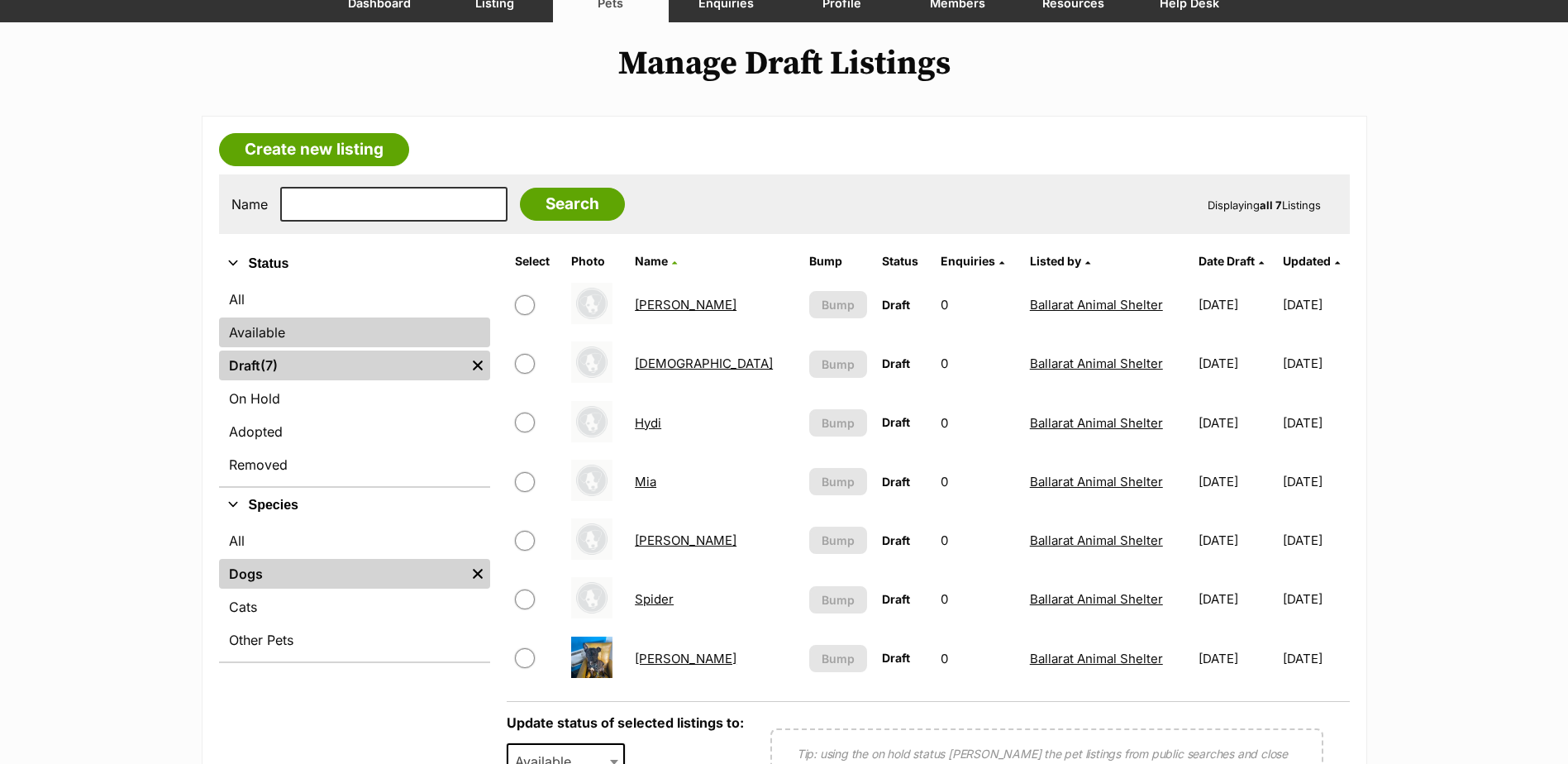
click at [312, 336] on link "Available" at bounding box center [355, 332] width 271 height 30
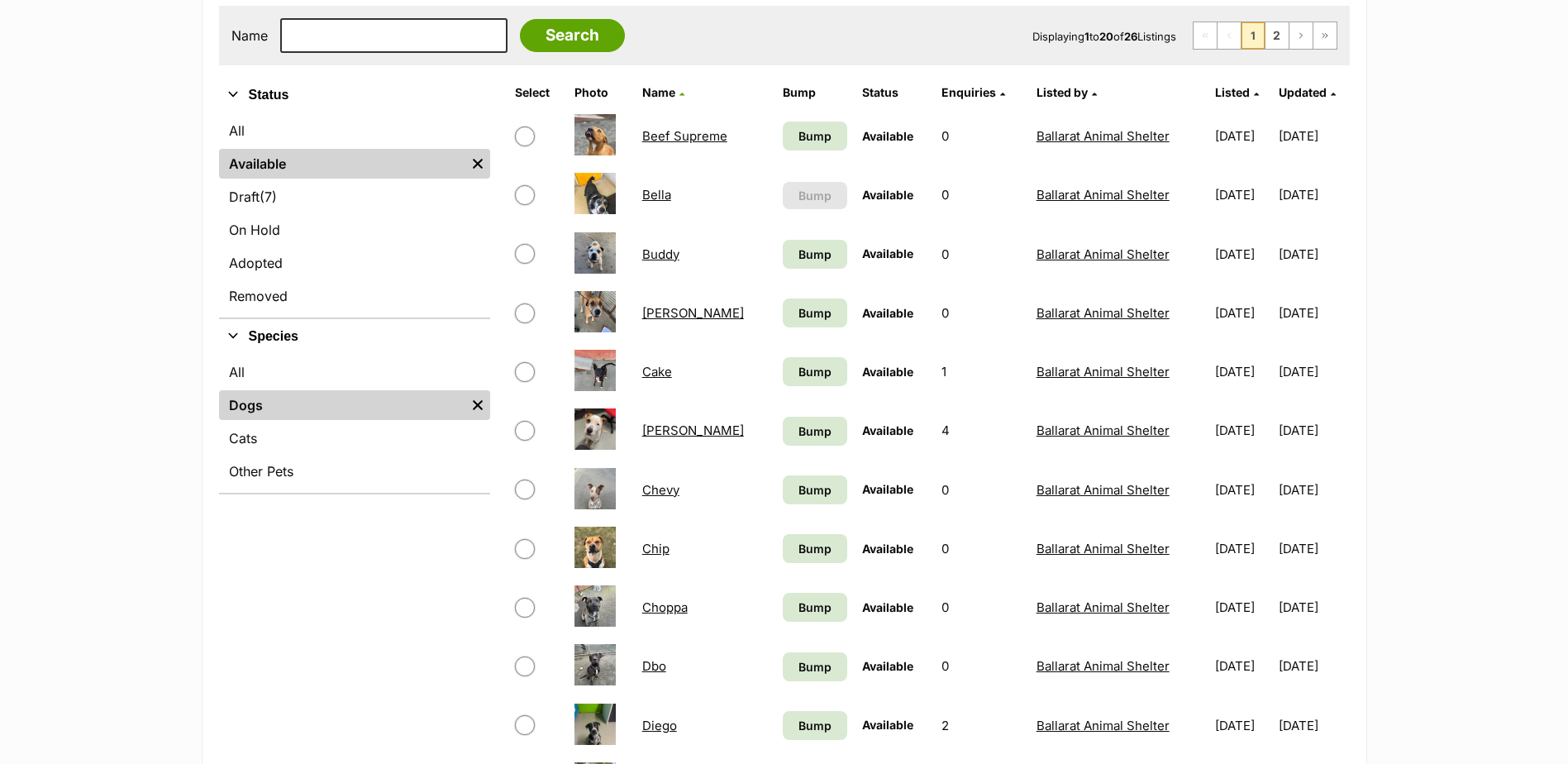
scroll to position [331, 0]
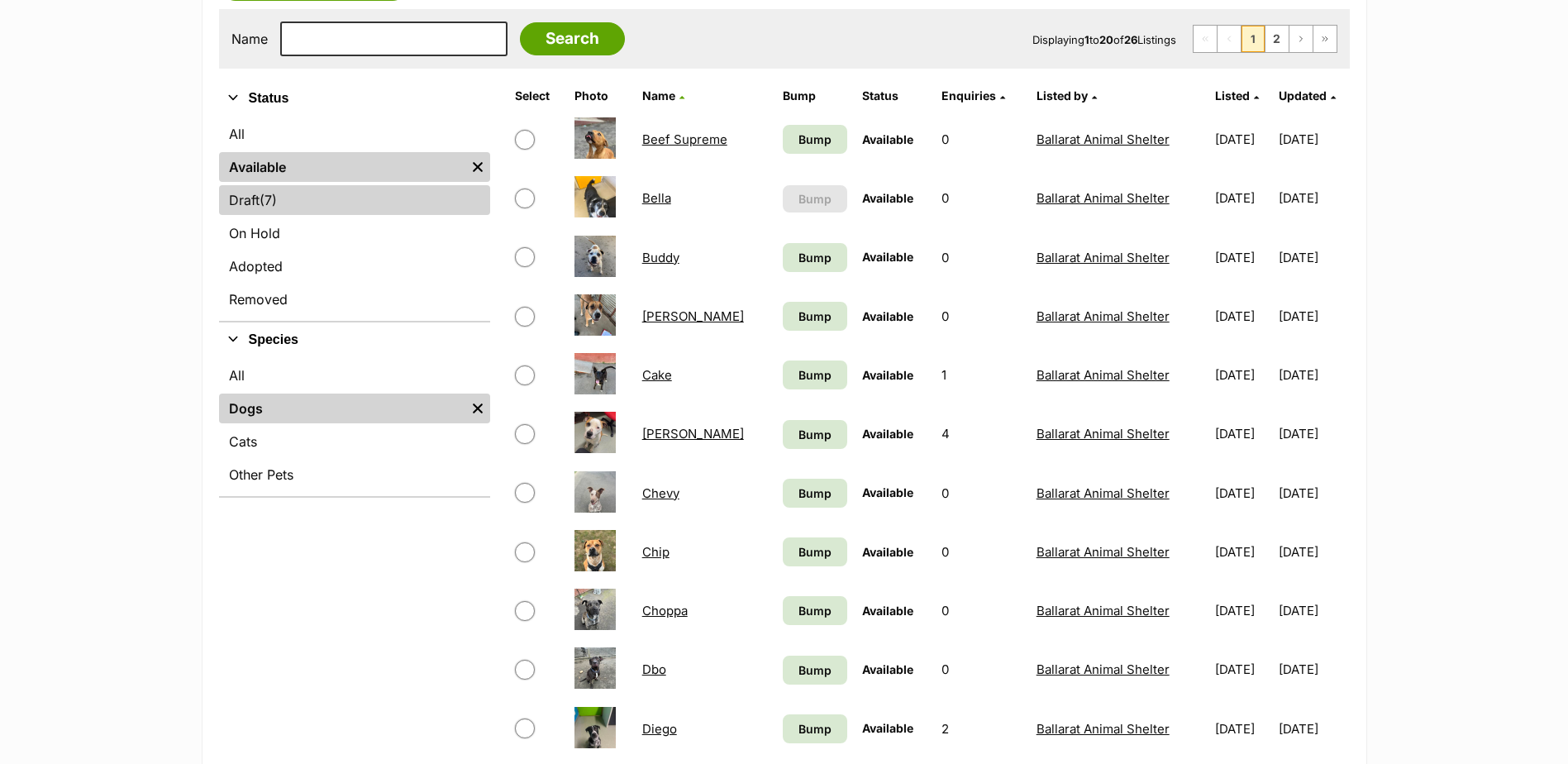
click at [369, 213] on link "Draft (7) Items" at bounding box center [355, 200] width 271 height 30
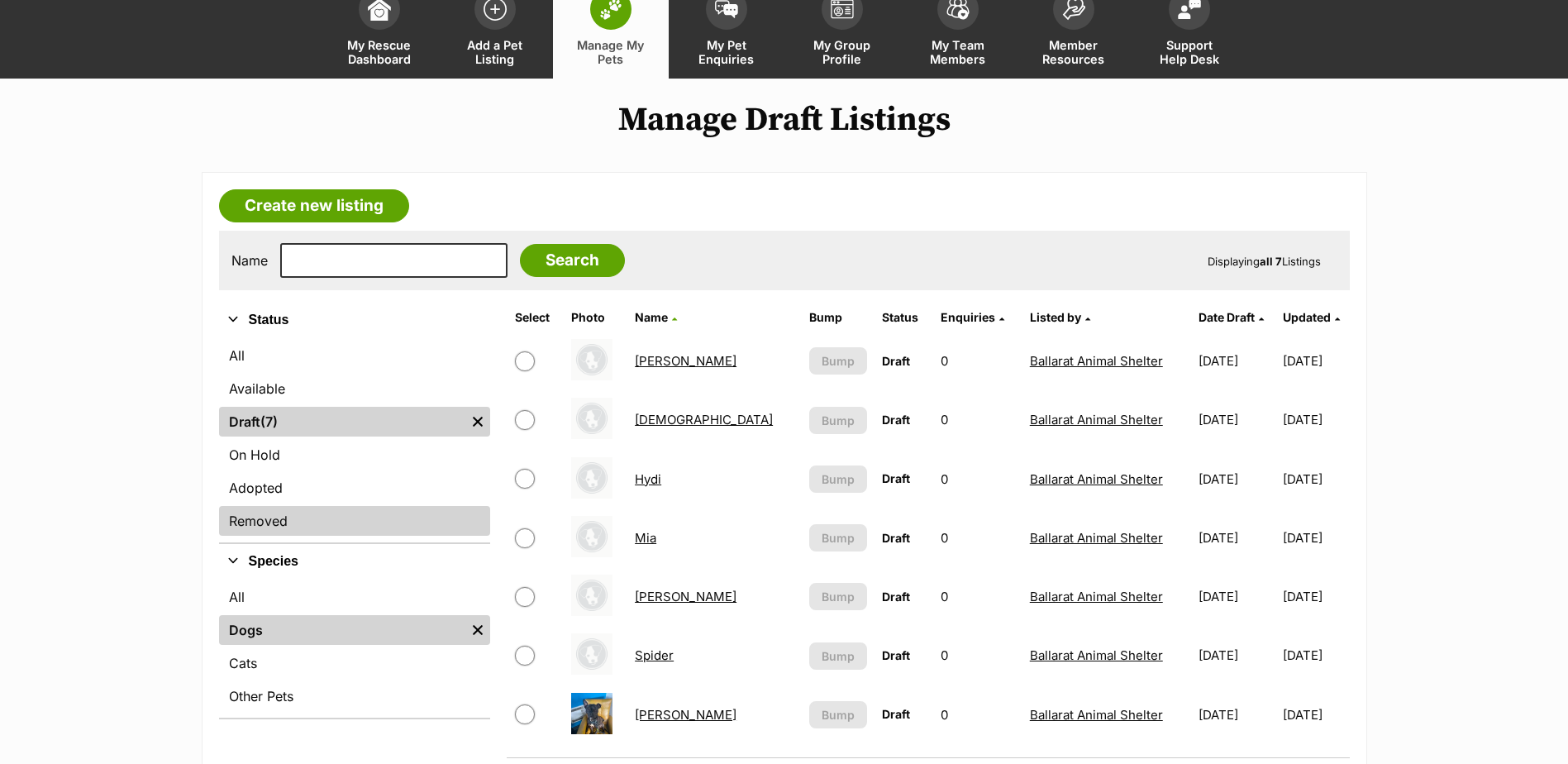
scroll to position [248, 0]
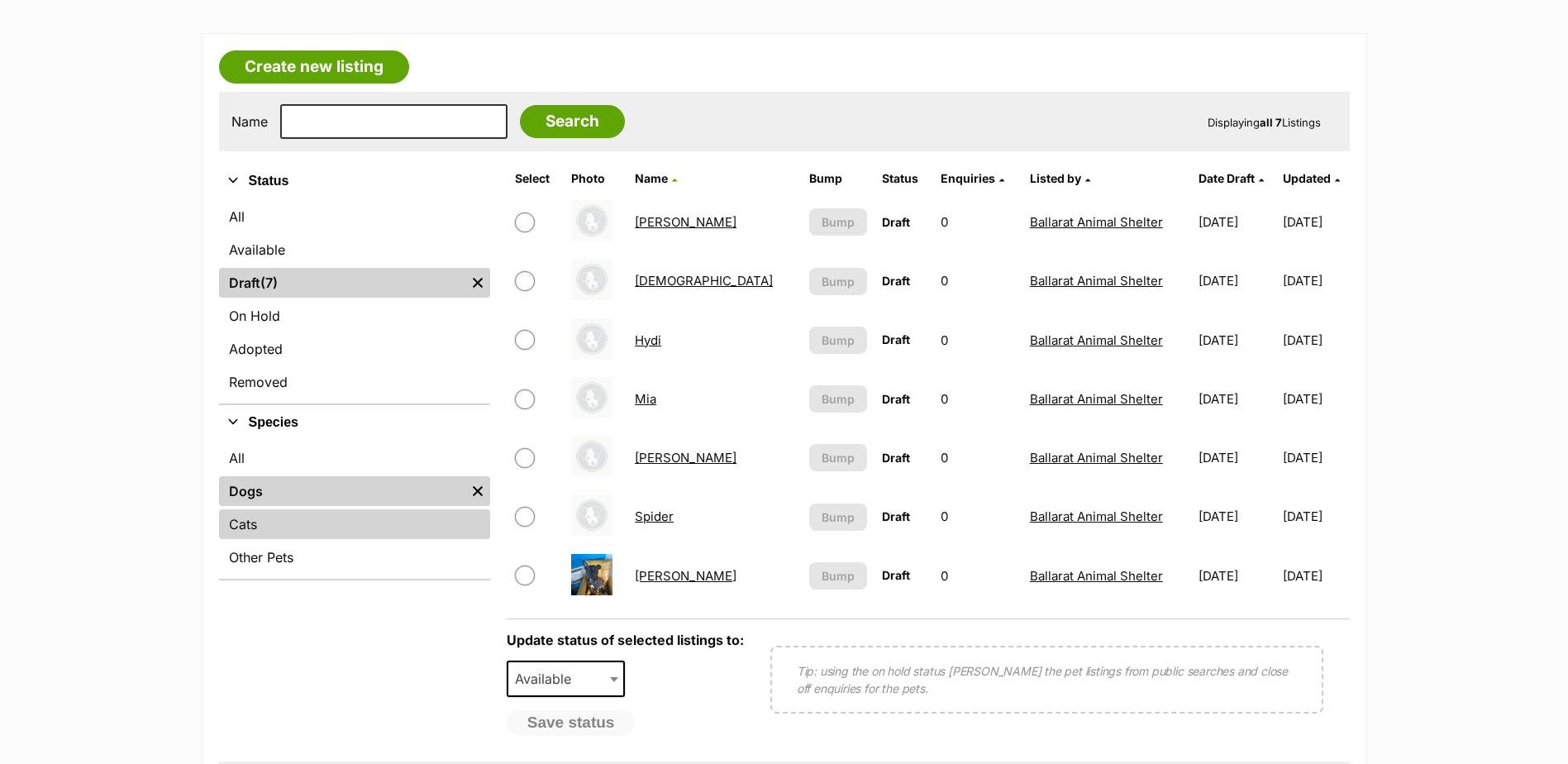
click at [247, 521] on link "Cats" at bounding box center [355, 523] width 271 height 30
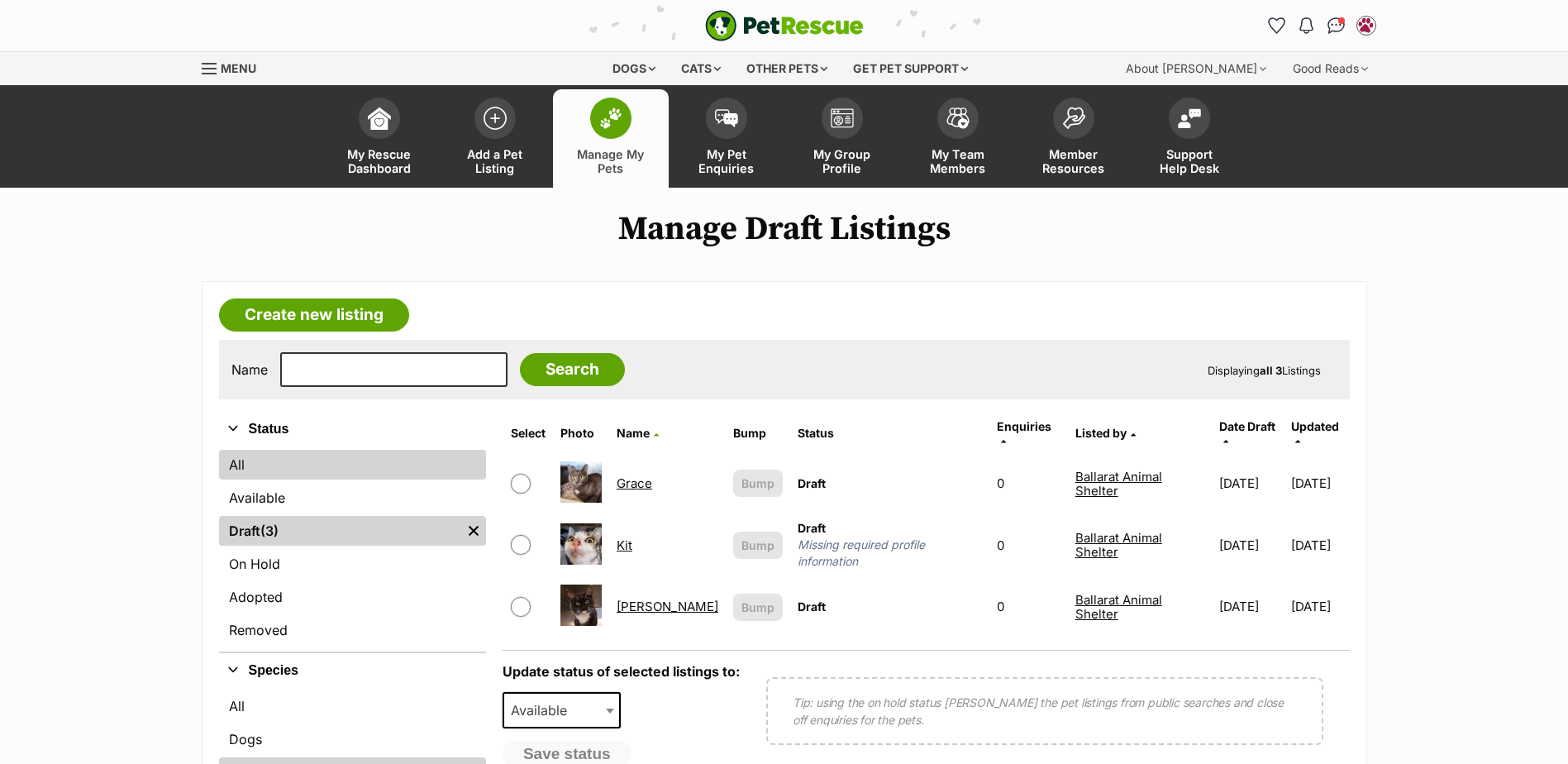
click at [264, 463] on link "All" at bounding box center [353, 464] width 267 height 30
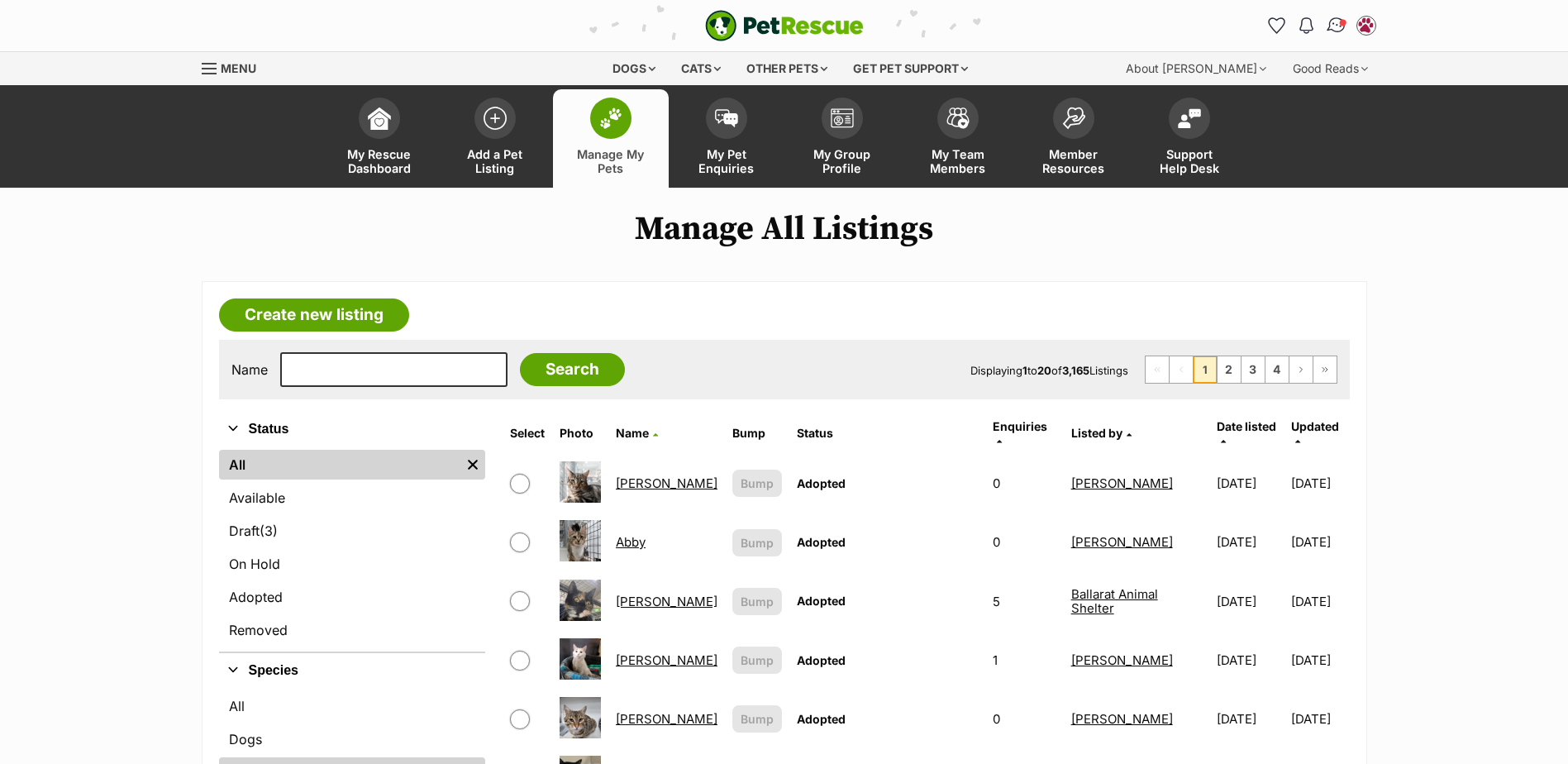
click at [1345, 21] on span "Conversations" at bounding box center [1342, 22] width 9 height 9
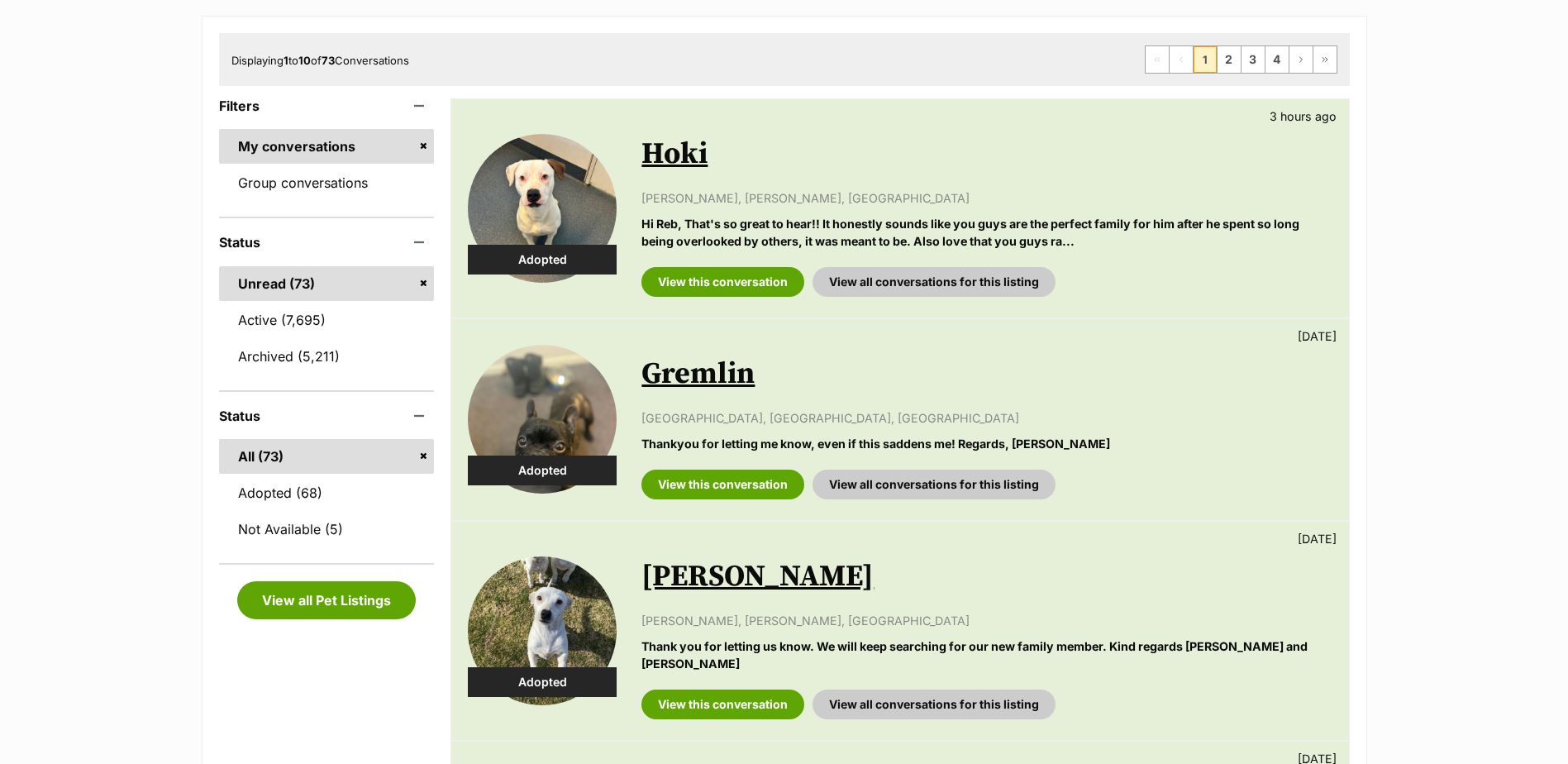
scroll to position [248, 0]
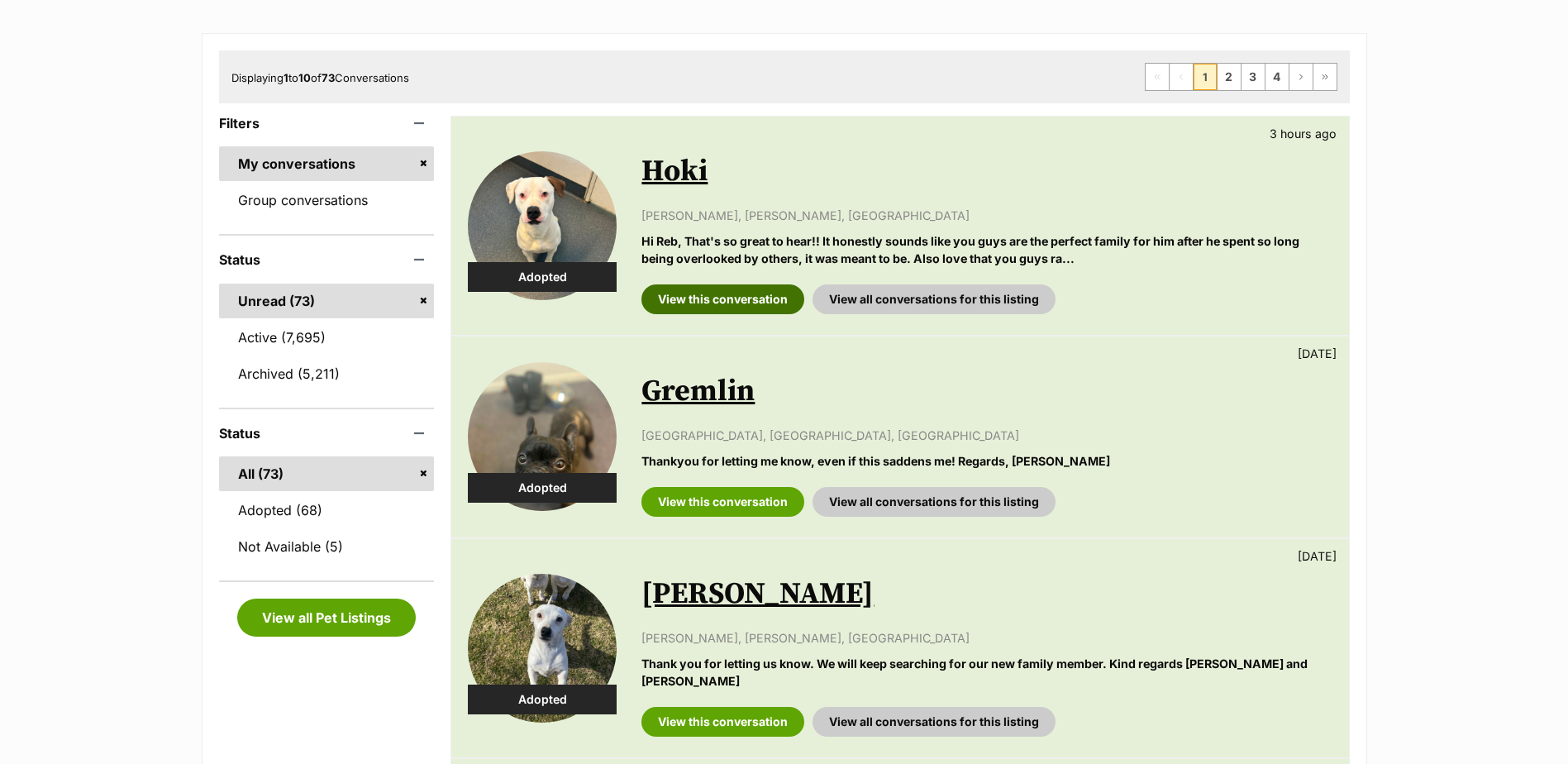
click at [685, 297] on link "View this conversation" at bounding box center [723, 299] width 163 height 30
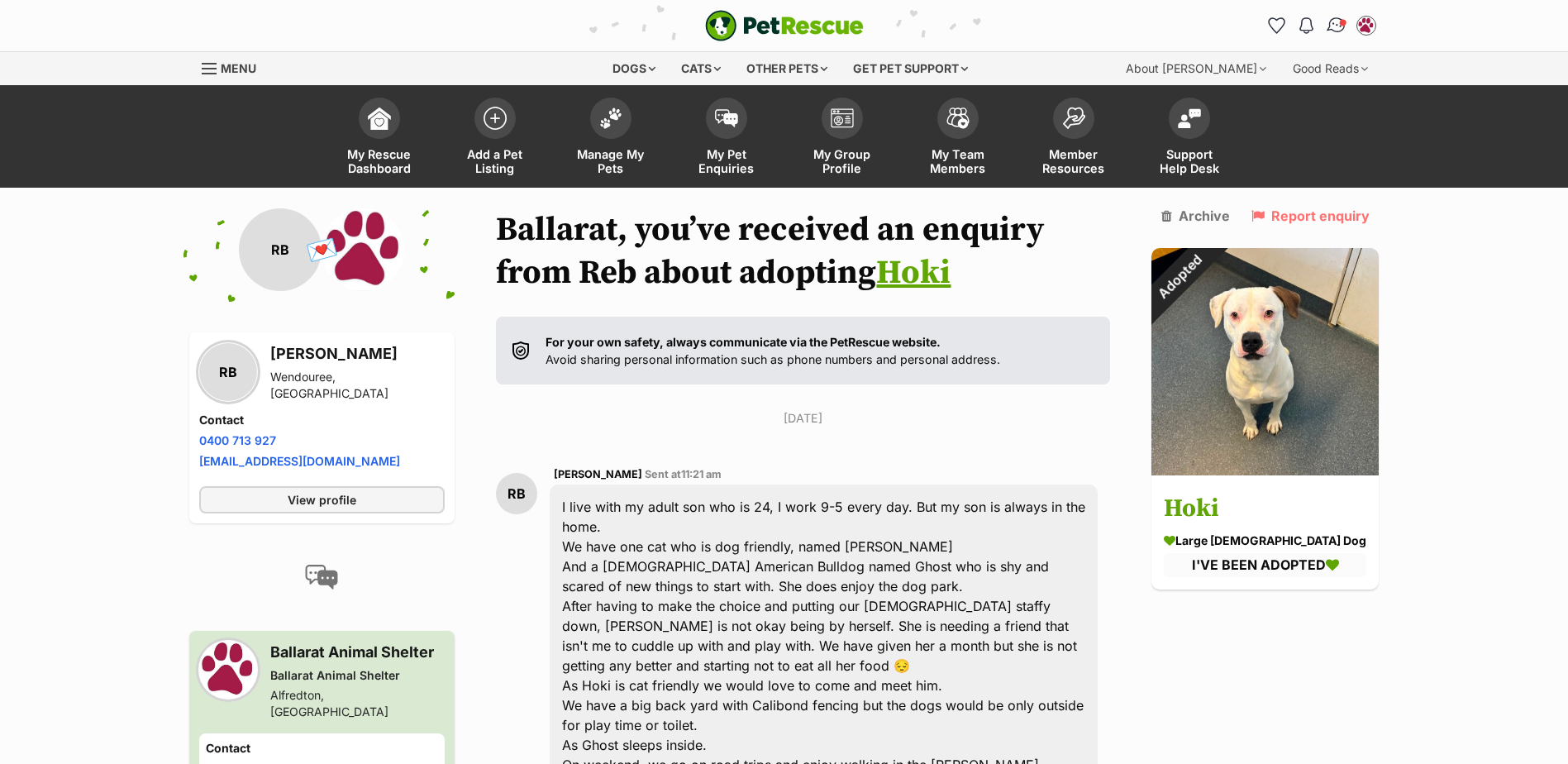
click at [1335, 30] on img "Conversations" at bounding box center [1336, 25] width 22 height 21
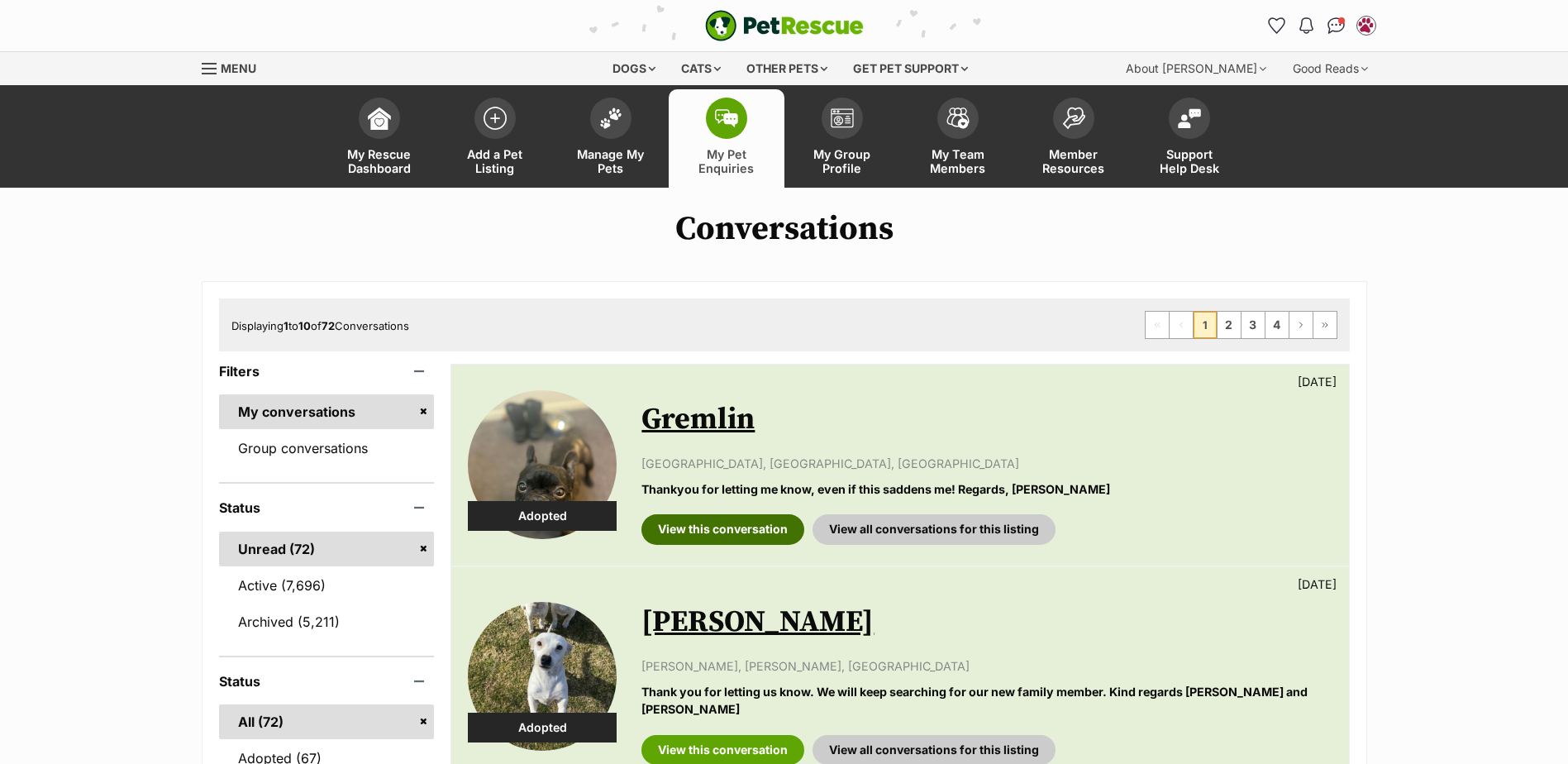
click at [744, 532] on link "View this conversation" at bounding box center [723, 528] width 163 height 30
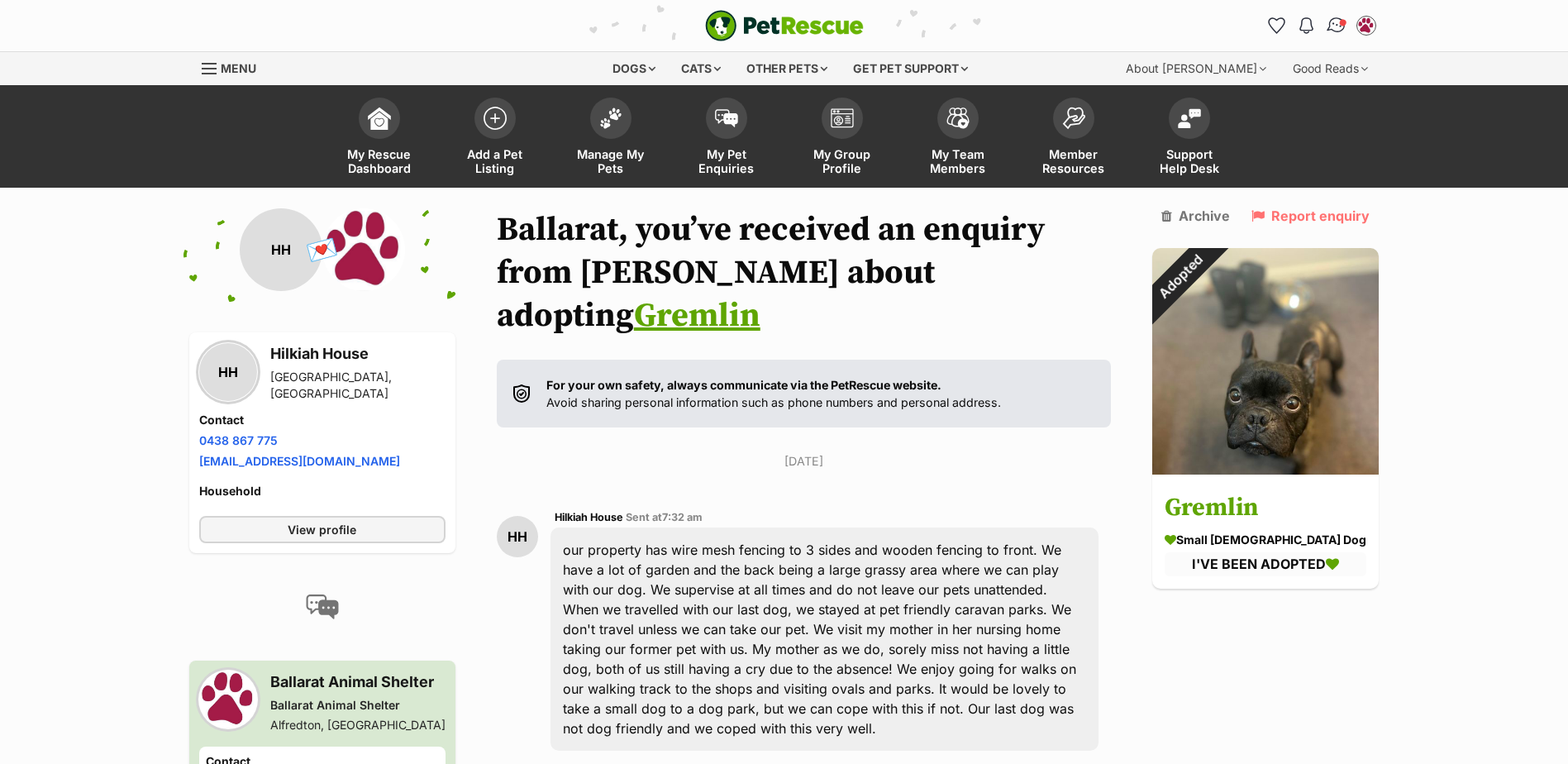
click at [1340, 34] on img "Conversations" at bounding box center [1336, 25] width 22 height 21
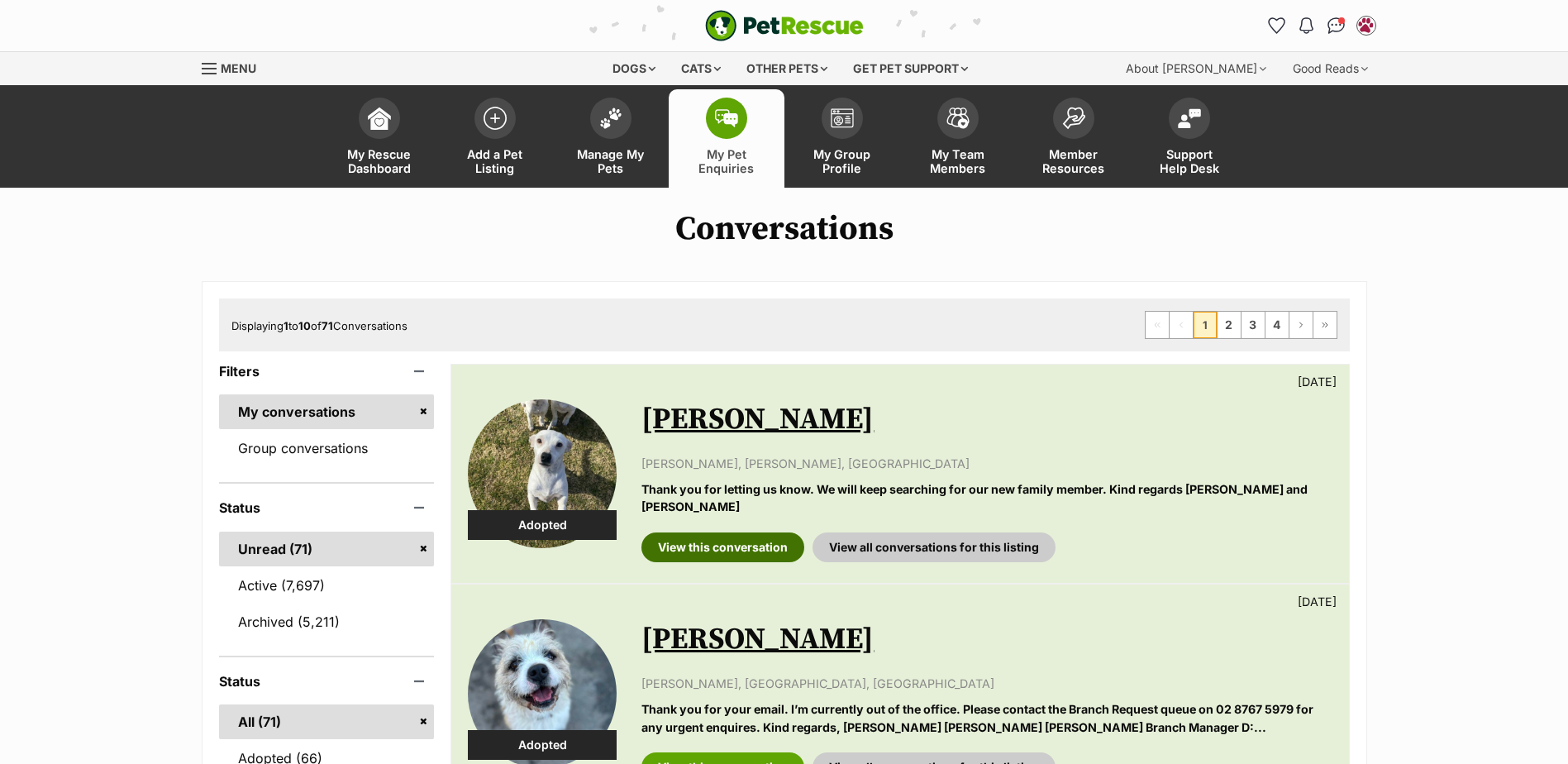
click at [683, 540] on link "View this conversation" at bounding box center [723, 547] width 163 height 30
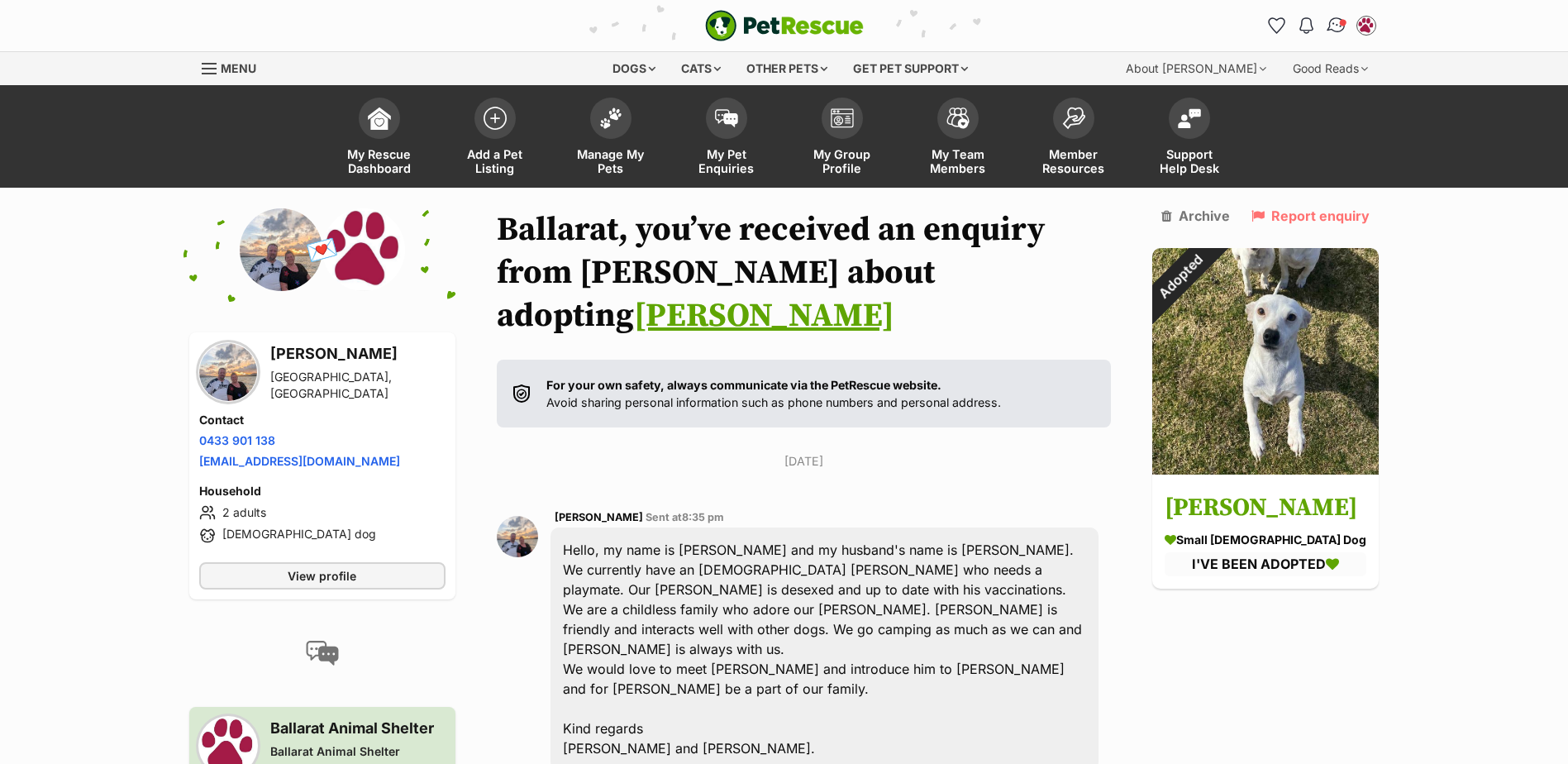
click at [1338, 23] on span "Conversations" at bounding box center [1342, 22] width 9 height 9
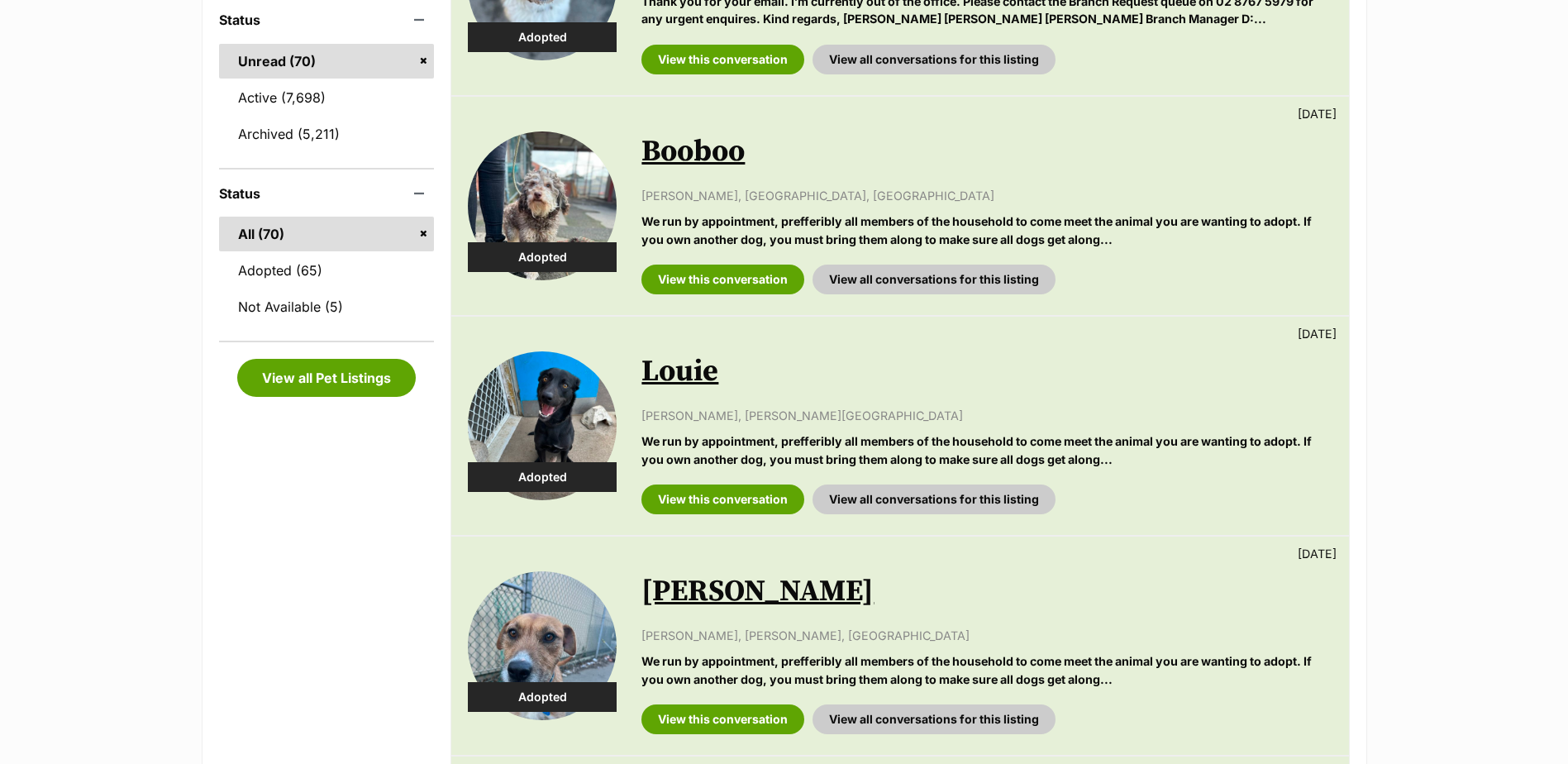
scroll to position [248, 0]
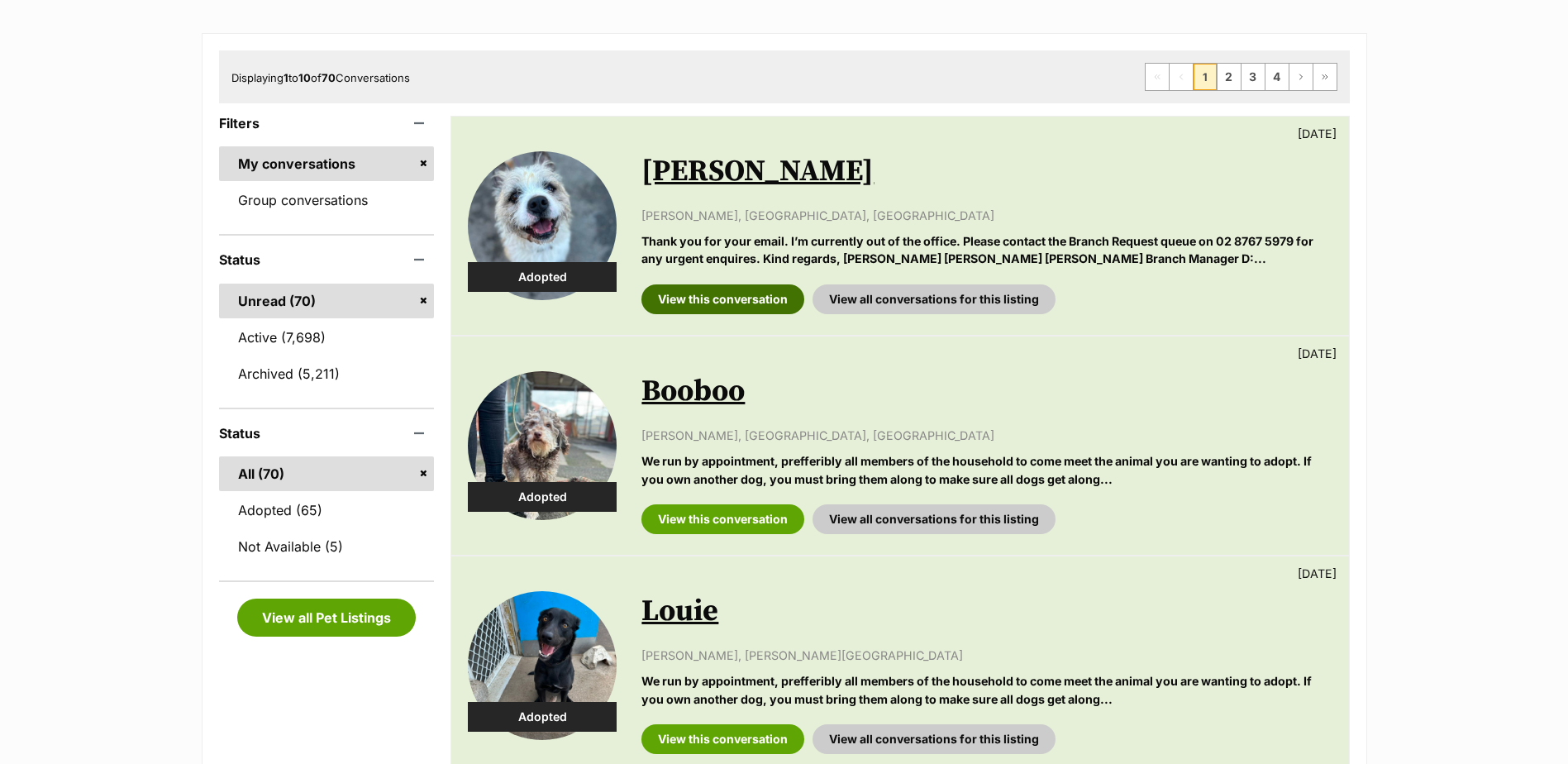
click at [712, 302] on link "View this conversation" at bounding box center [723, 299] width 163 height 30
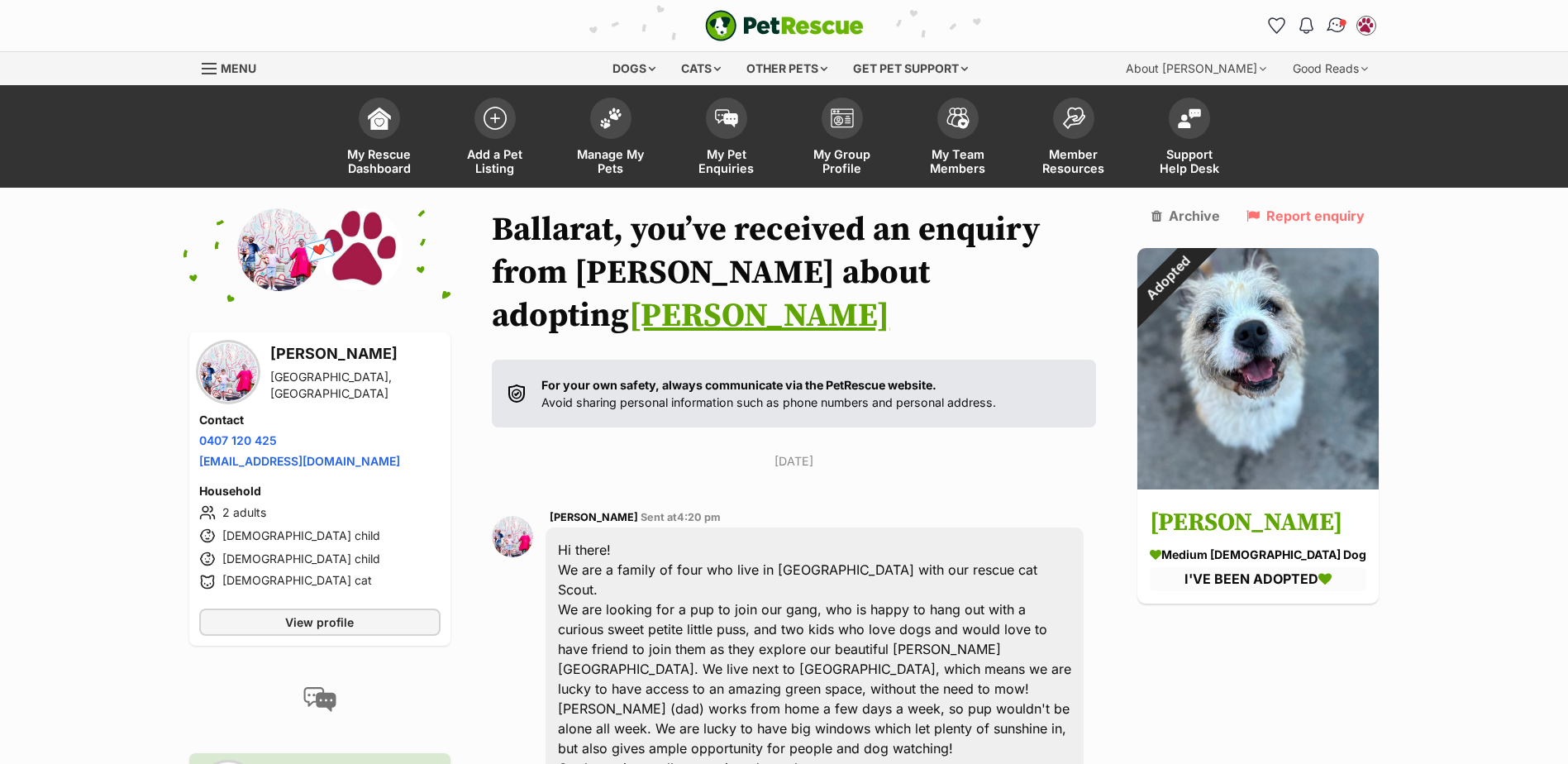
click at [1337, 31] on img "Conversations" at bounding box center [1336, 25] width 22 height 21
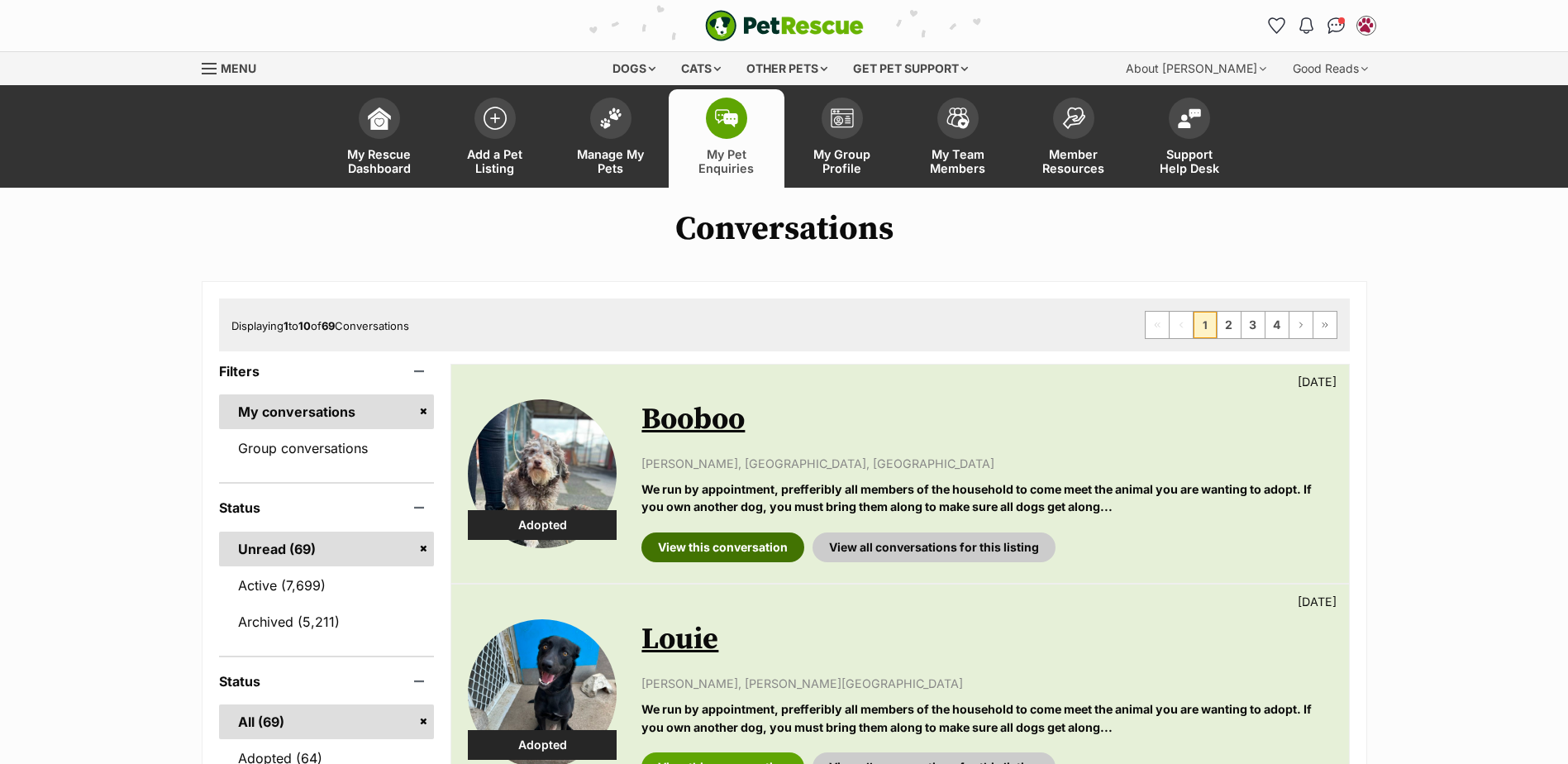
click at [747, 552] on link "View this conversation" at bounding box center [723, 547] width 163 height 30
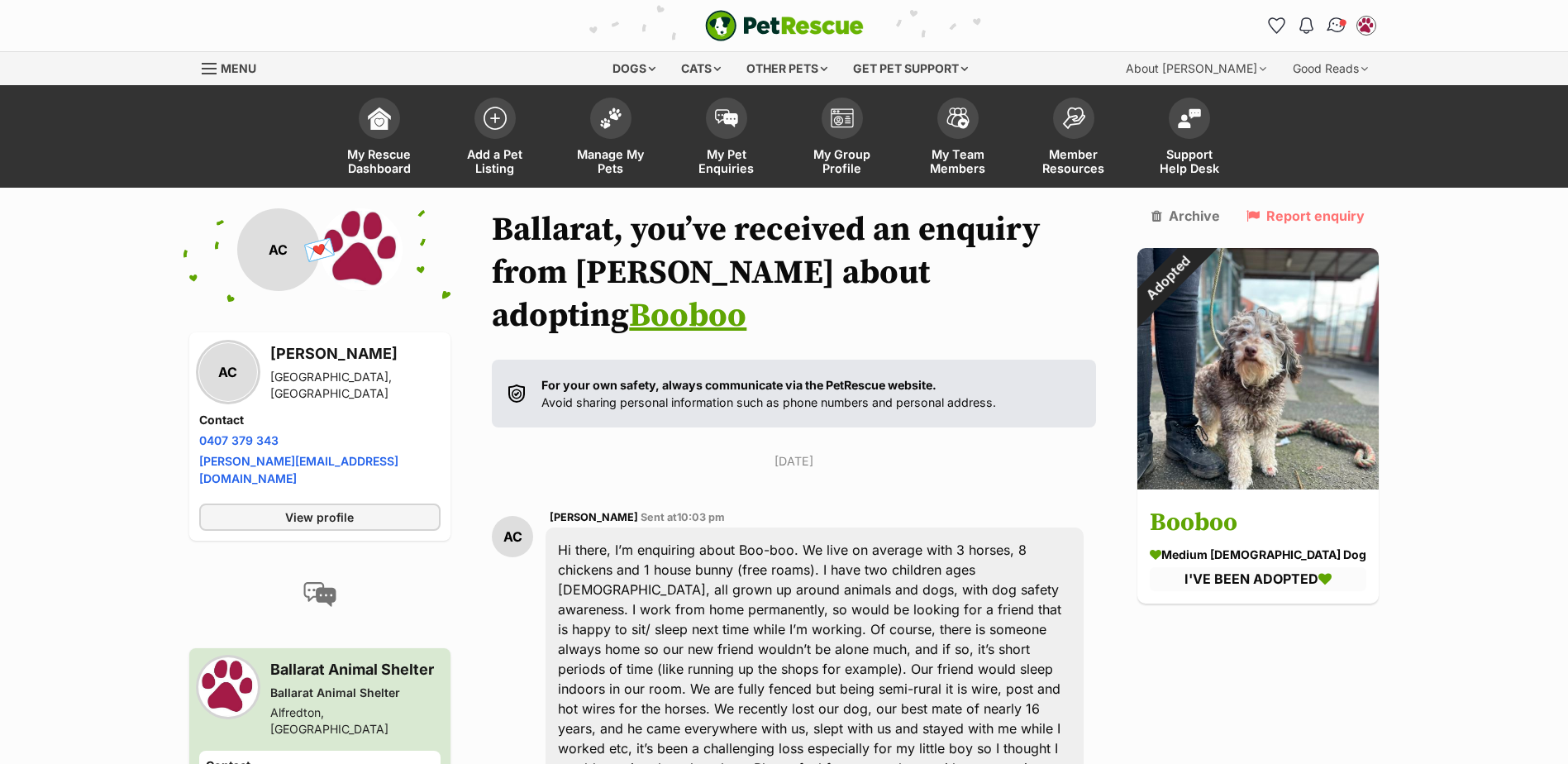
click at [1337, 25] on img "Conversations" at bounding box center [1336, 25] width 22 height 21
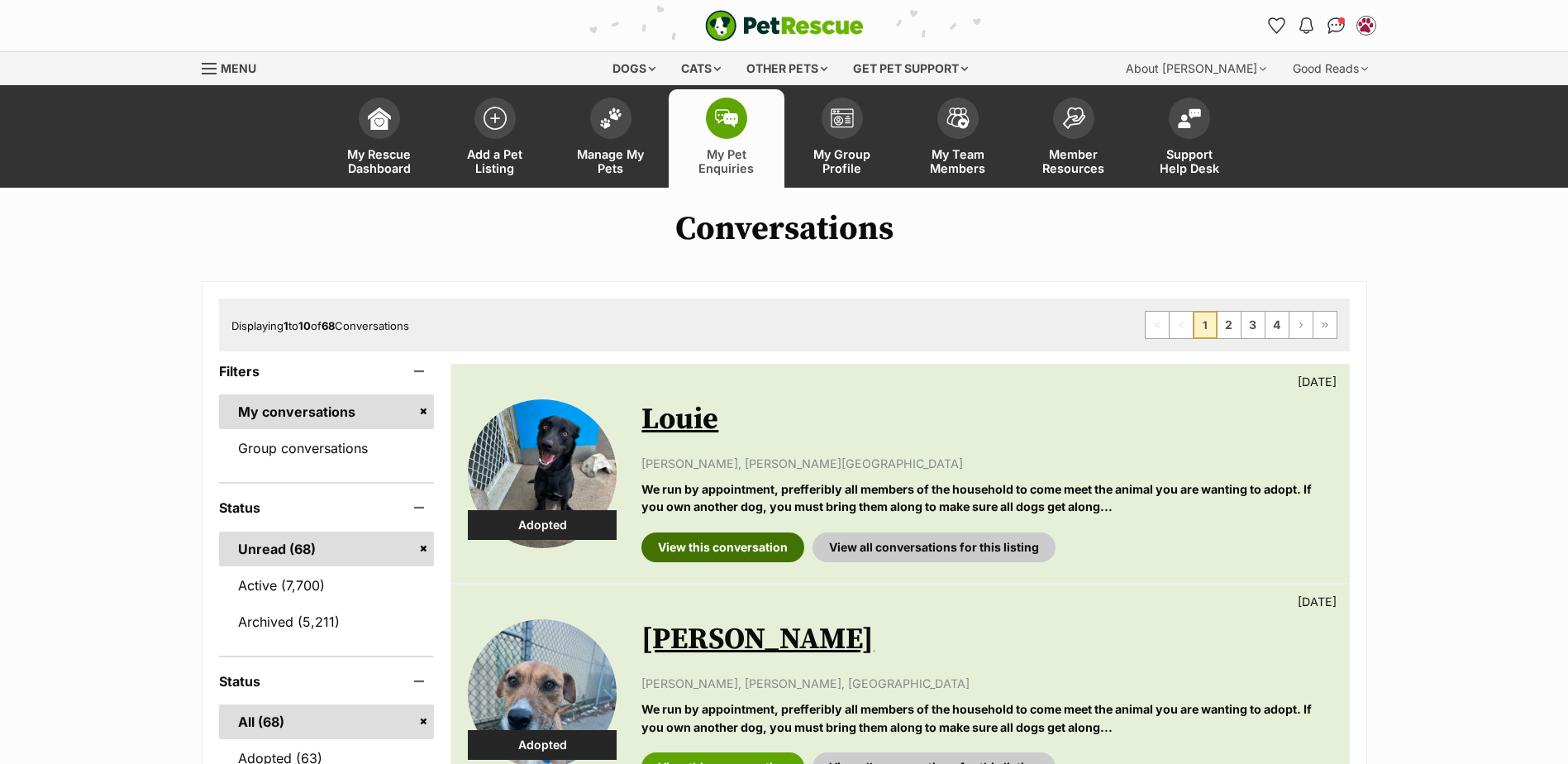
click at [731, 542] on link "View this conversation" at bounding box center [723, 547] width 163 height 30
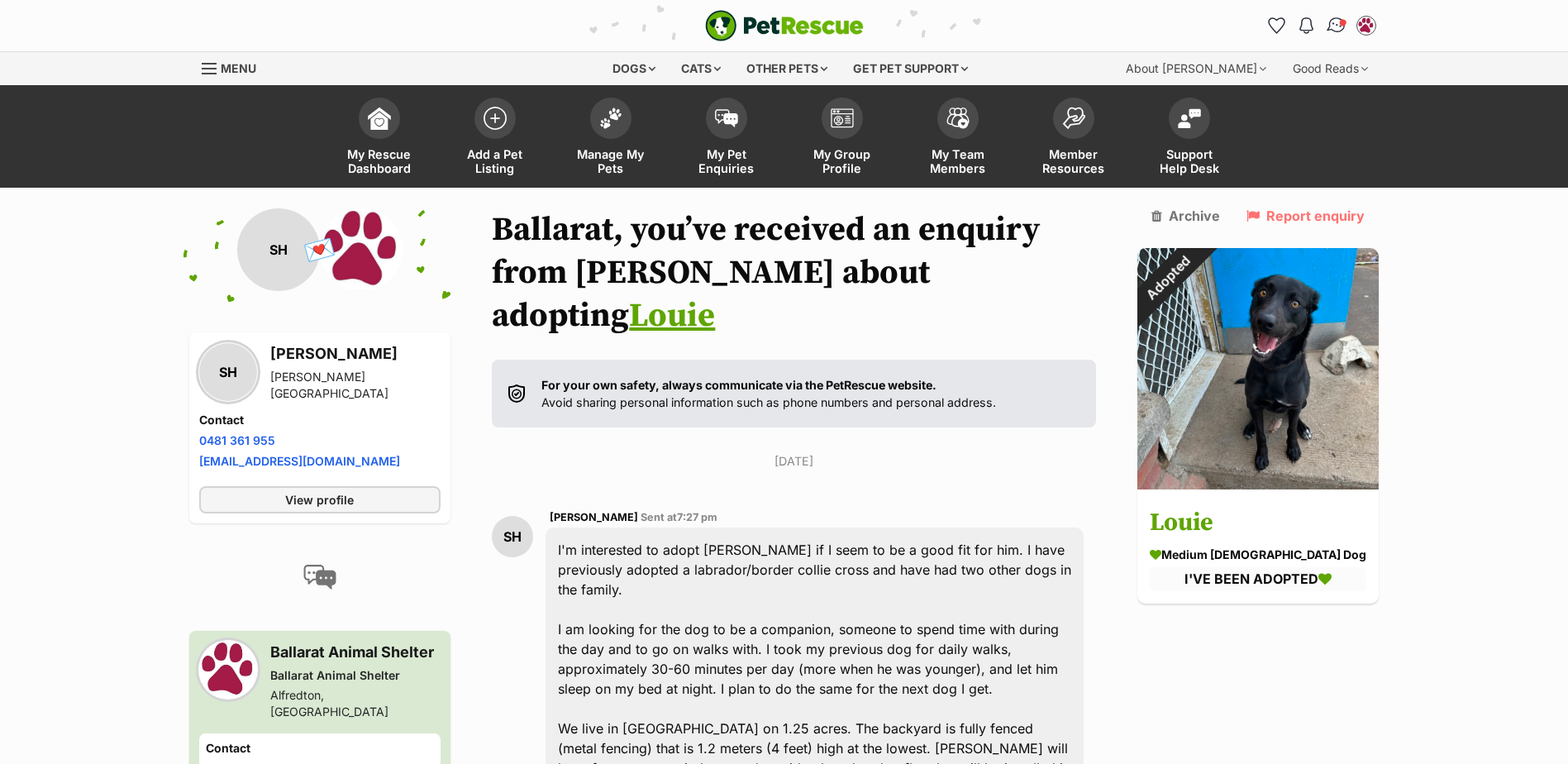
click at [1331, 23] on img "Conversations" at bounding box center [1336, 25] width 22 height 21
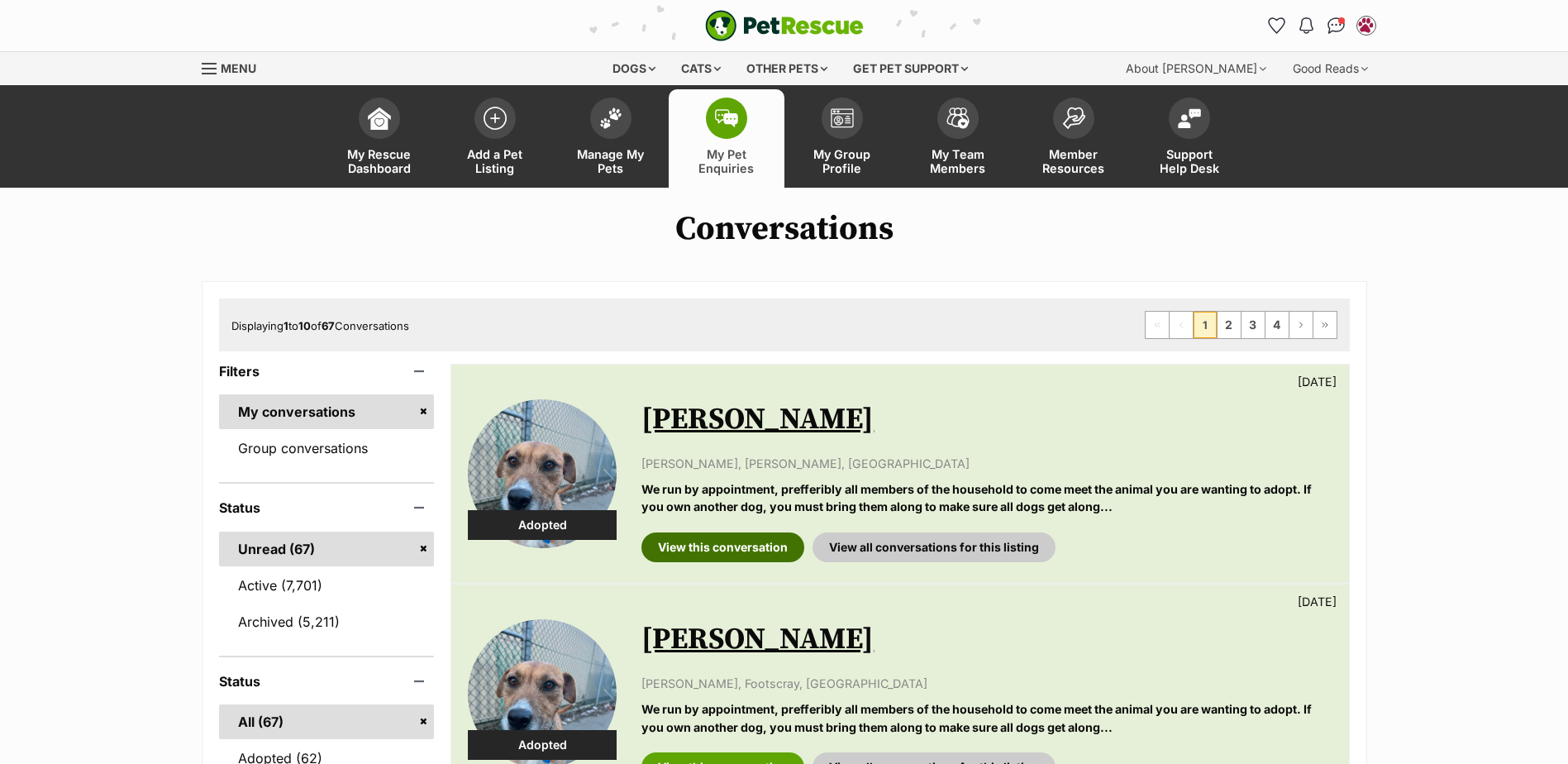
click at [732, 540] on link "View this conversation" at bounding box center [723, 547] width 163 height 30
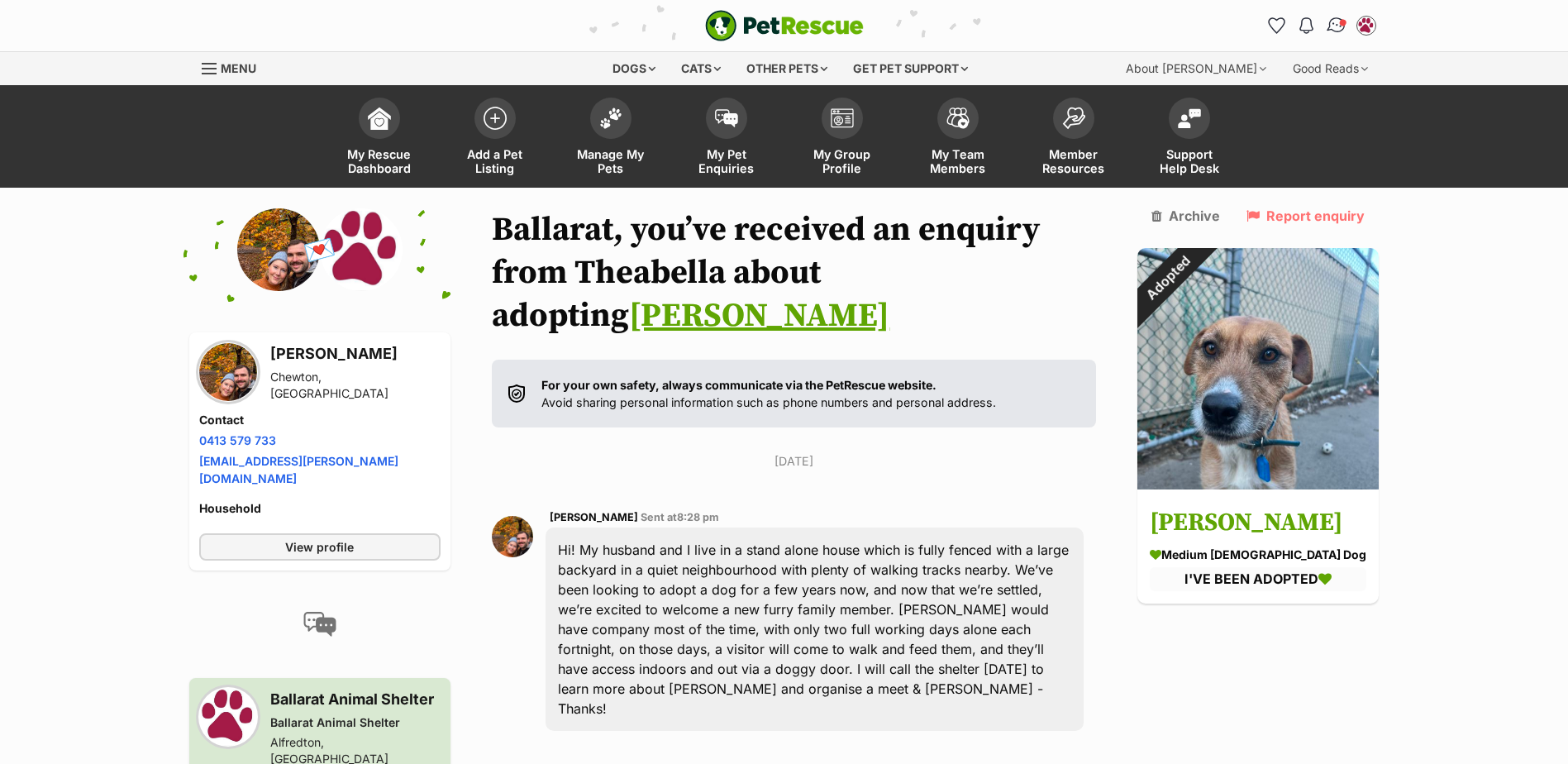
click at [1342, 28] on img "Conversations" at bounding box center [1336, 25] width 22 height 21
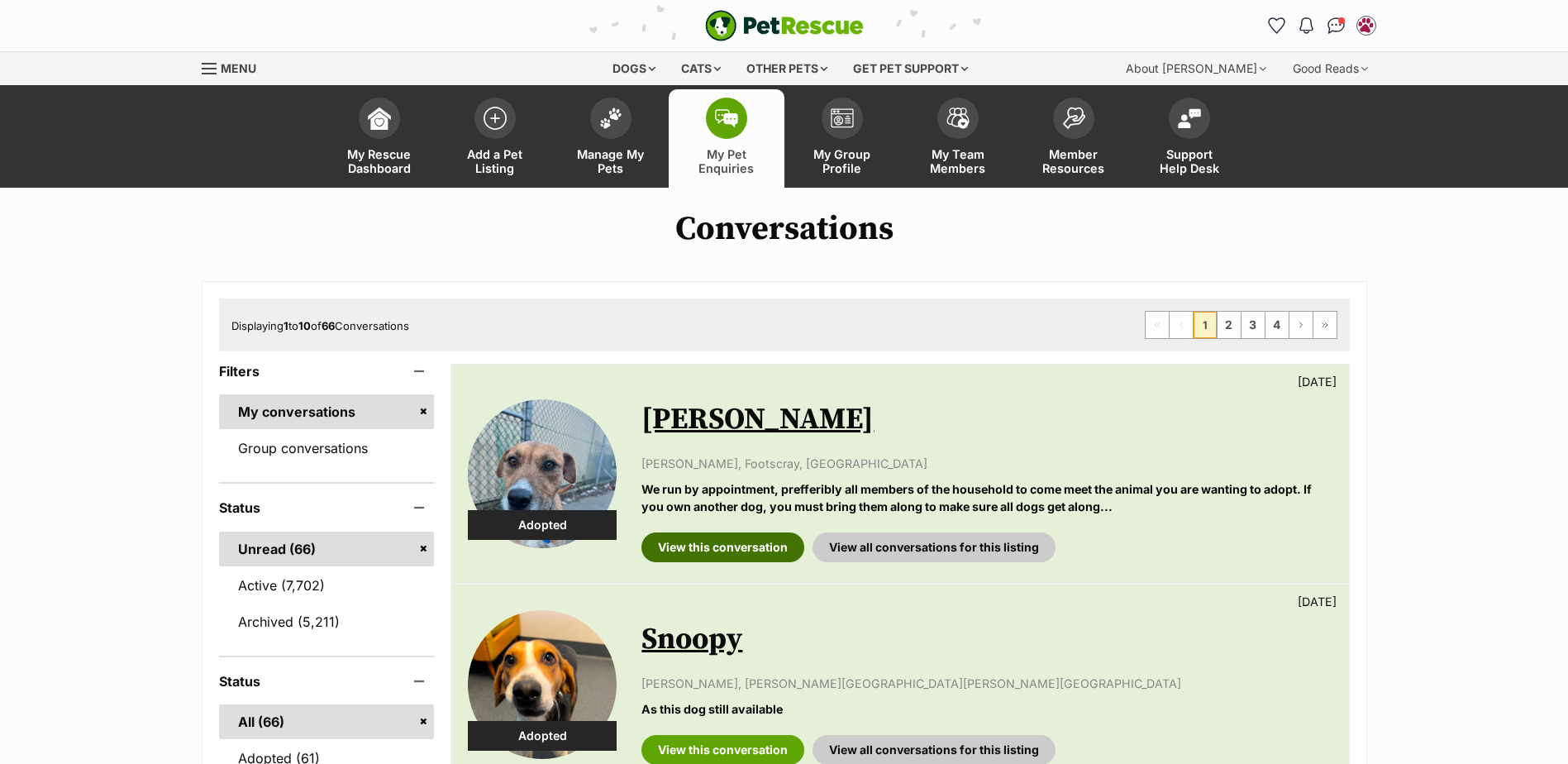
click at [696, 540] on link "View this conversation" at bounding box center [723, 547] width 163 height 30
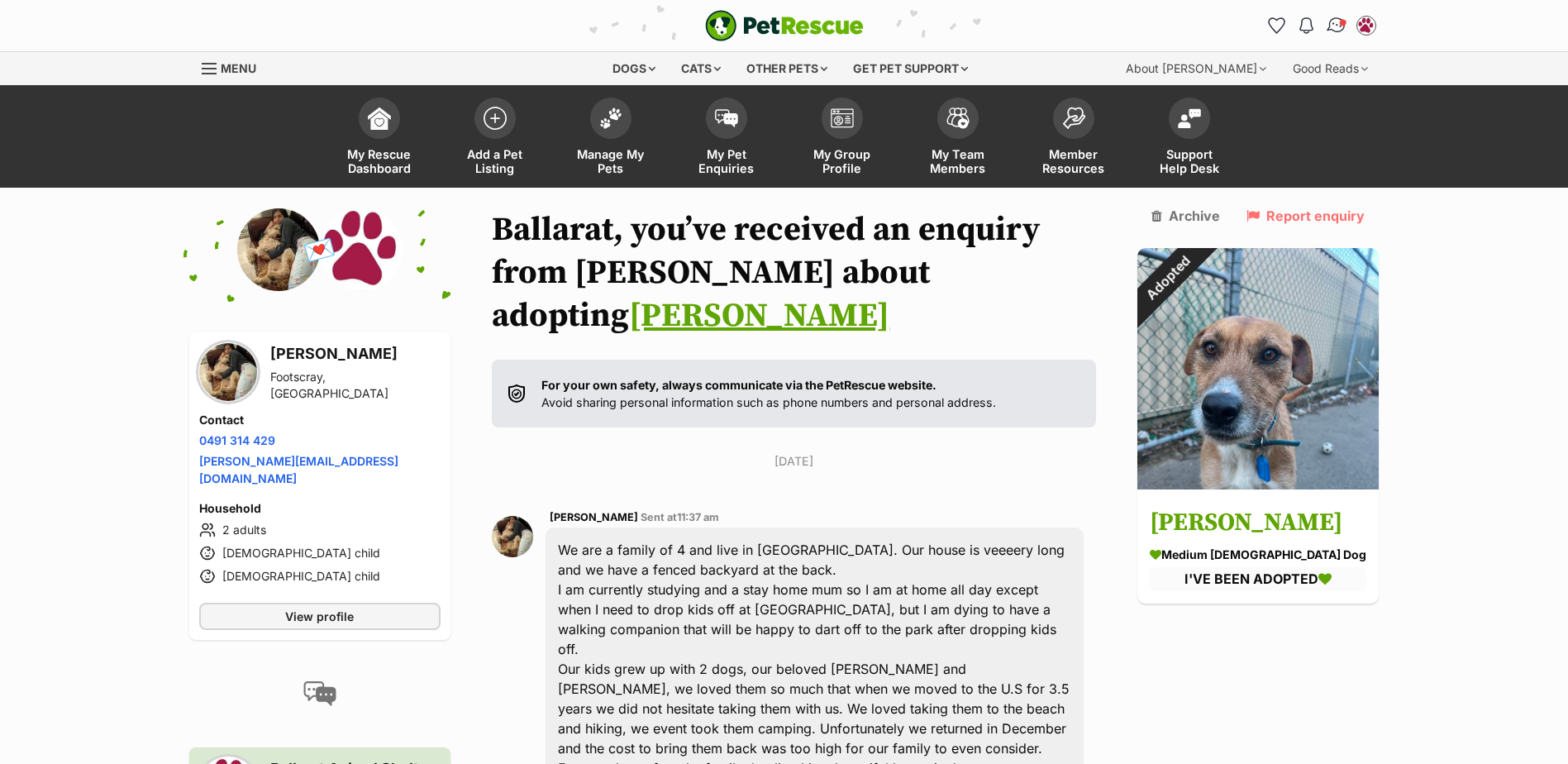
click at [1338, 31] on img "Conversations" at bounding box center [1336, 25] width 22 height 21
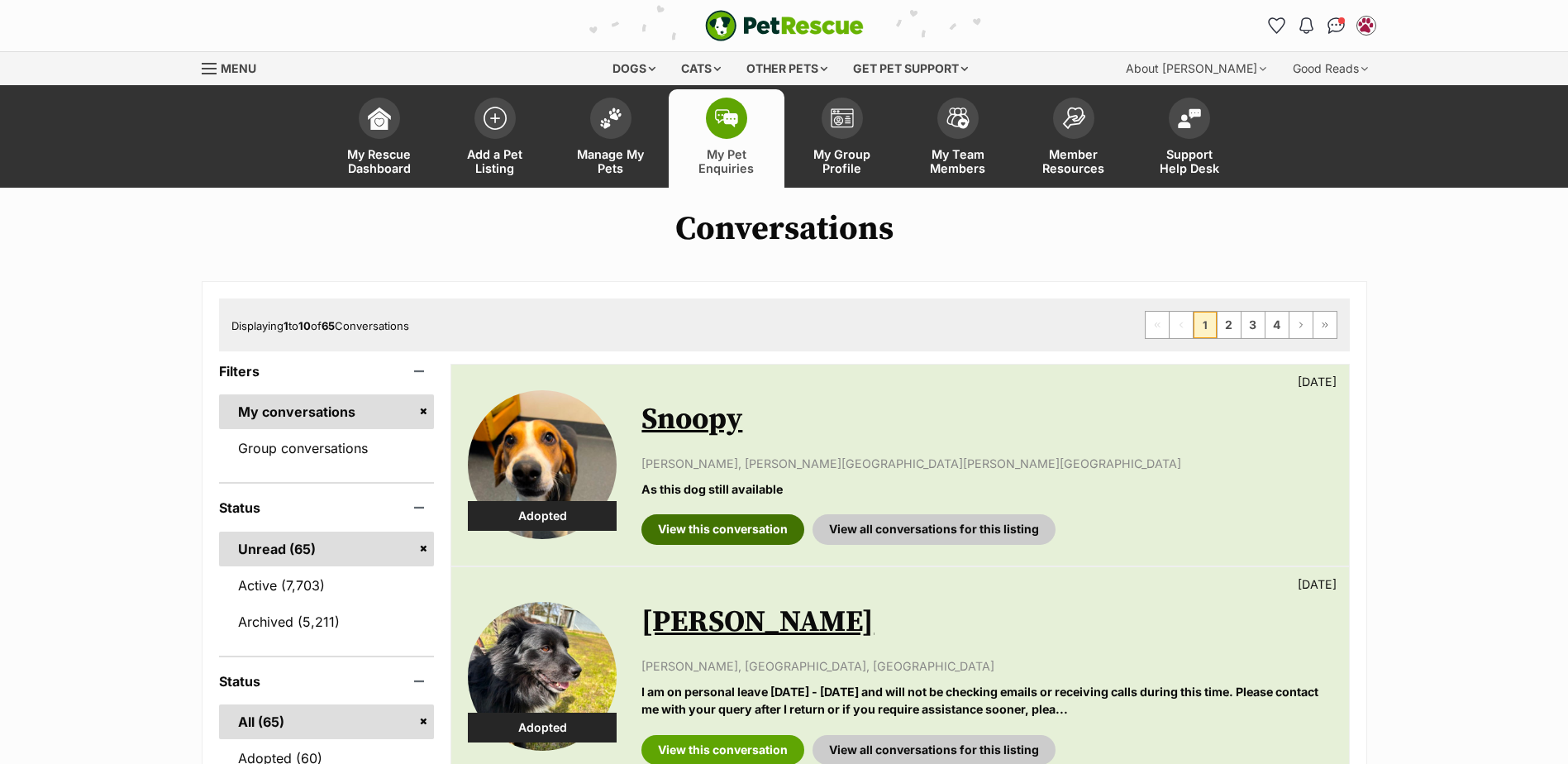
click at [720, 531] on link "View this conversation" at bounding box center [723, 528] width 163 height 30
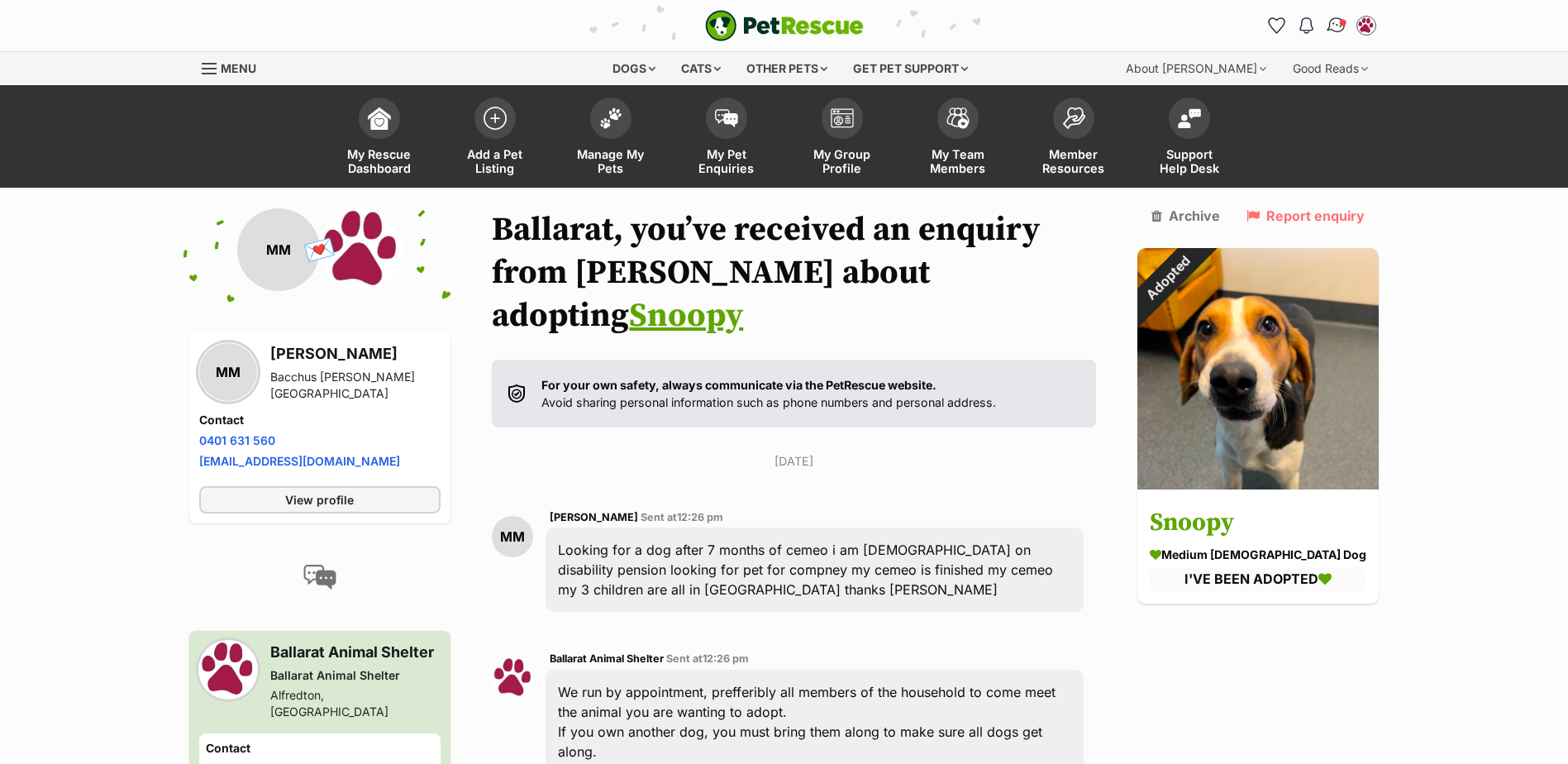
click at [1335, 28] on img "Conversations" at bounding box center [1336, 25] width 22 height 21
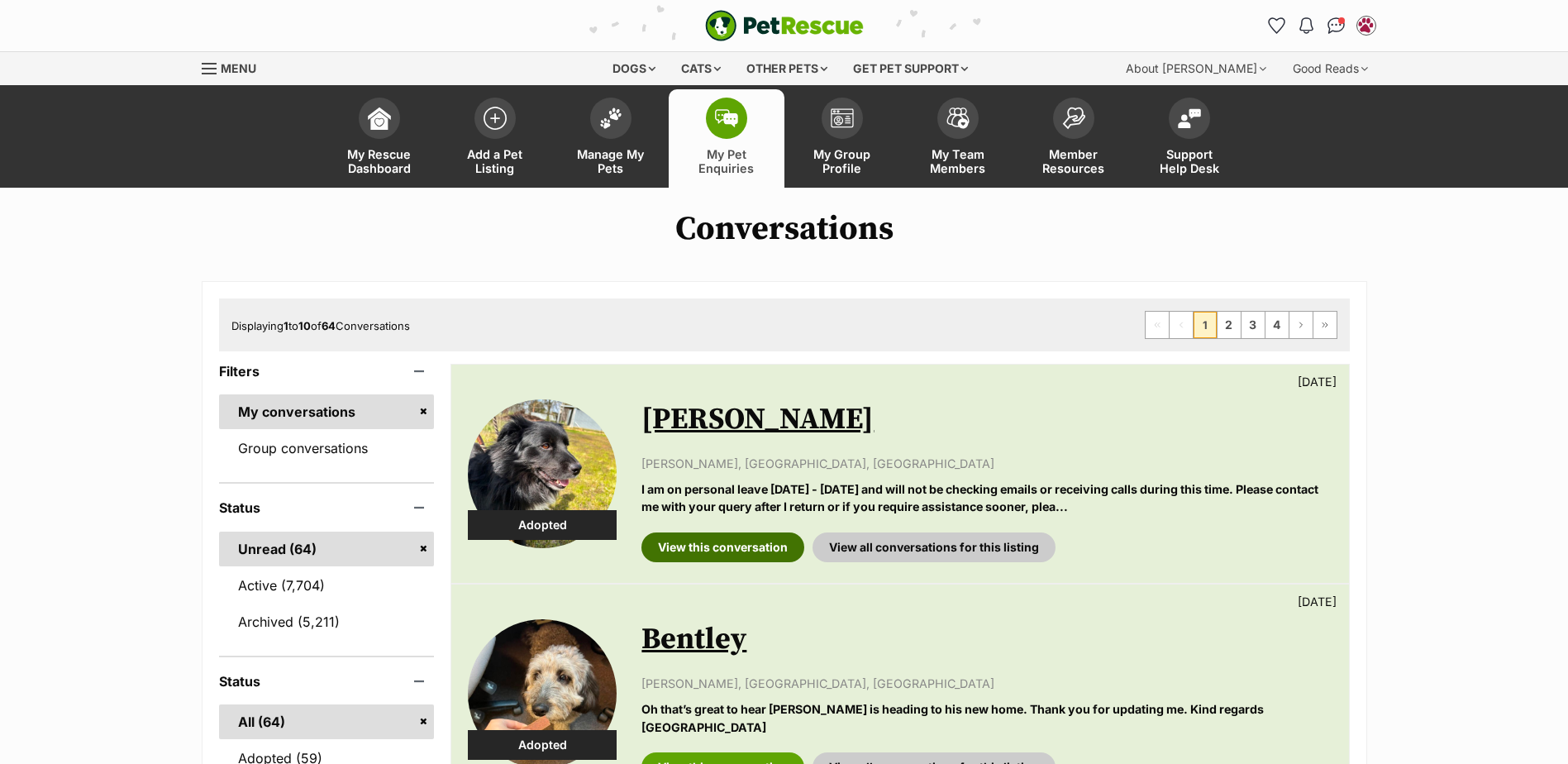
click at [705, 548] on link "View this conversation" at bounding box center [723, 547] width 163 height 30
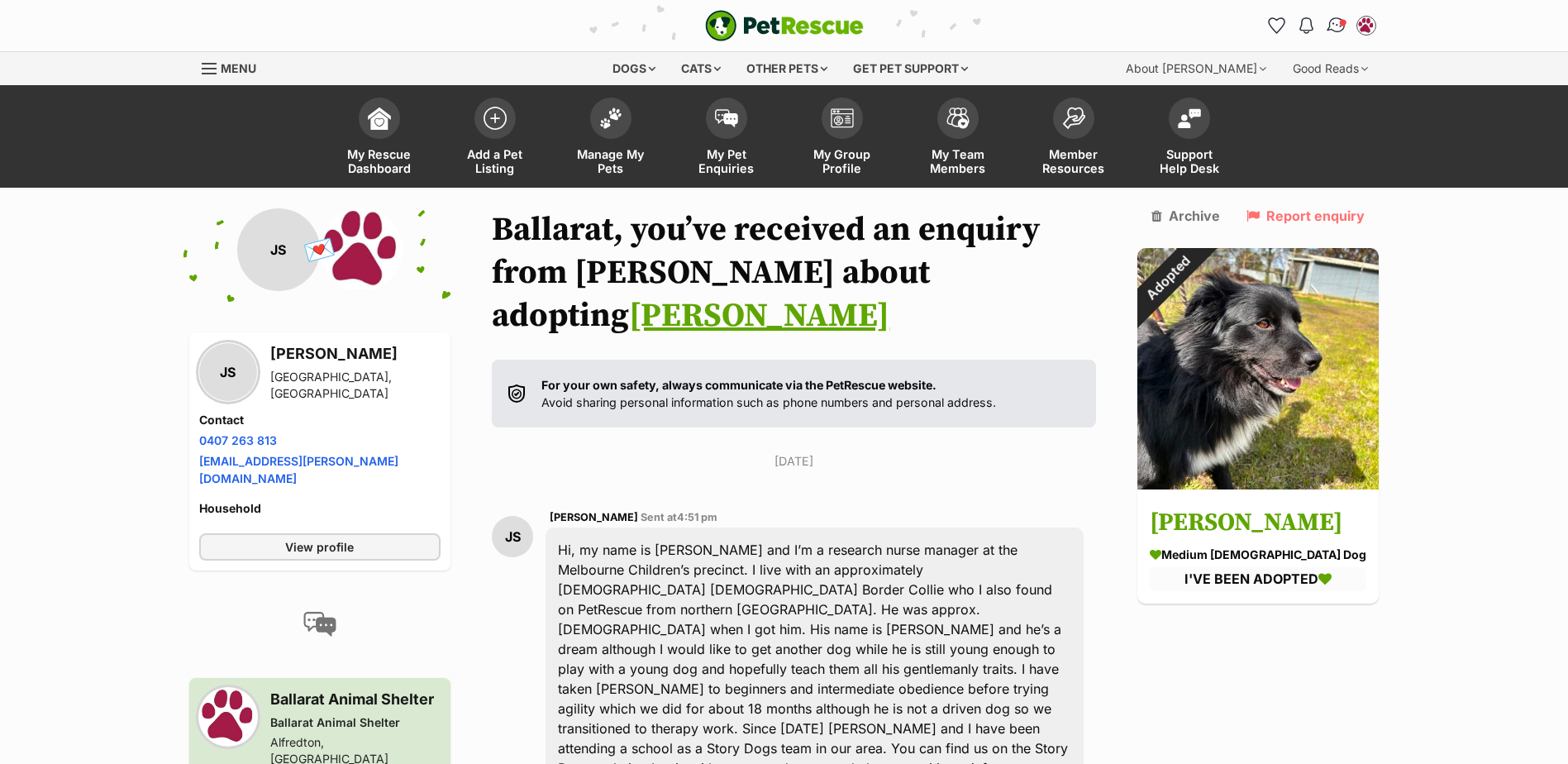
click at [1337, 16] on img "Conversations" at bounding box center [1336, 25] width 22 height 21
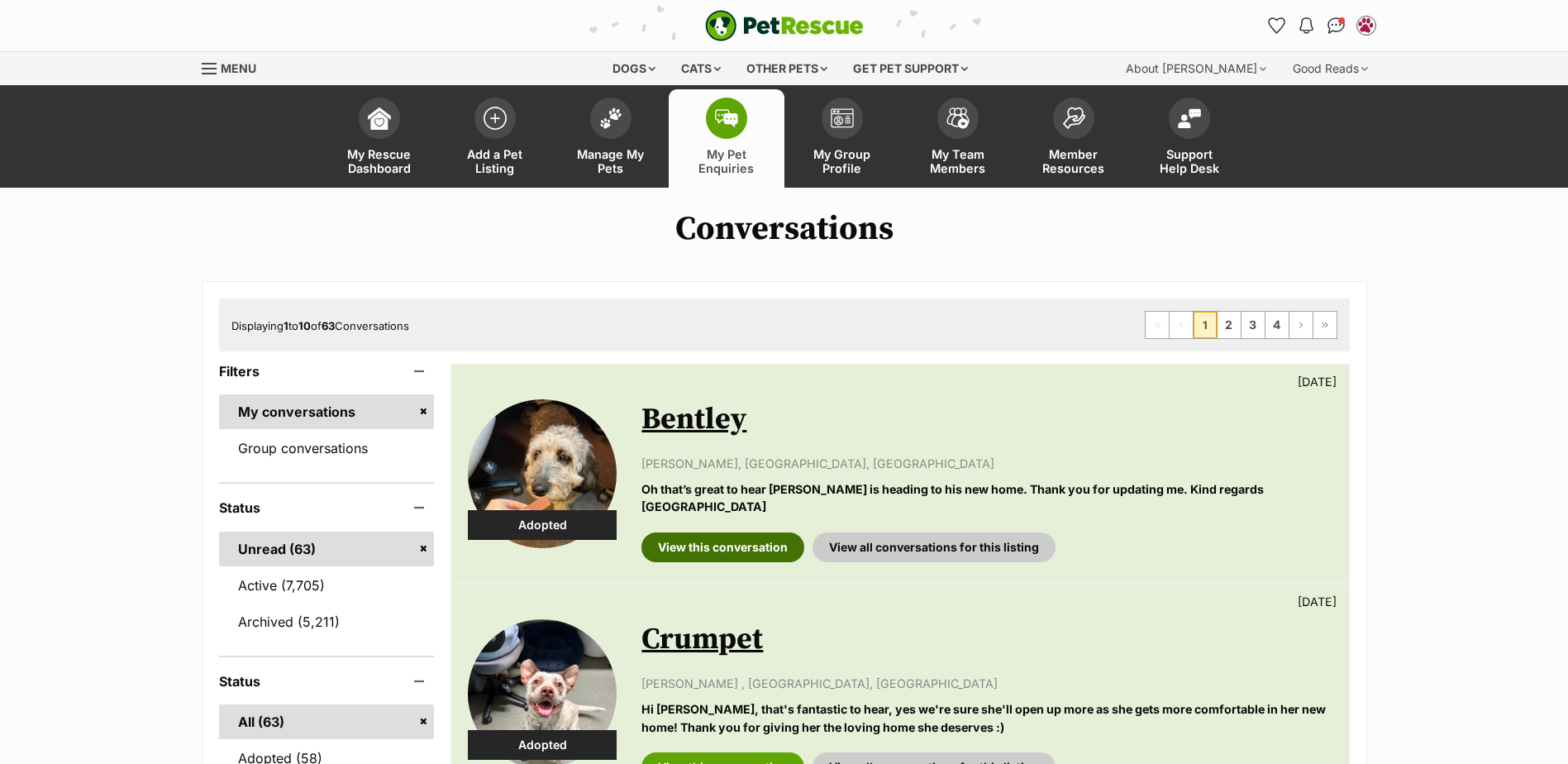
click at [677, 534] on link "View this conversation" at bounding box center [723, 547] width 163 height 30
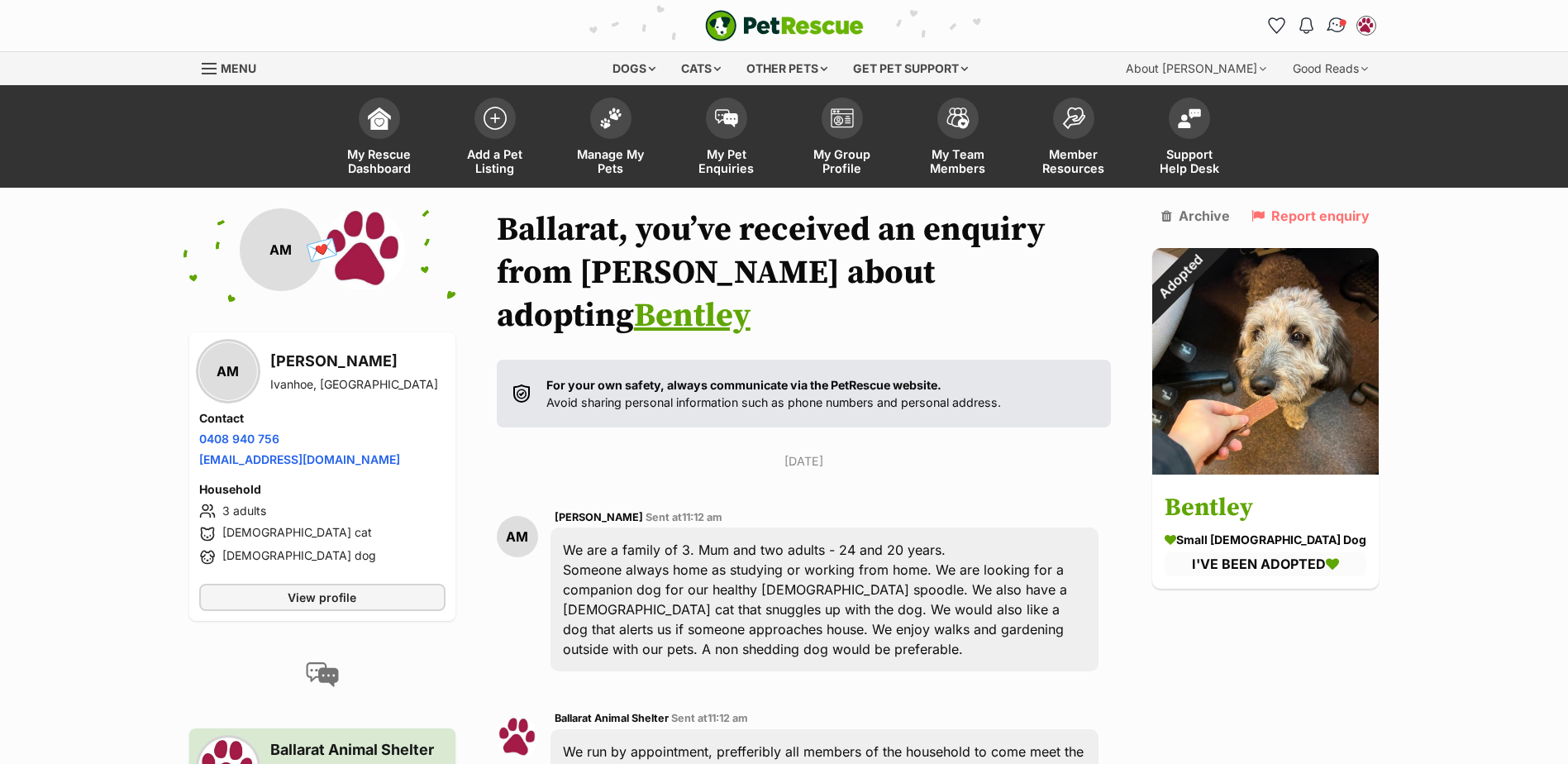
click at [1334, 21] on img "Conversations" at bounding box center [1336, 25] width 22 height 21
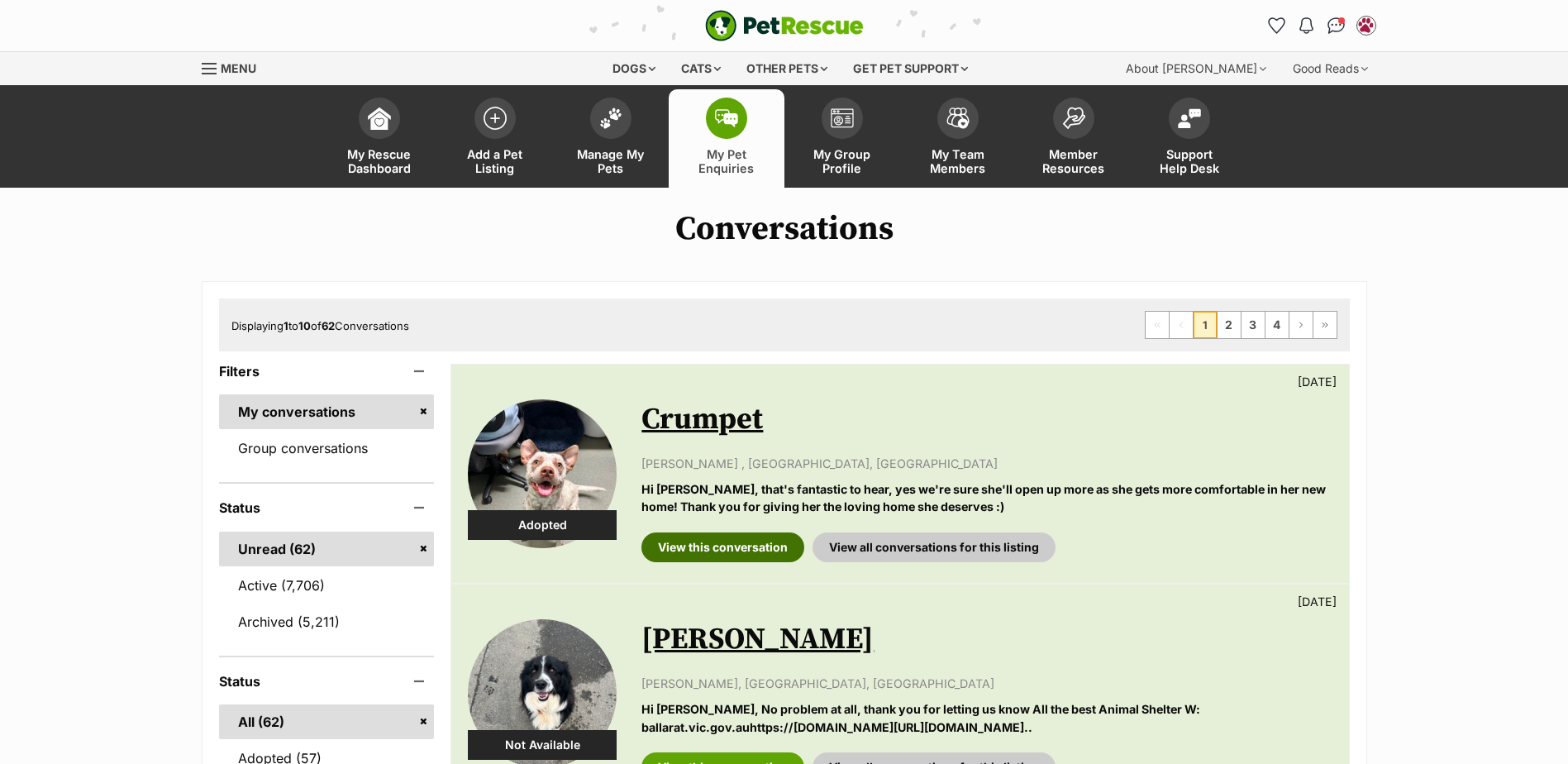
click at [709, 543] on link "View this conversation" at bounding box center [723, 547] width 163 height 30
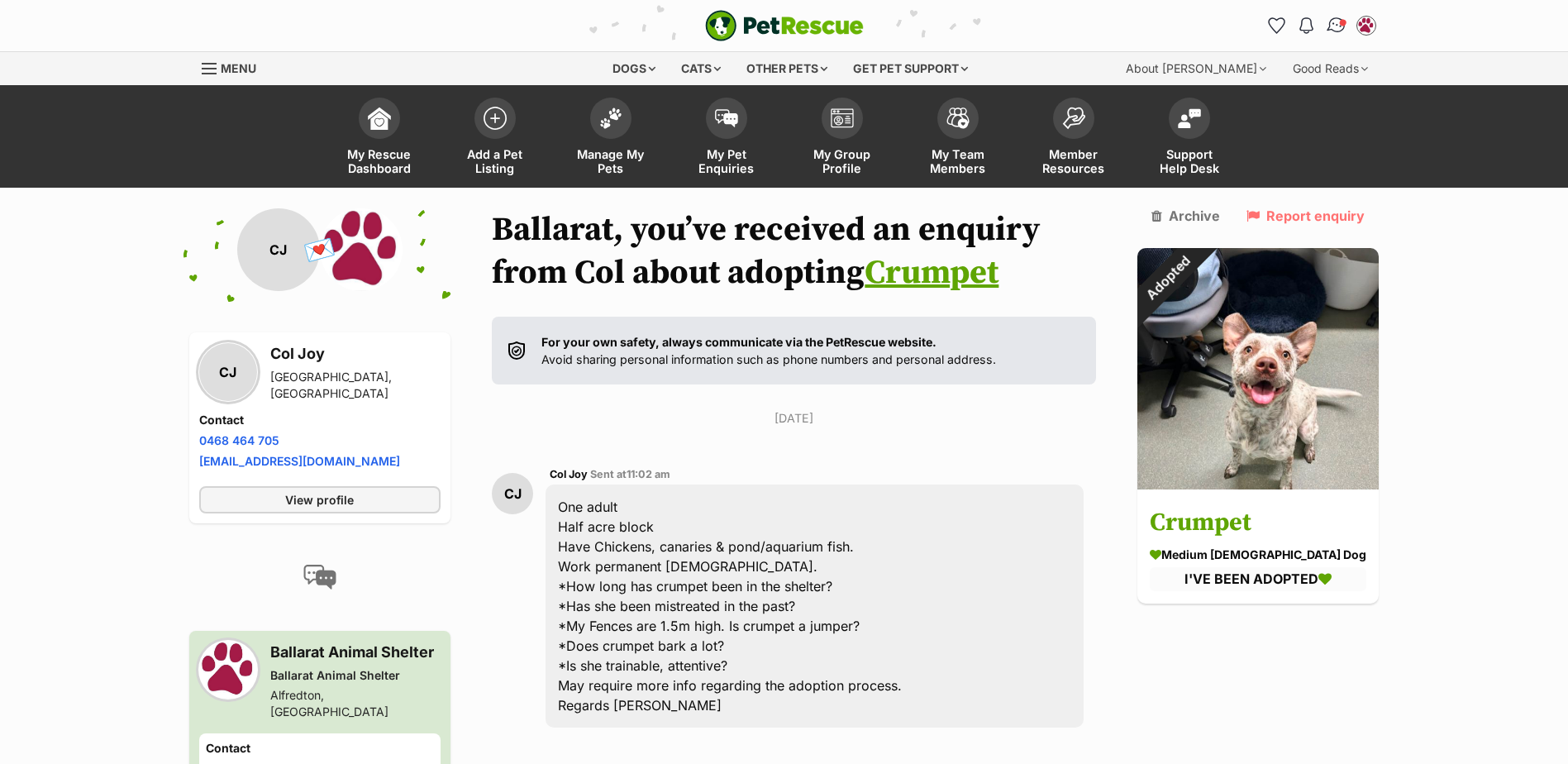
click at [1340, 25] on span "Conversations" at bounding box center [1342, 22] width 9 height 9
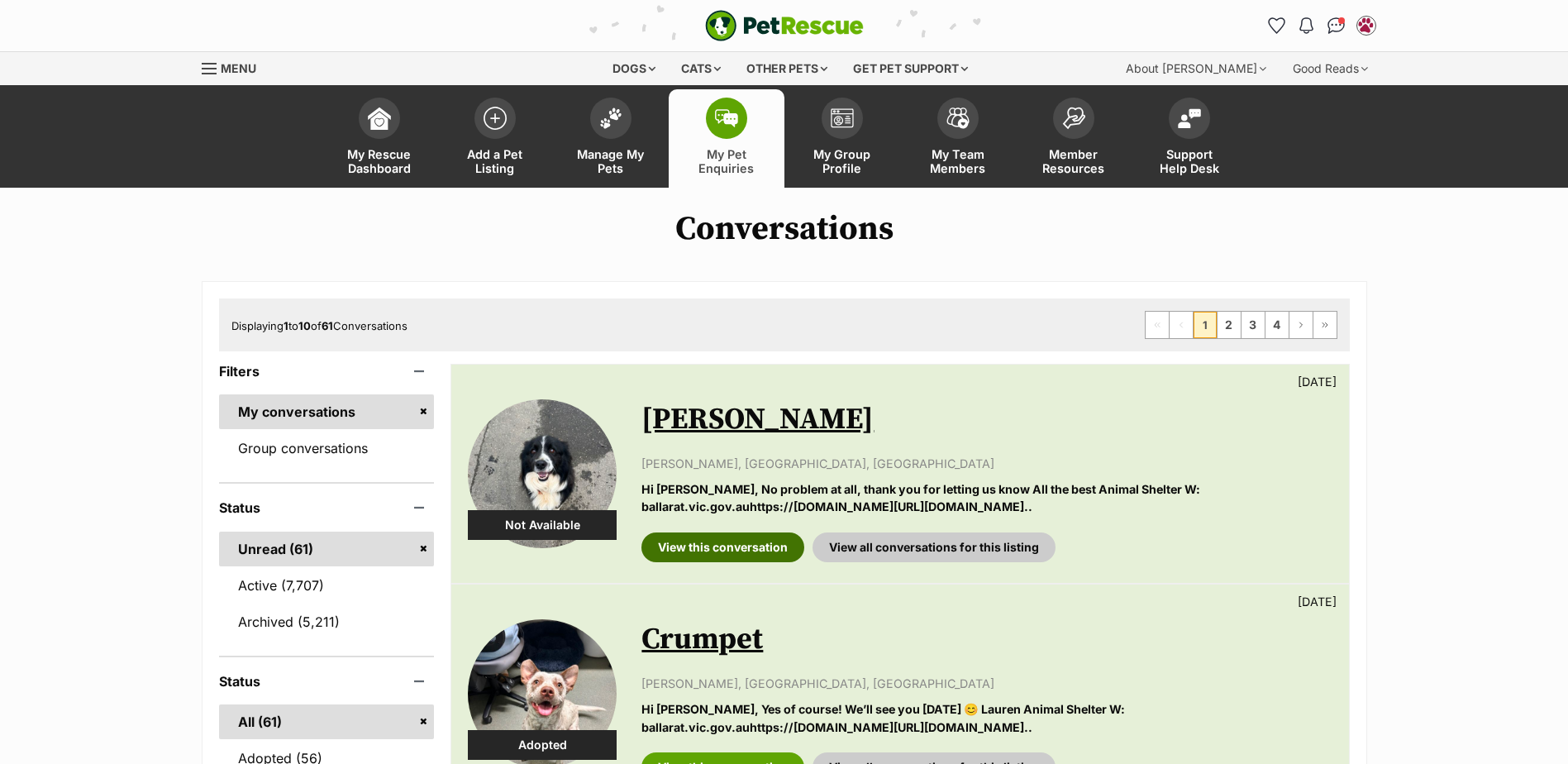
click at [680, 556] on link "View this conversation" at bounding box center [723, 547] width 163 height 30
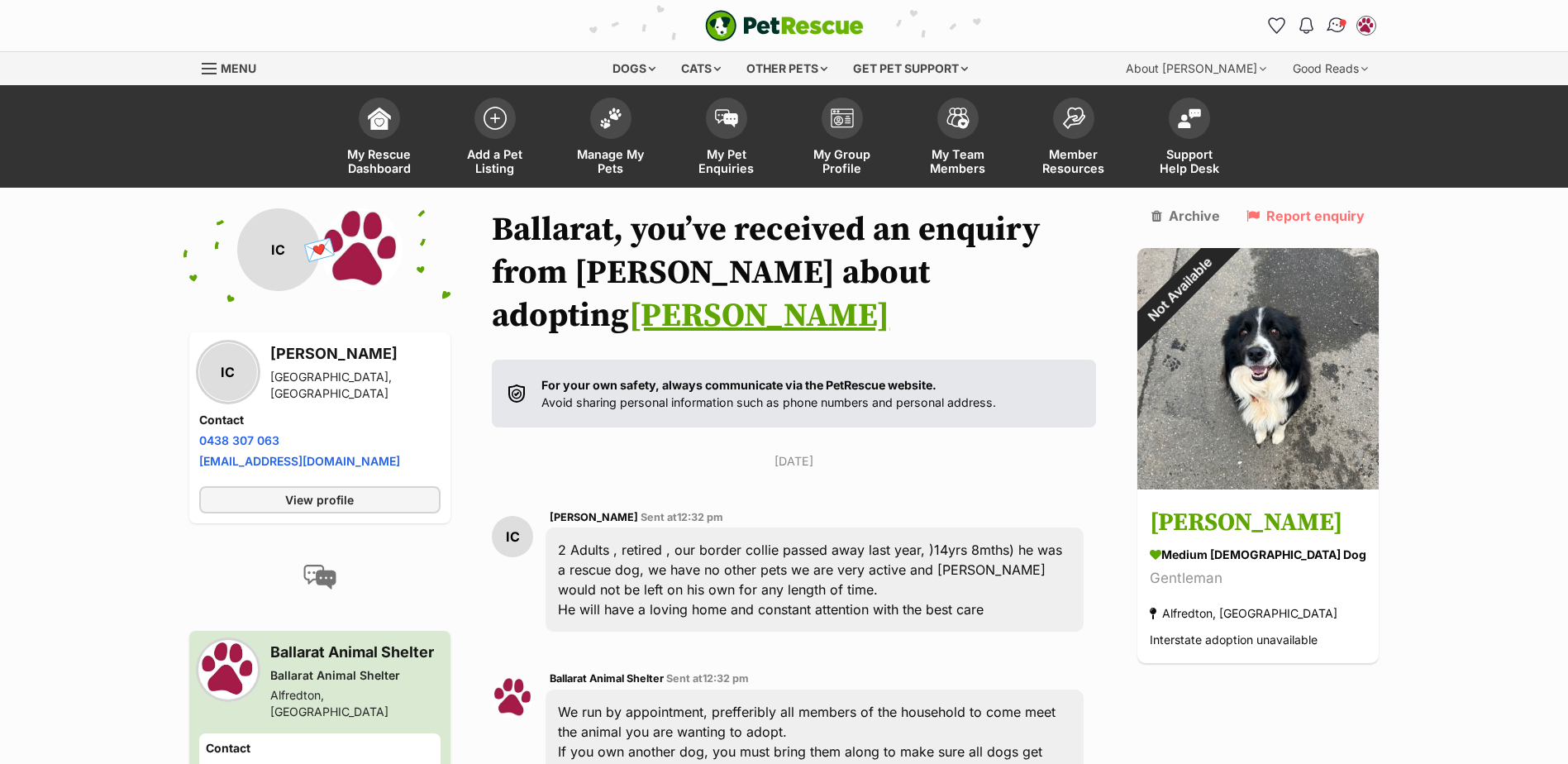
click at [1330, 25] on img "Conversations" at bounding box center [1336, 25] width 22 height 21
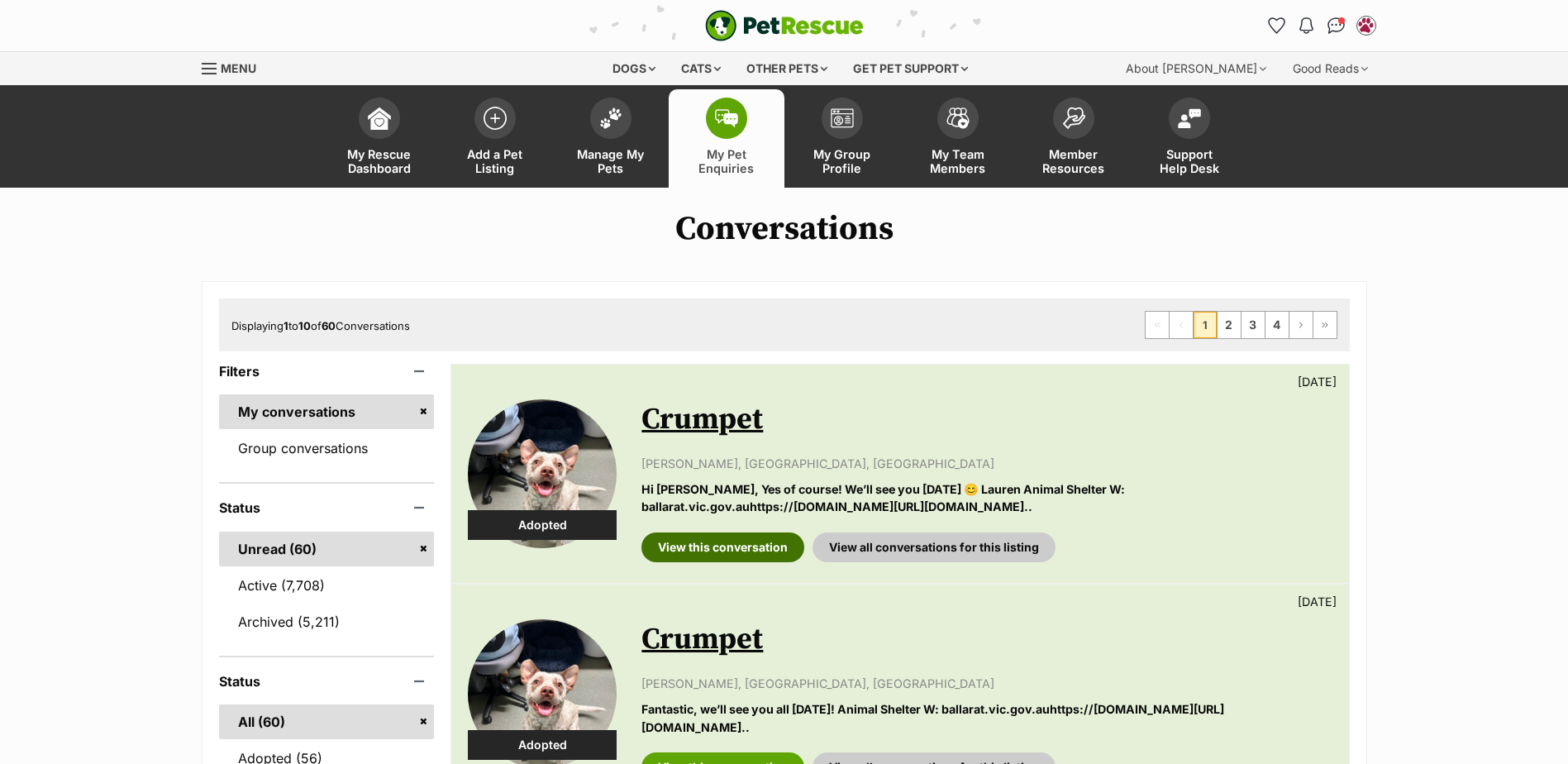
click at [735, 562] on link "View this conversation" at bounding box center [723, 547] width 163 height 30
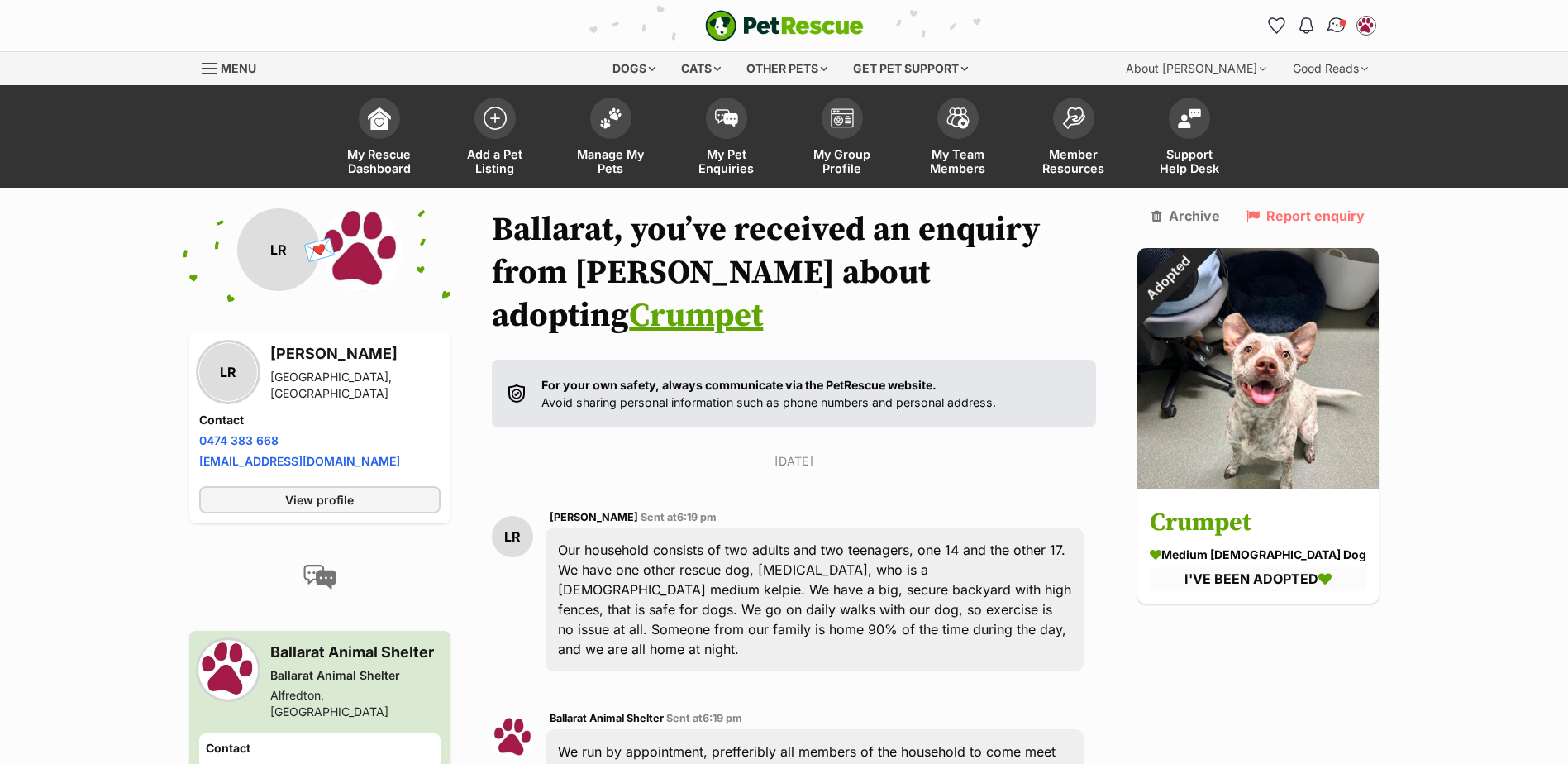
click at [1338, 29] on img "Conversations" at bounding box center [1336, 25] width 22 height 21
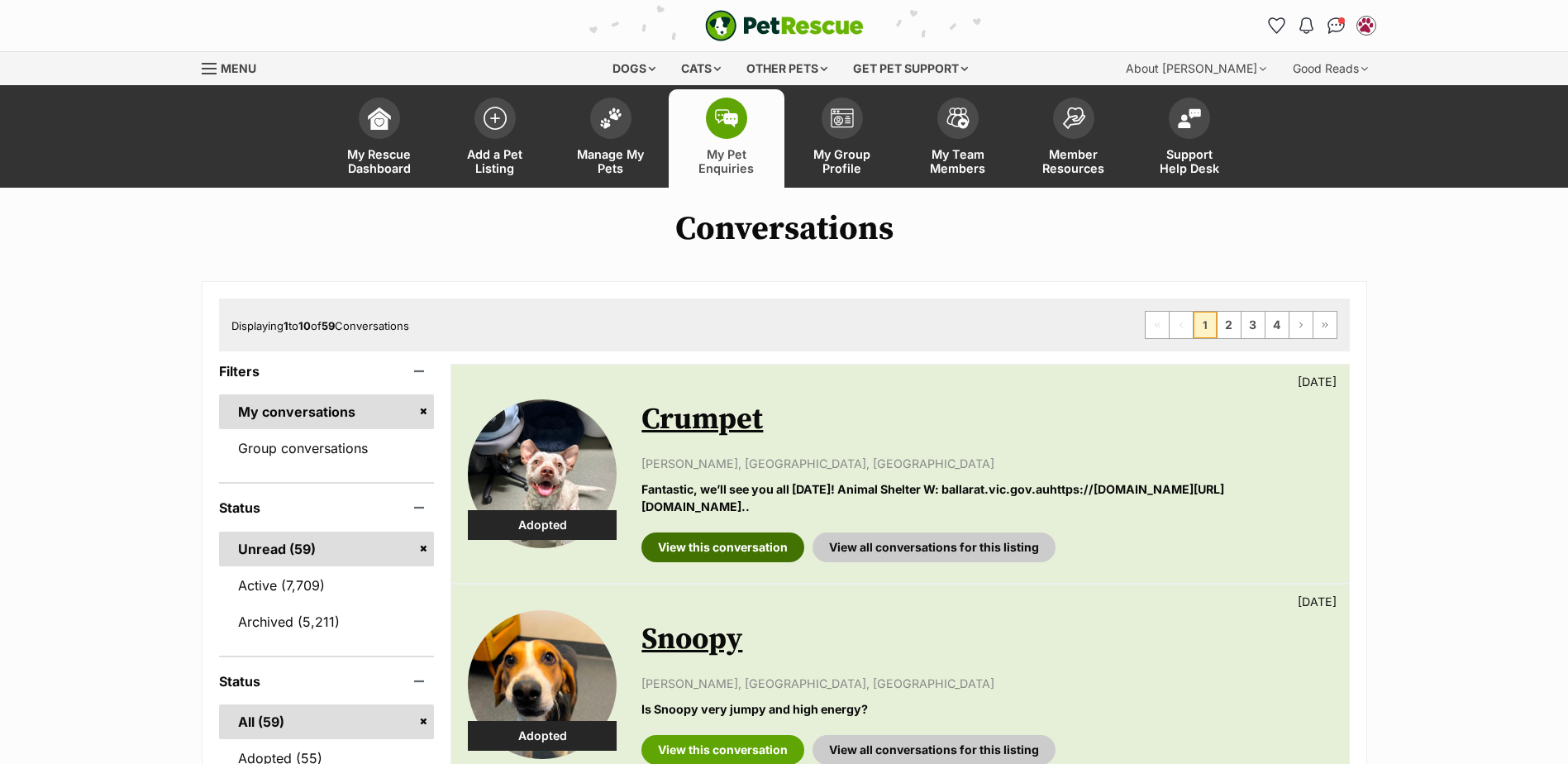
click at [695, 548] on link "View this conversation" at bounding box center [723, 547] width 163 height 30
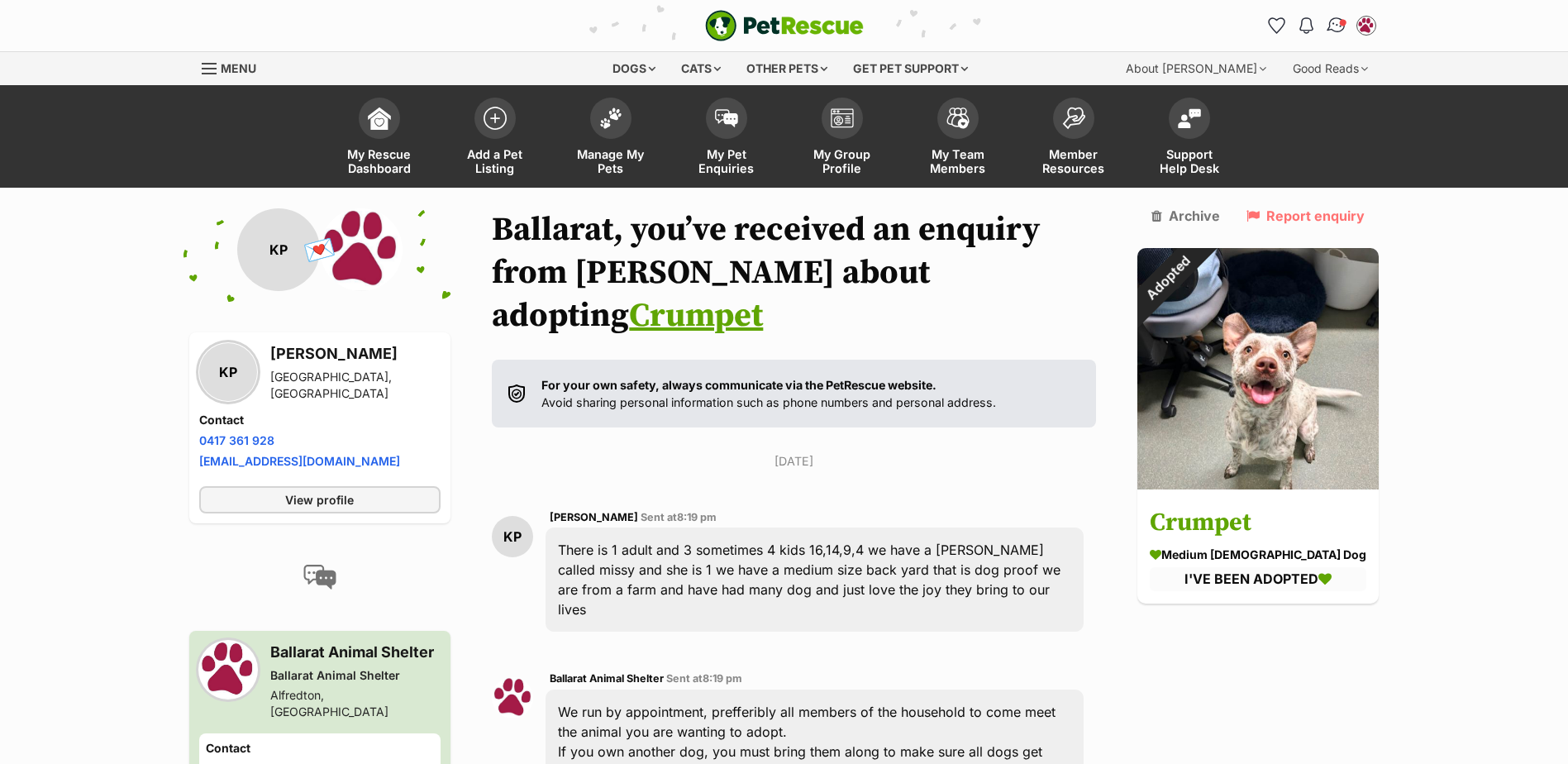
click at [1330, 28] on img "Conversations" at bounding box center [1336, 25] width 22 height 21
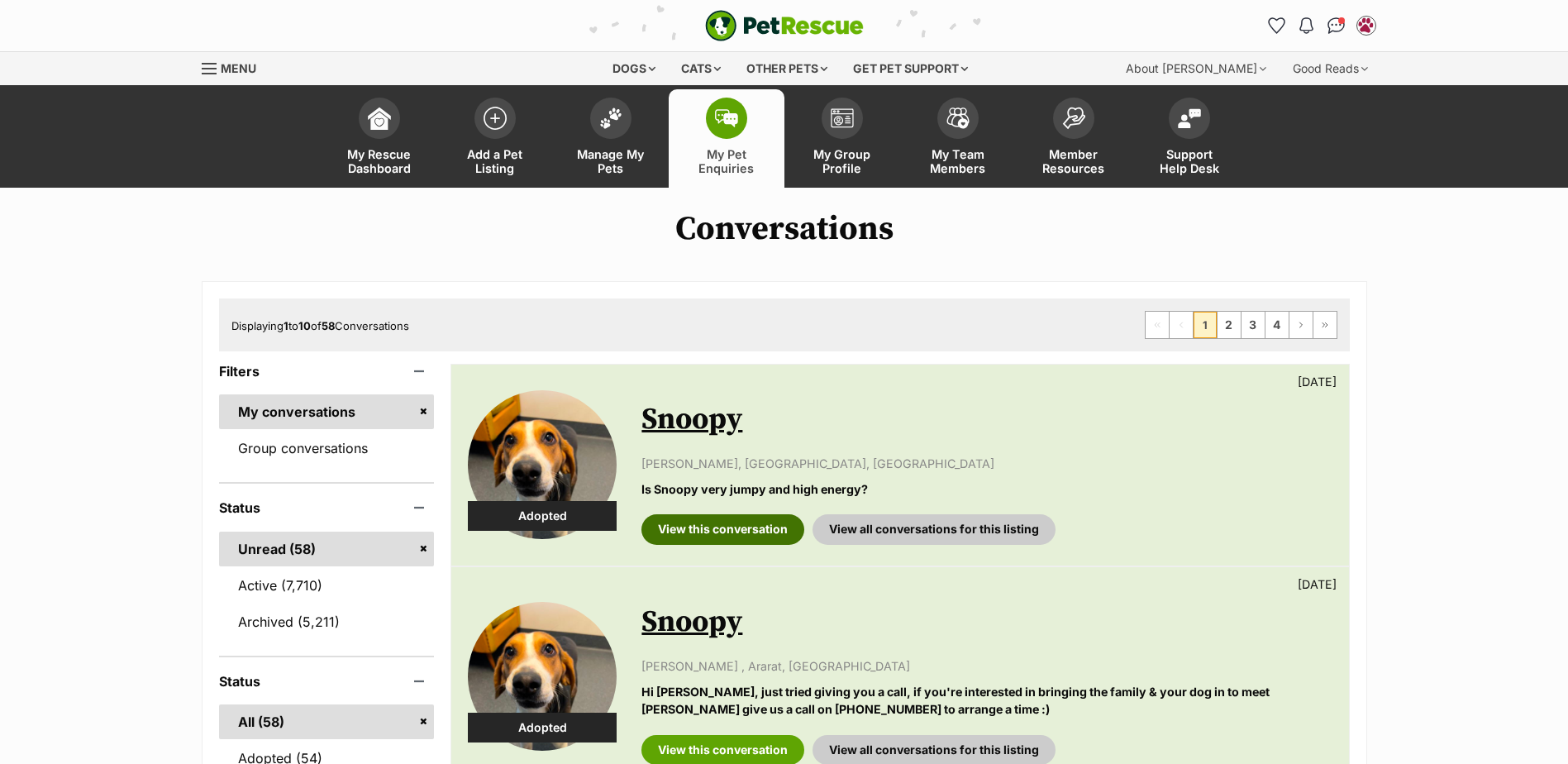
click at [754, 533] on link "View this conversation" at bounding box center [723, 528] width 163 height 30
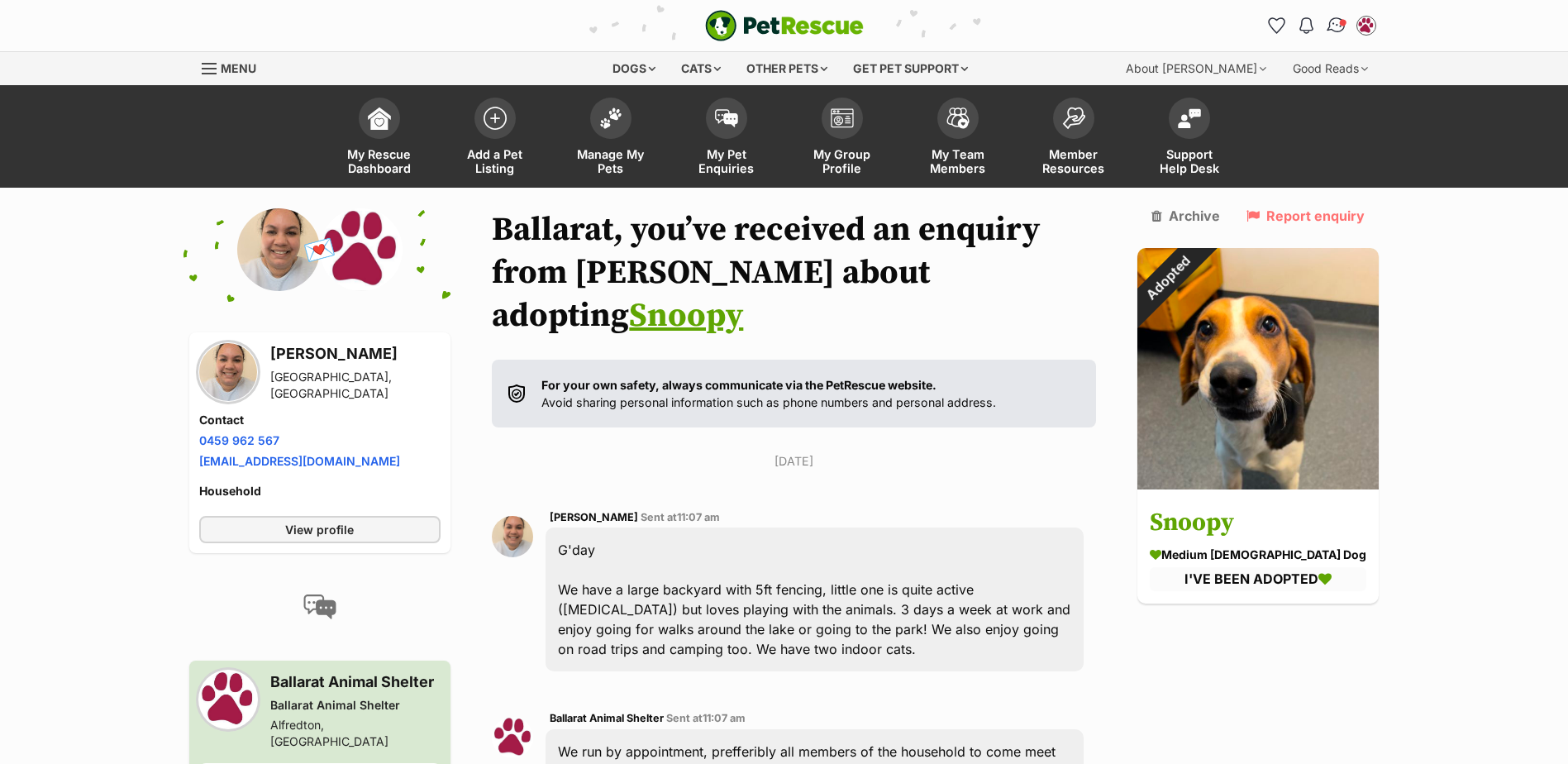
click at [1327, 26] on img "Conversations" at bounding box center [1336, 25] width 22 height 21
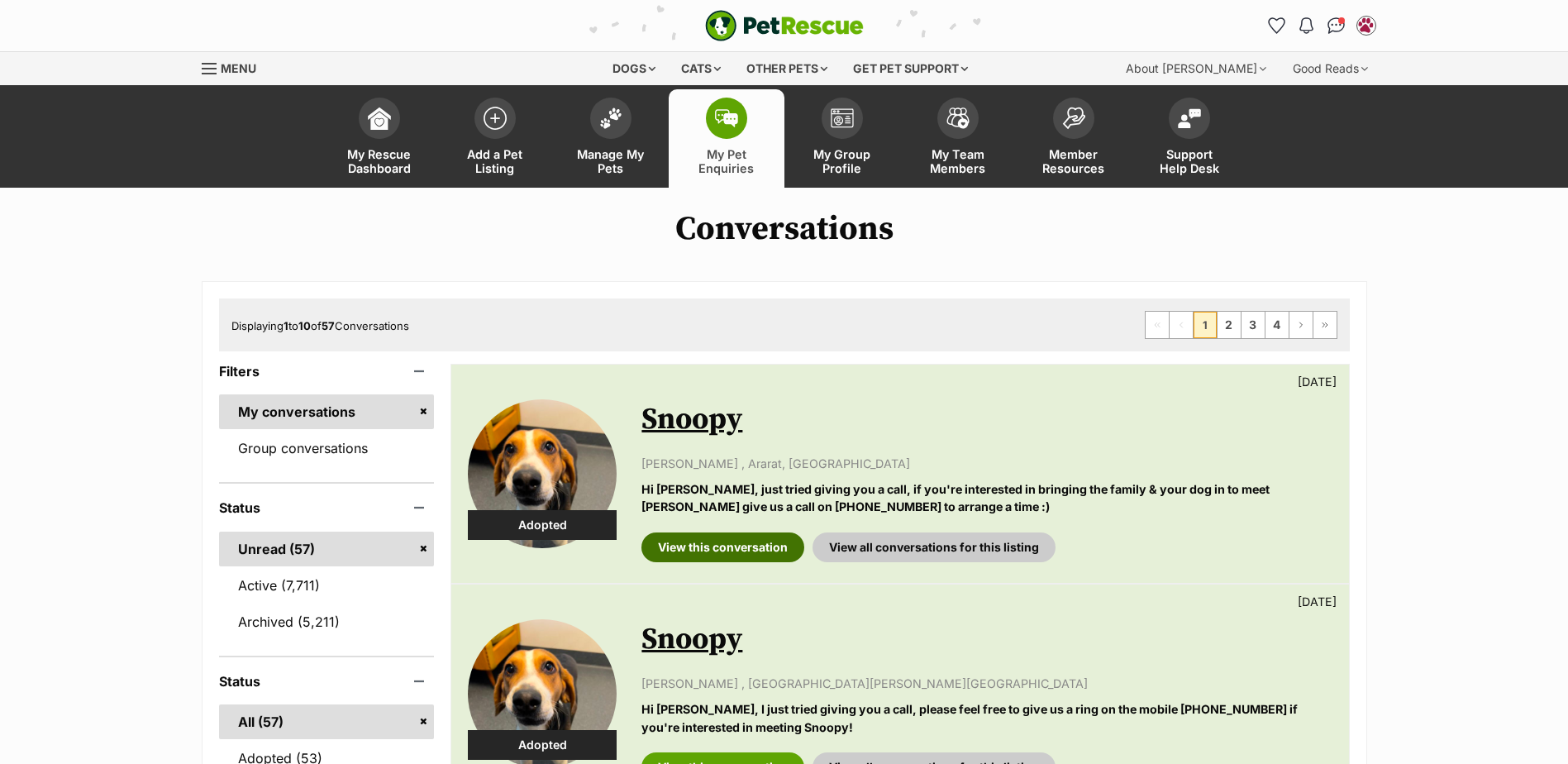
click at [685, 546] on link "View this conversation" at bounding box center [723, 547] width 163 height 30
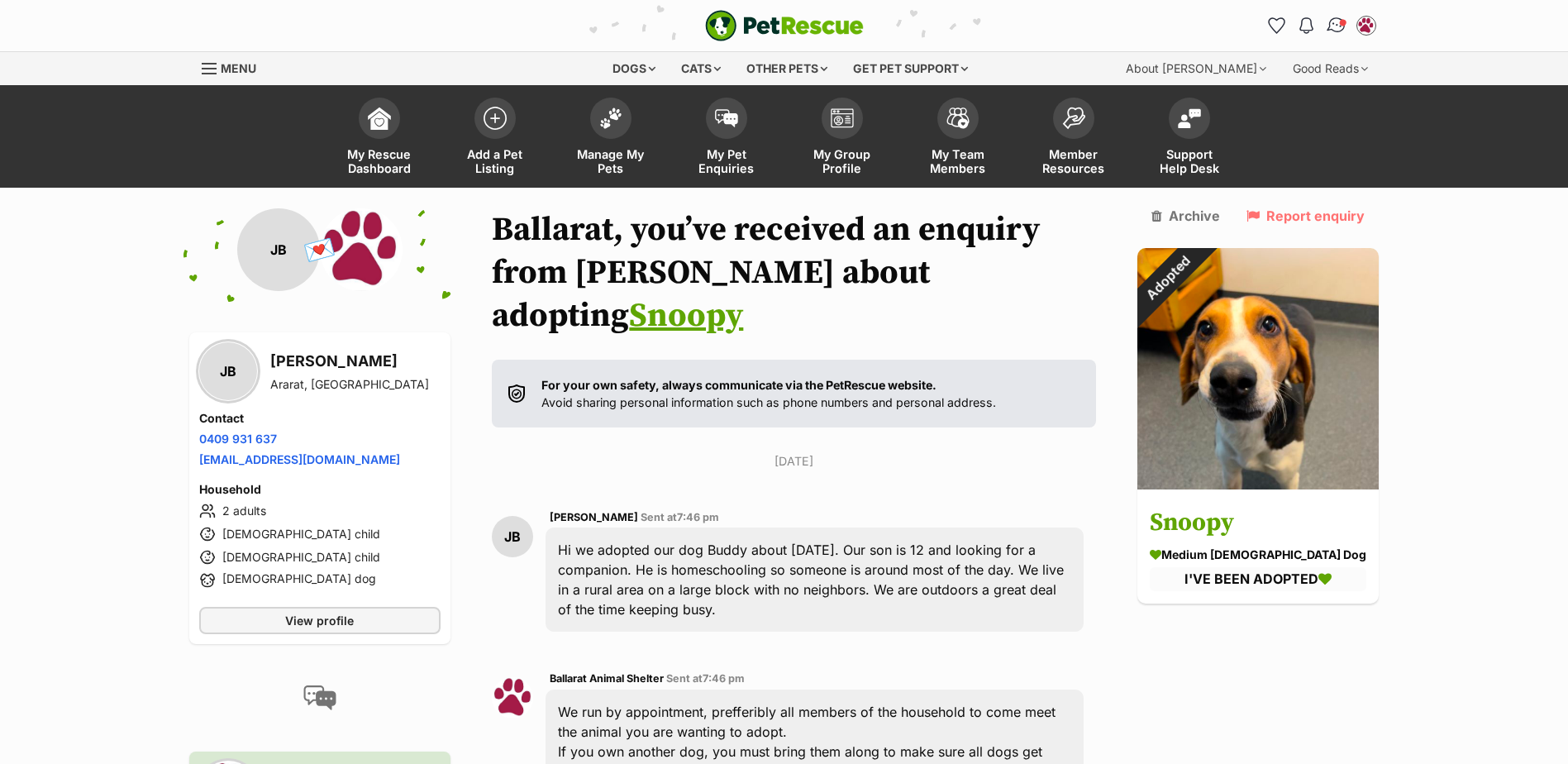
click at [1337, 30] on img "Conversations" at bounding box center [1336, 25] width 22 height 21
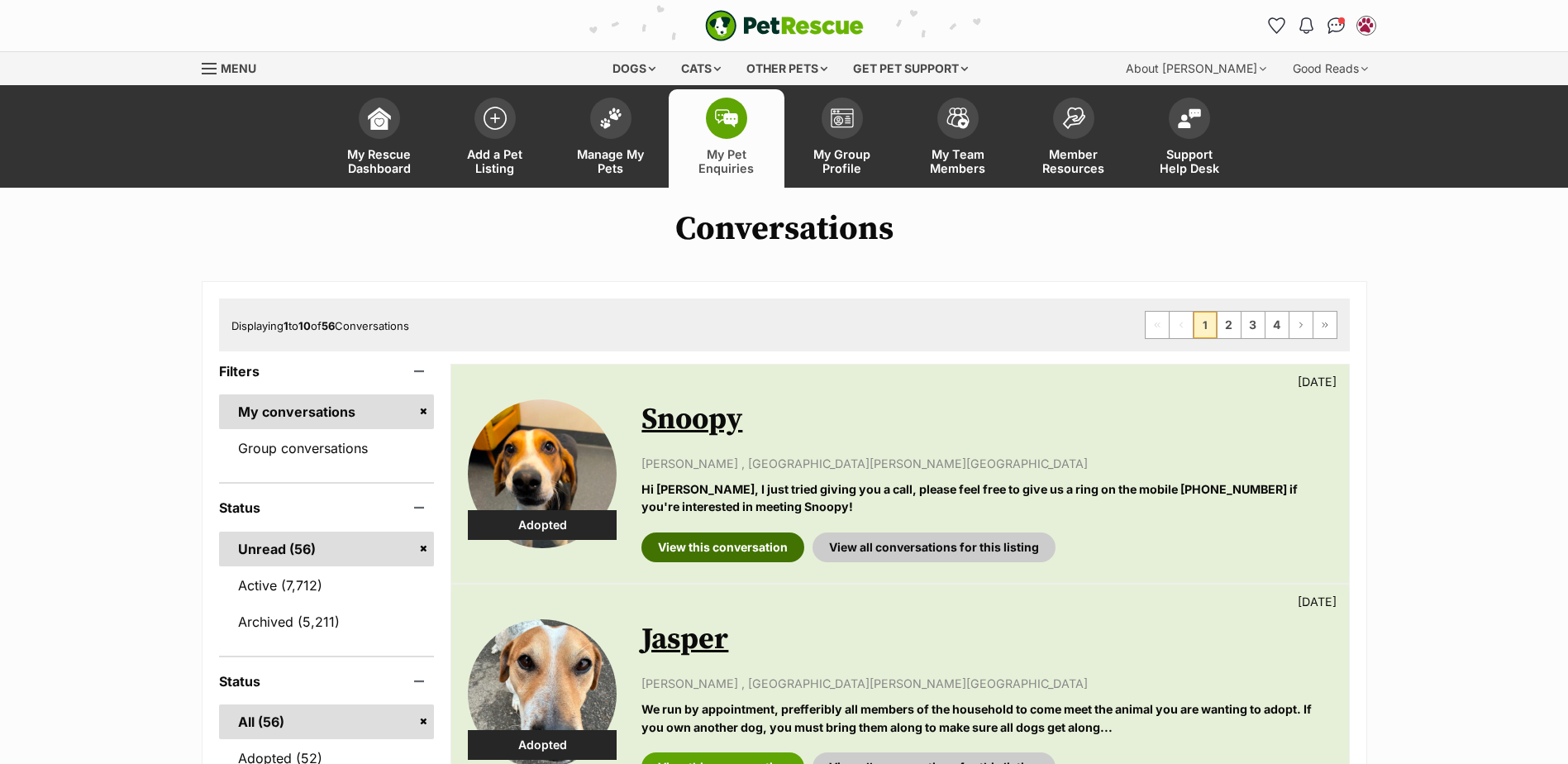
click at [695, 546] on link "View this conversation" at bounding box center [723, 547] width 163 height 30
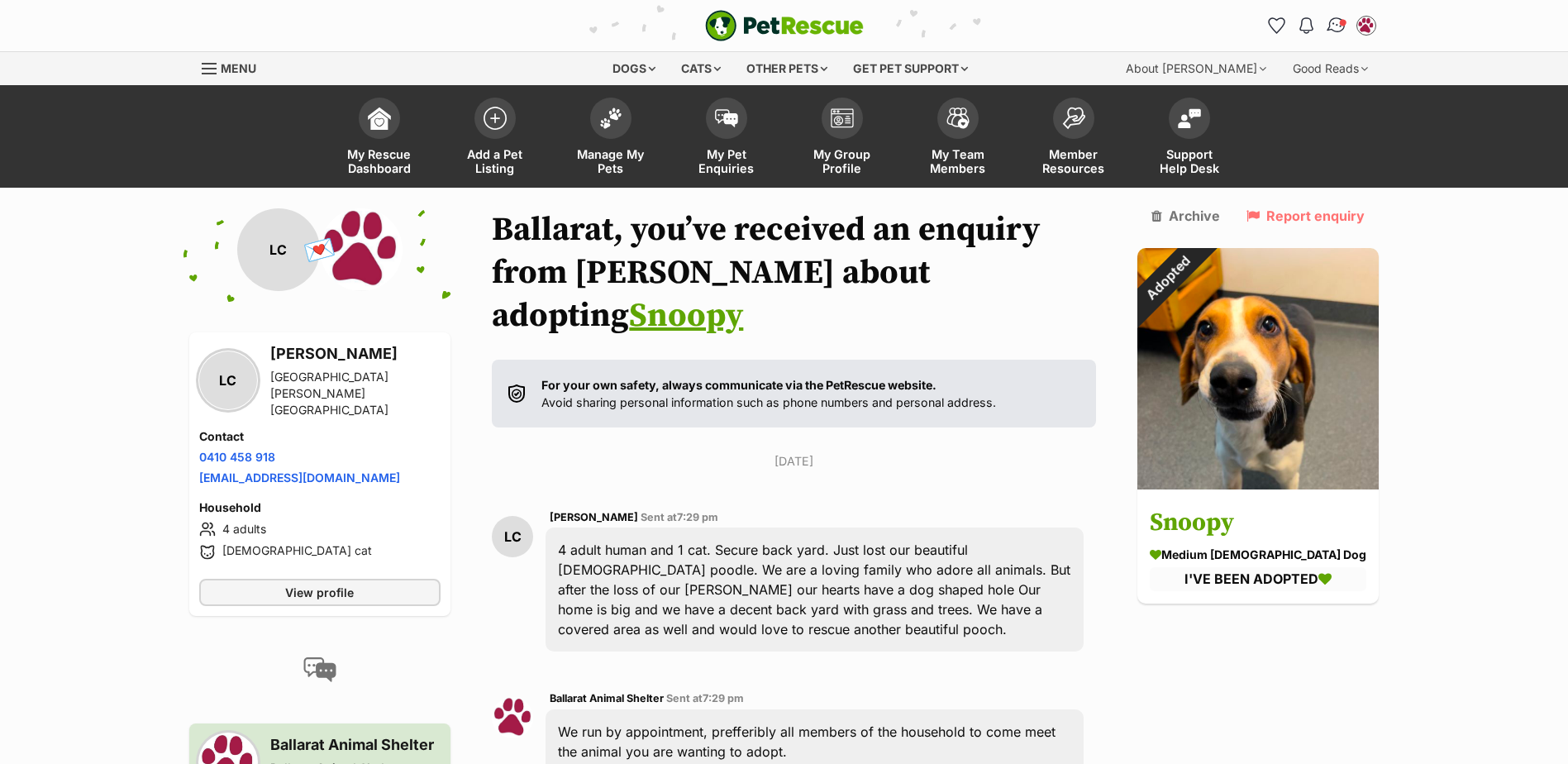
click at [1332, 28] on img "Conversations" at bounding box center [1336, 25] width 22 height 21
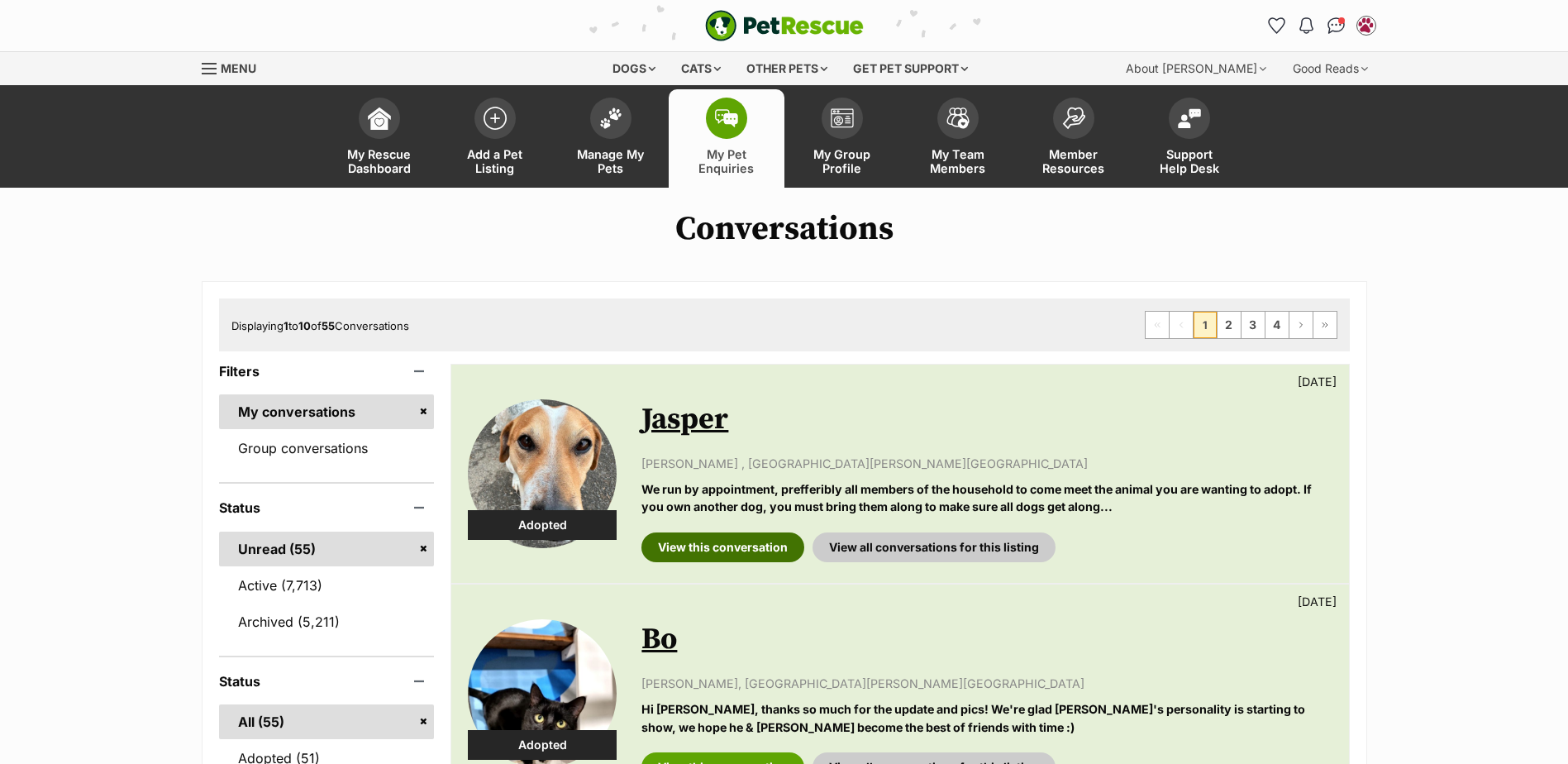
click at [706, 539] on link "View this conversation" at bounding box center [723, 547] width 163 height 30
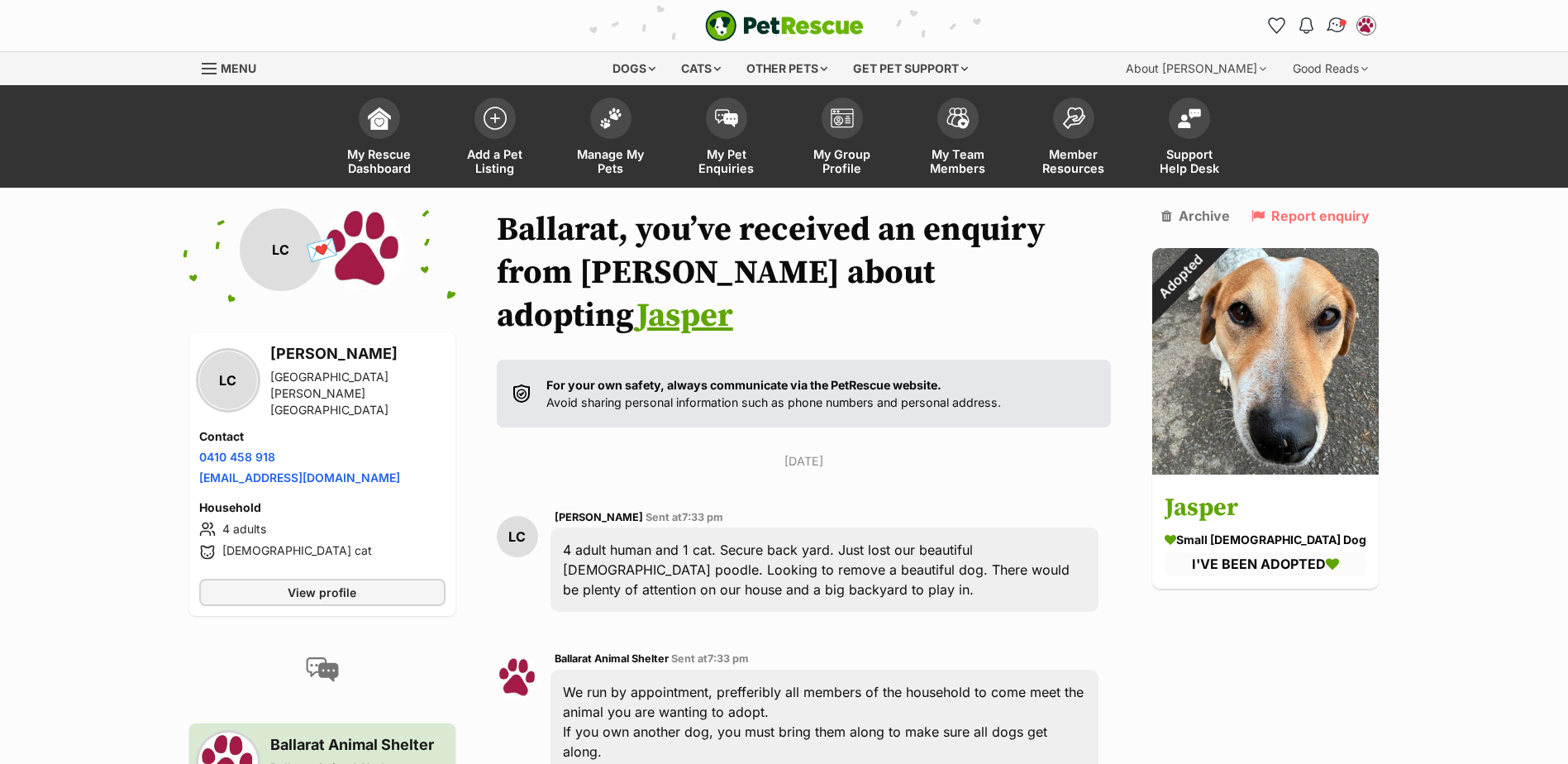
click at [1338, 25] on img "Conversations" at bounding box center [1336, 25] width 22 height 21
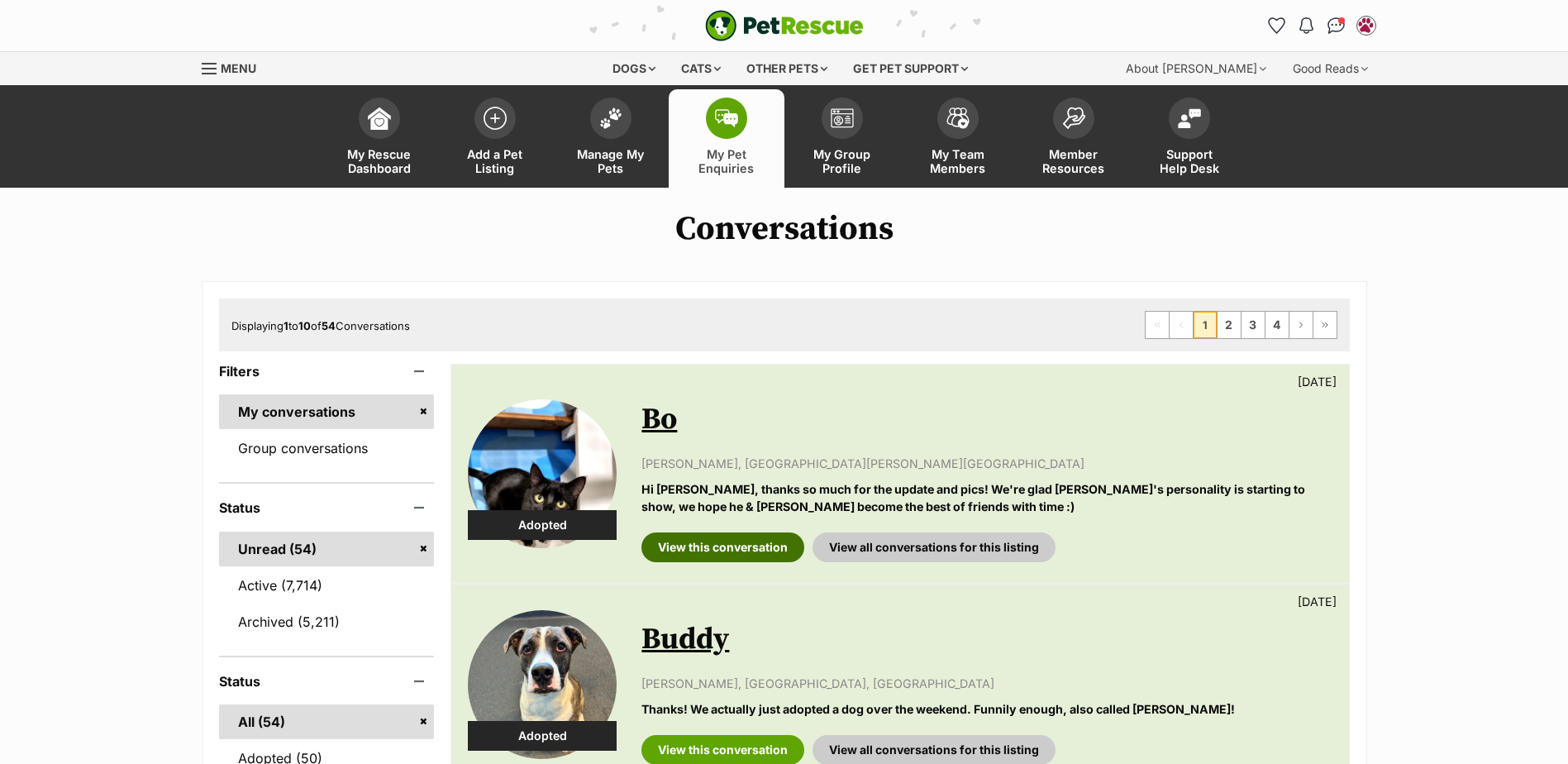
click at [711, 540] on link "View this conversation" at bounding box center [723, 547] width 163 height 30
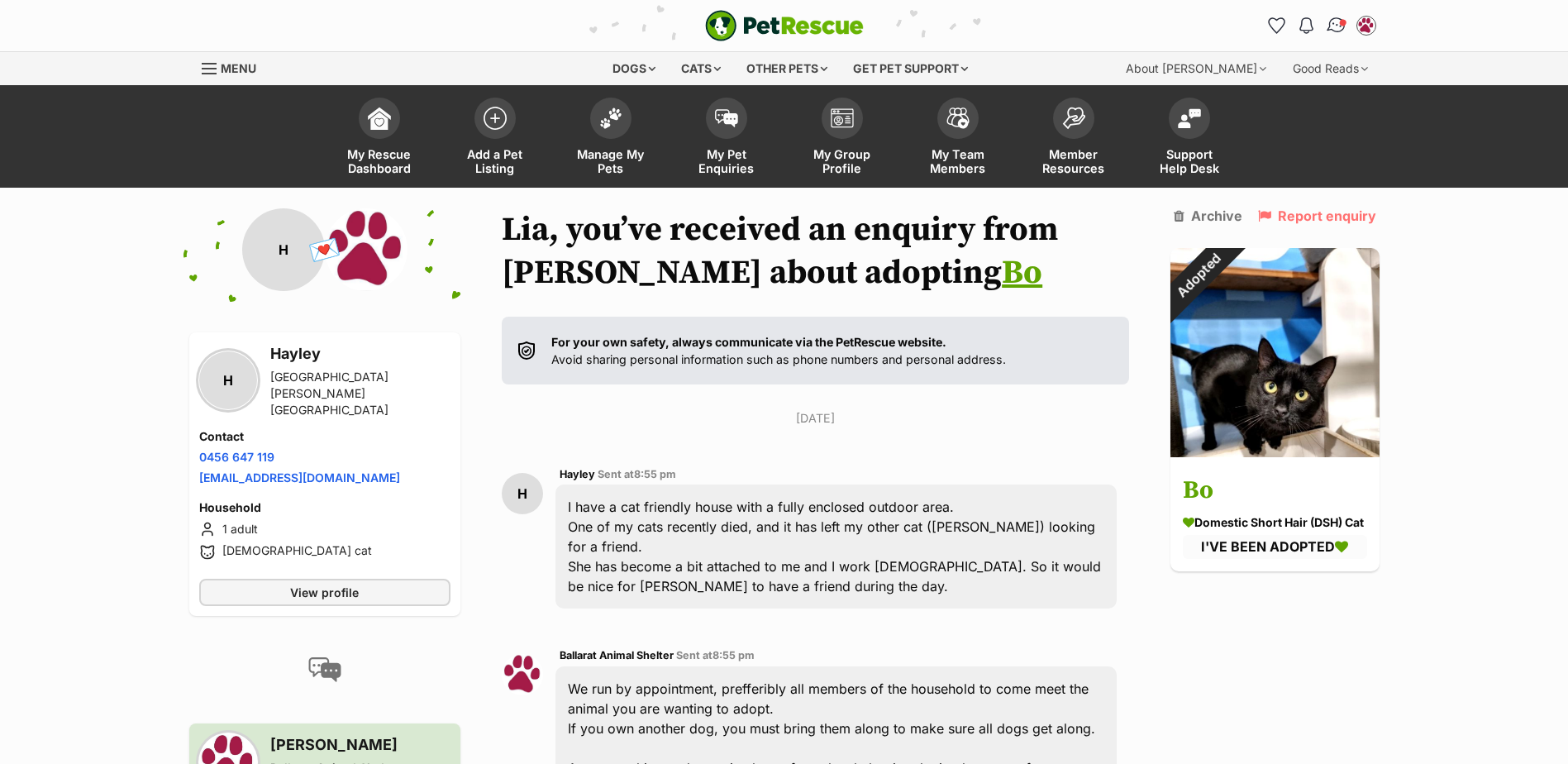
click at [1339, 29] on img "Conversations" at bounding box center [1336, 25] width 22 height 21
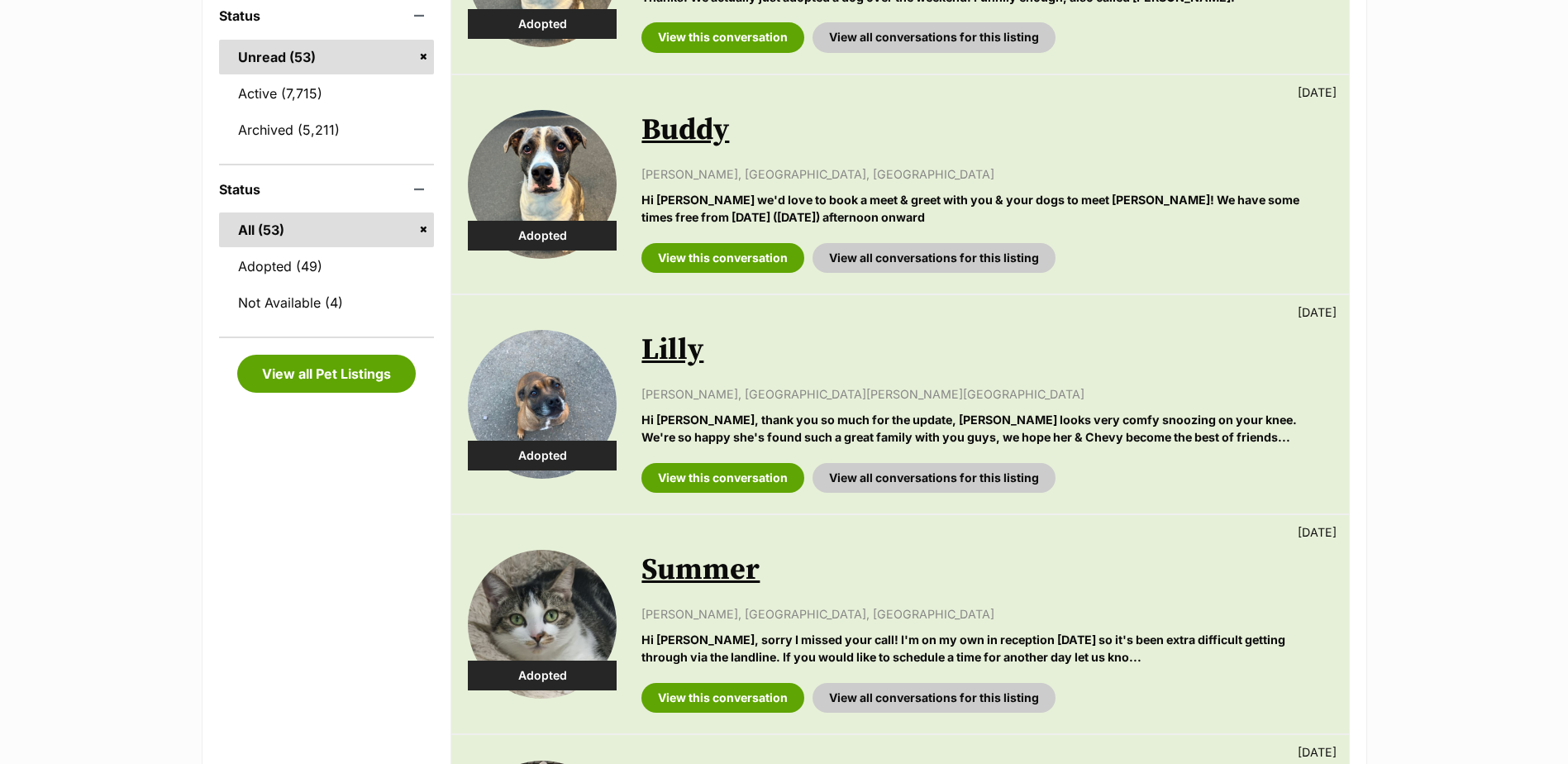
scroll to position [579, 0]
